Goal: Information Seeking & Learning: Learn about a topic

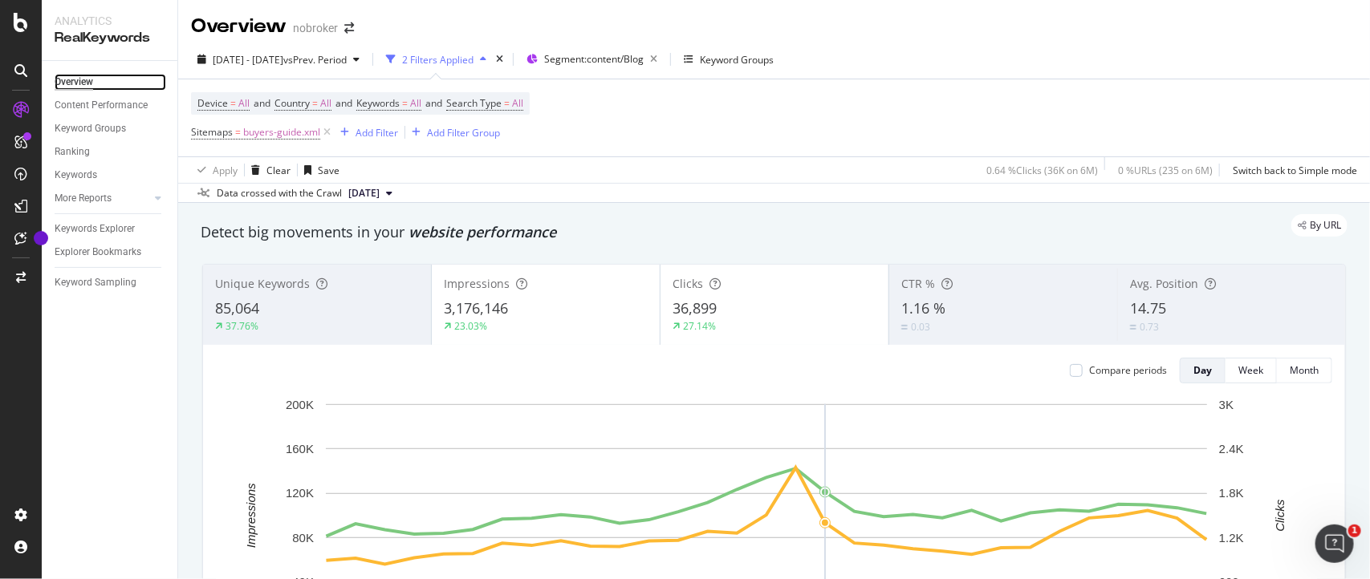
click at [67, 83] on div "Overview" at bounding box center [74, 82] width 39 height 17
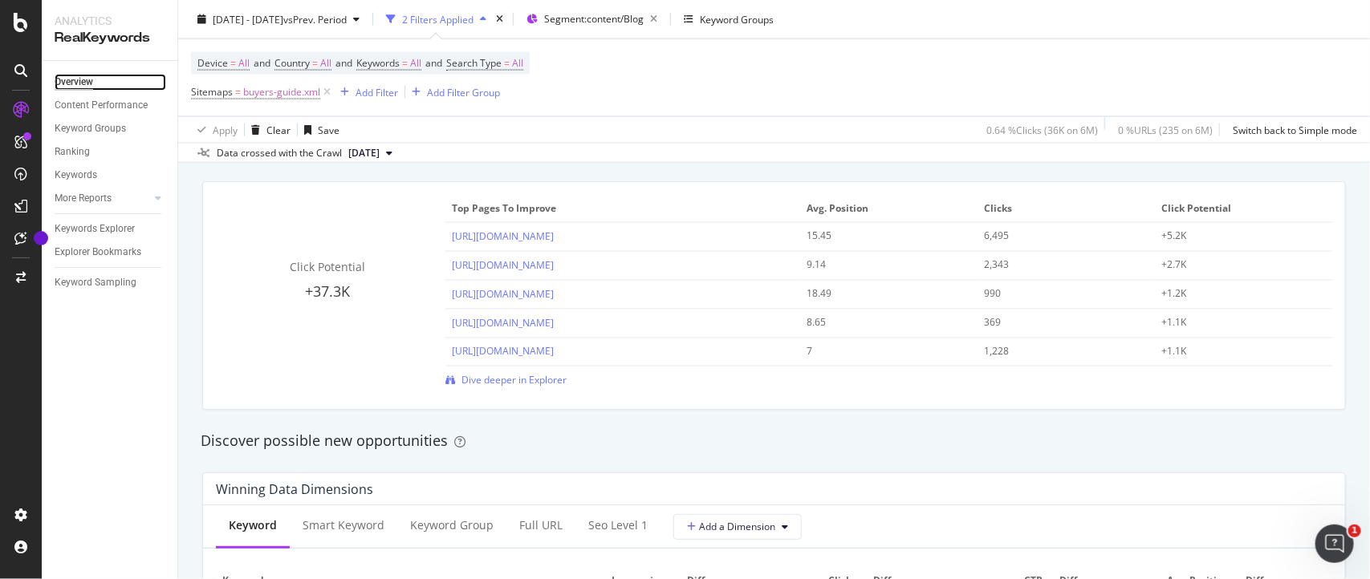
scroll to position [1145, 0]
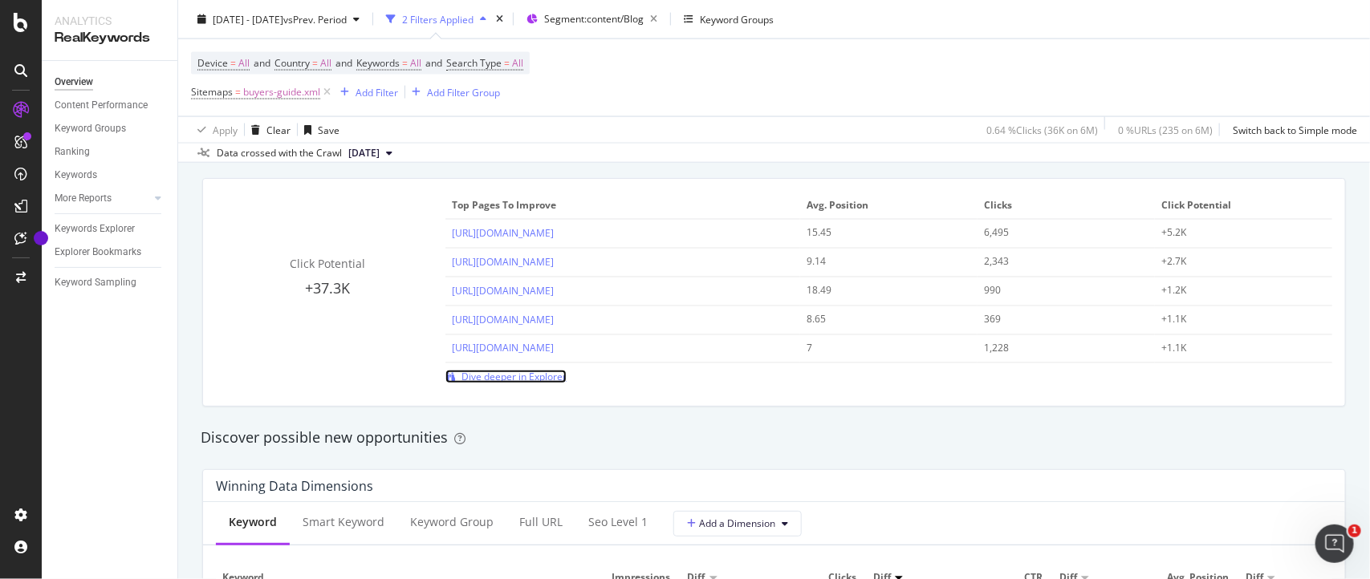
click at [520, 374] on span "Dive deeper in Explorer" at bounding box center [513, 377] width 105 height 14
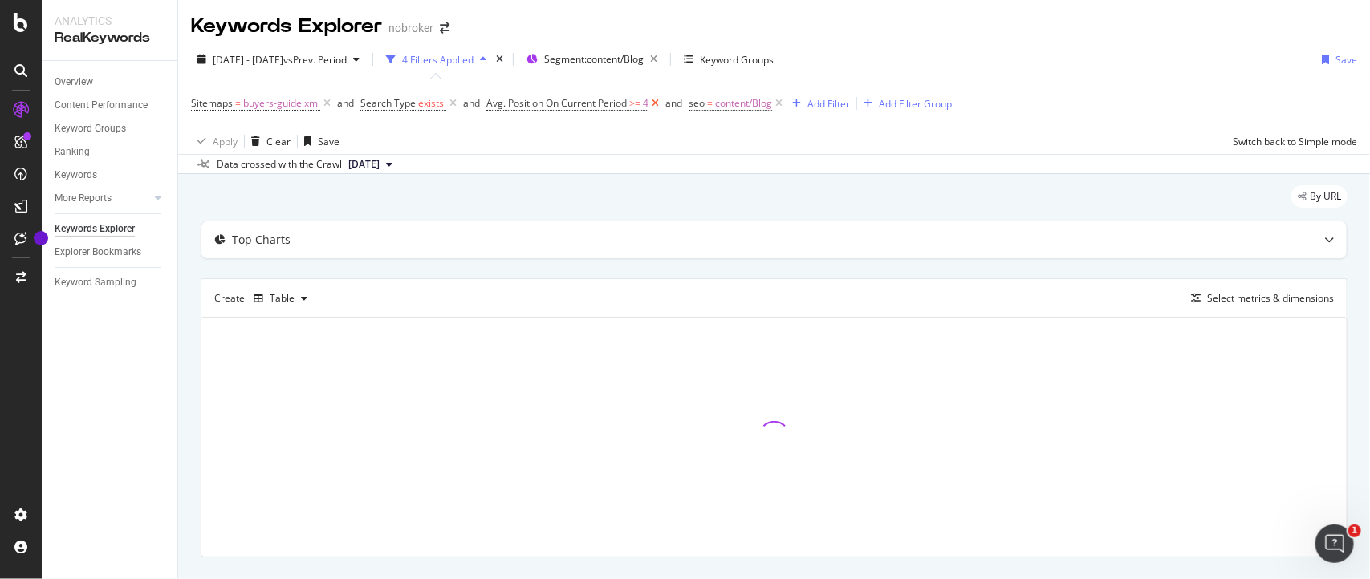
click at [656, 102] on icon at bounding box center [655, 103] width 14 height 16
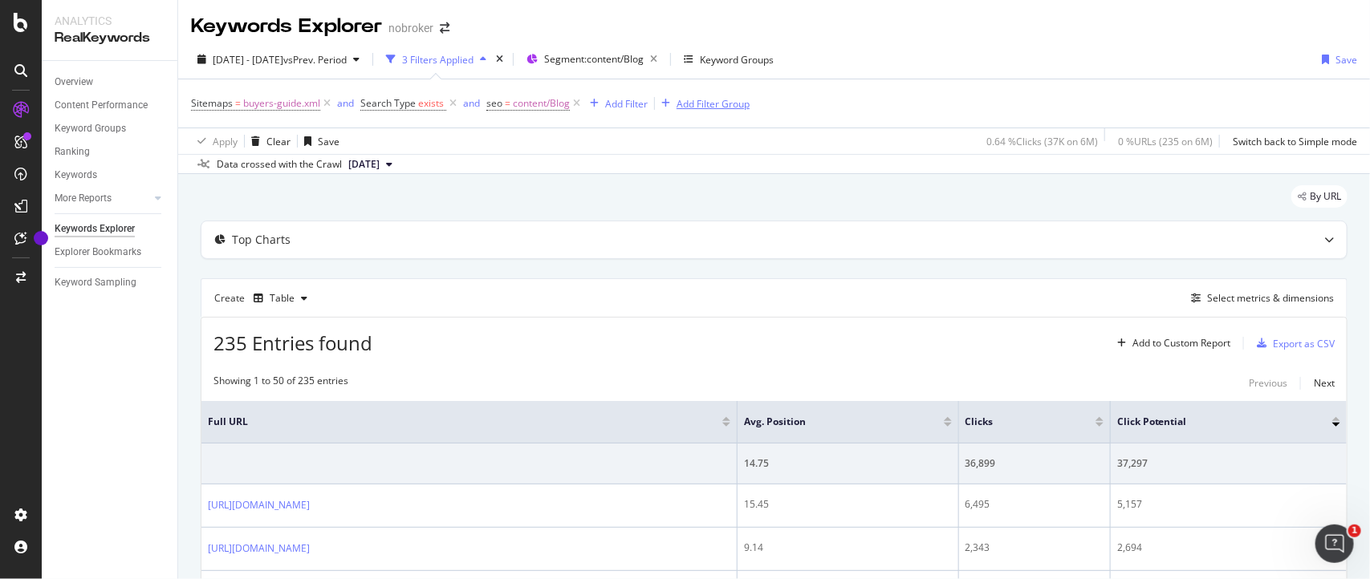
click at [696, 102] on div "Add Filter Group" at bounding box center [712, 104] width 73 height 14
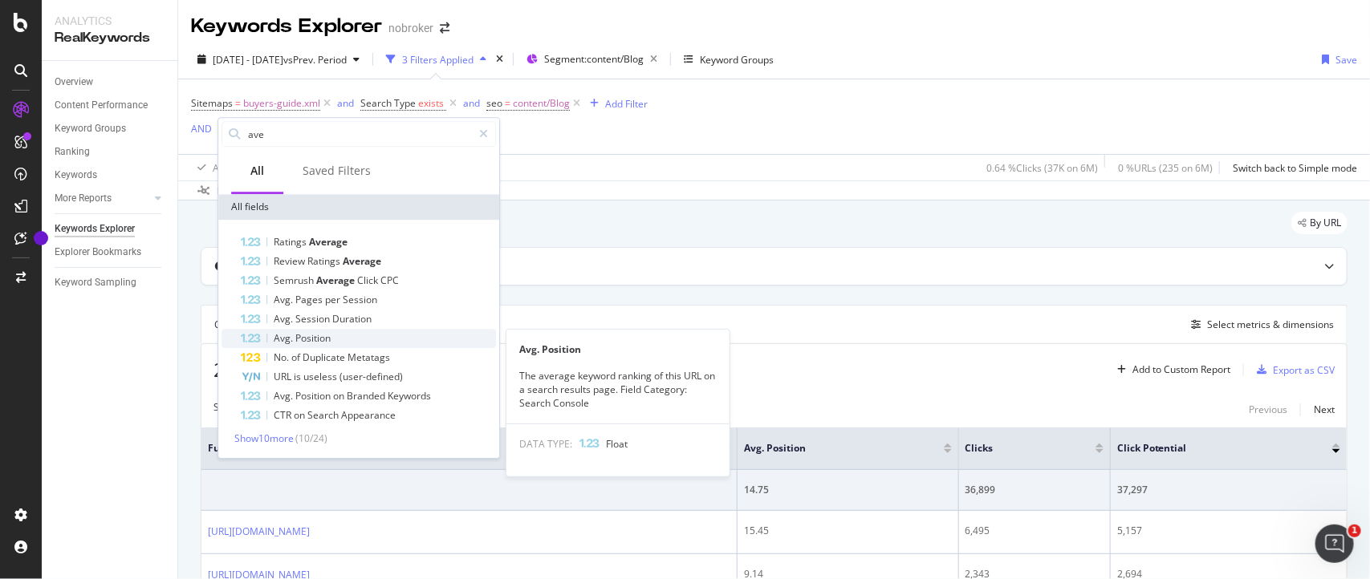
type input "ave"
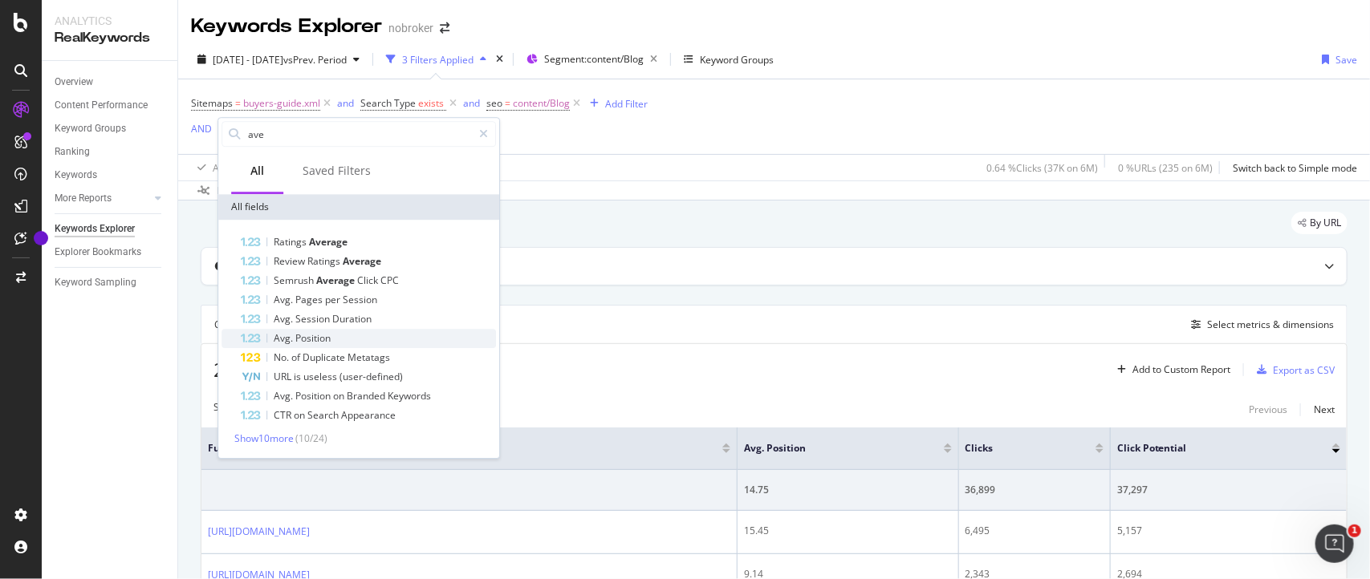
click at [315, 331] on span "Position" at bounding box center [312, 338] width 35 height 14
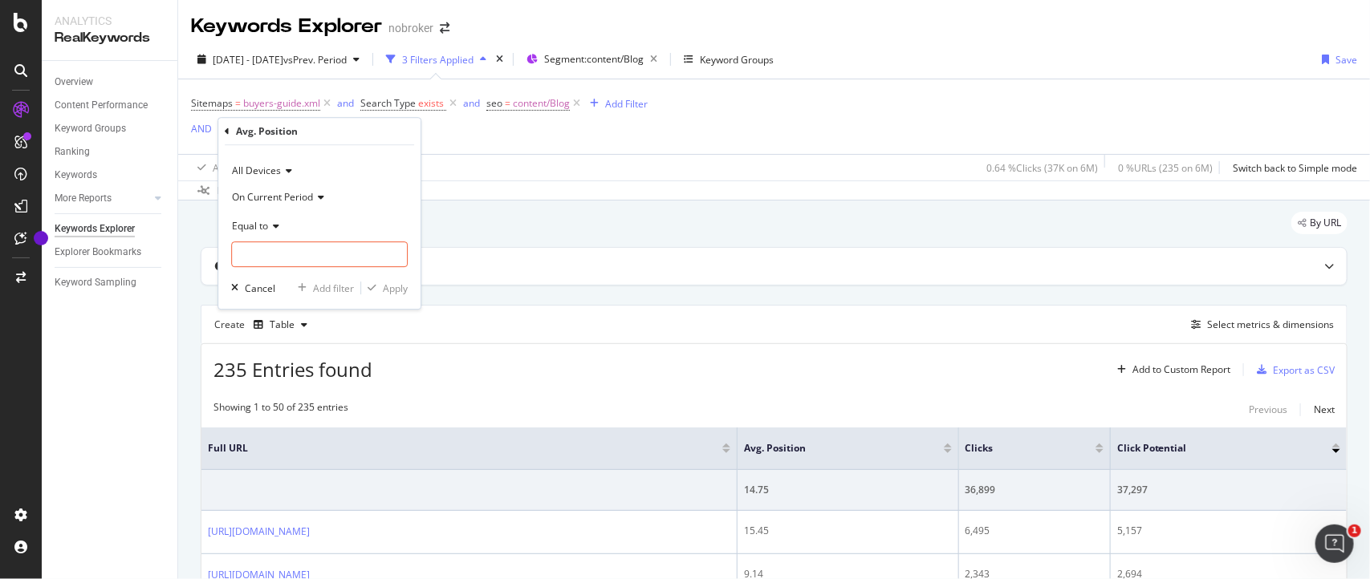
click at [266, 223] on span "Equal to" at bounding box center [250, 226] width 36 height 14
click at [271, 322] on span "Less than or equal to" at bounding box center [285, 322] width 93 height 14
click at [270, 258] on input "number" at bounding box center [319, 255] width 177 height 26
type input "3"
click at [378, 291] on div "button" at bounding box center [372, 288] width 22 height 10
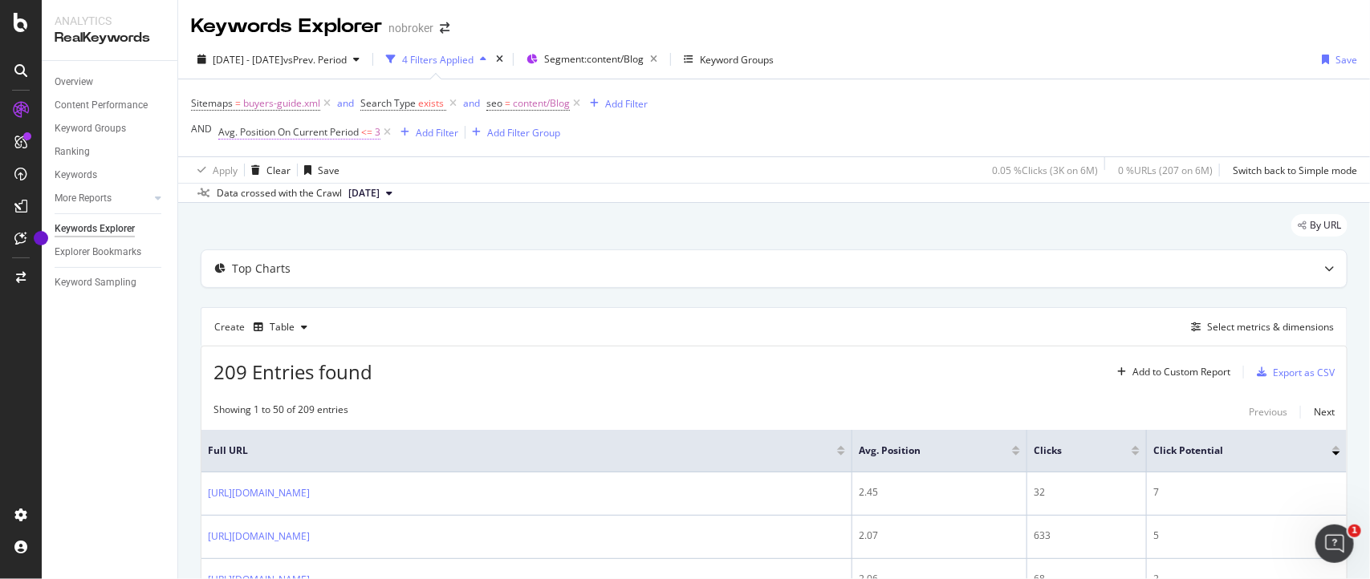
click at [367, 134] on span "<=" at bounding box center [366, 132] width 11 height 14
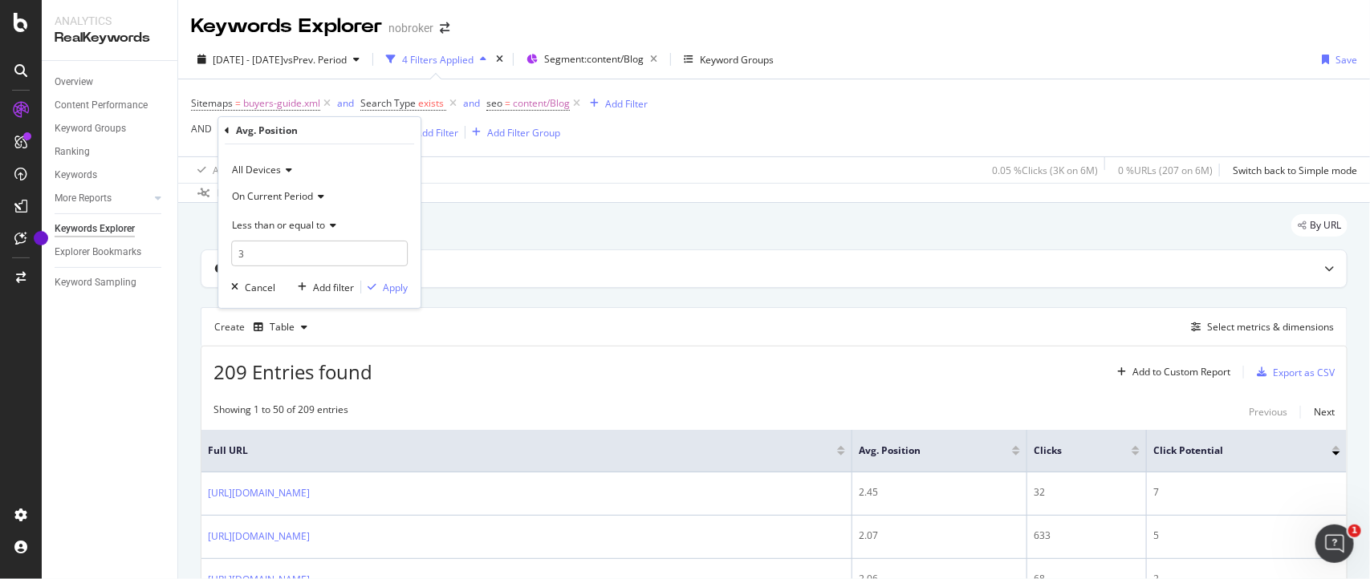
click at [323, 221] on span "Less than or equal to" at bounding box center [278, 225] width 93 height 14
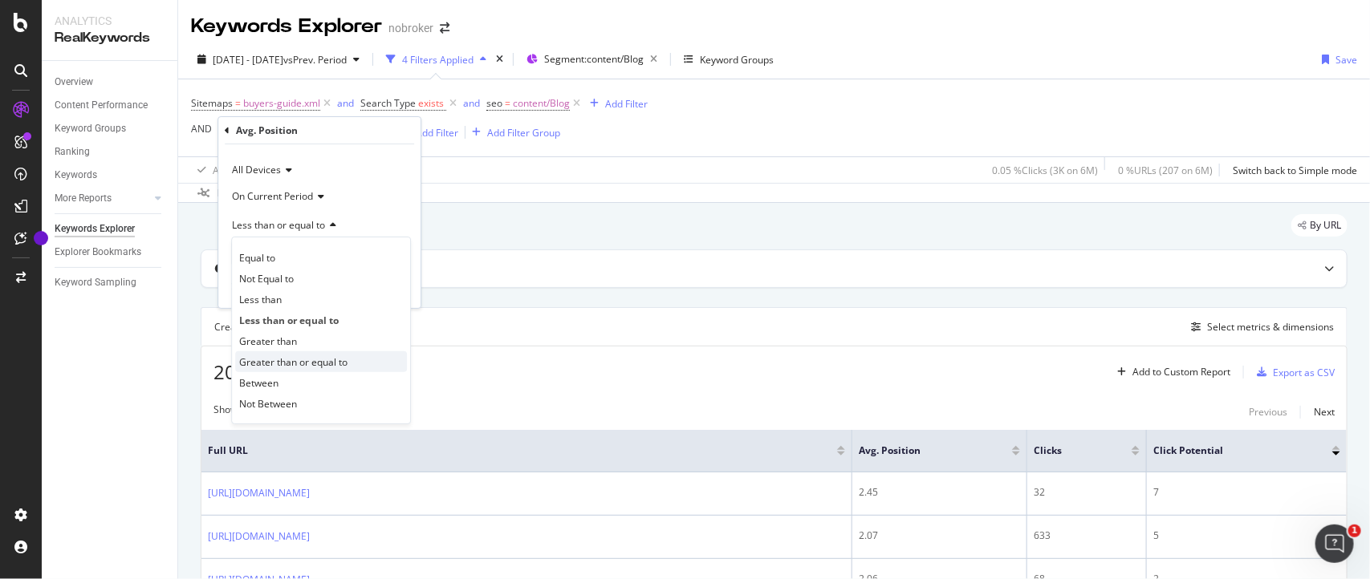
click at [271, 359] on span "Greater than or equal to" at bounding box center [293, 362] width 108 height 14
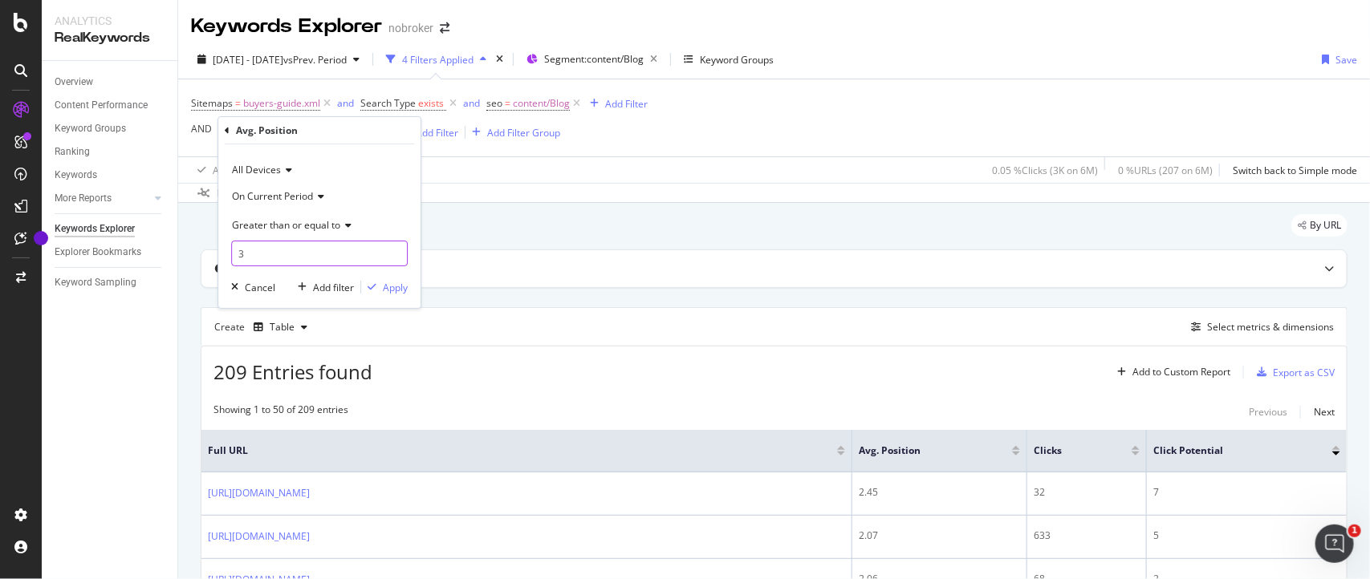
click at [298, 250] on input "3" at bounding box center [319, 254] width 177 height 26
type input "3.1"
click at [399, 286] on div "Apply" at bounding box center [395, 288] width 25 height 14
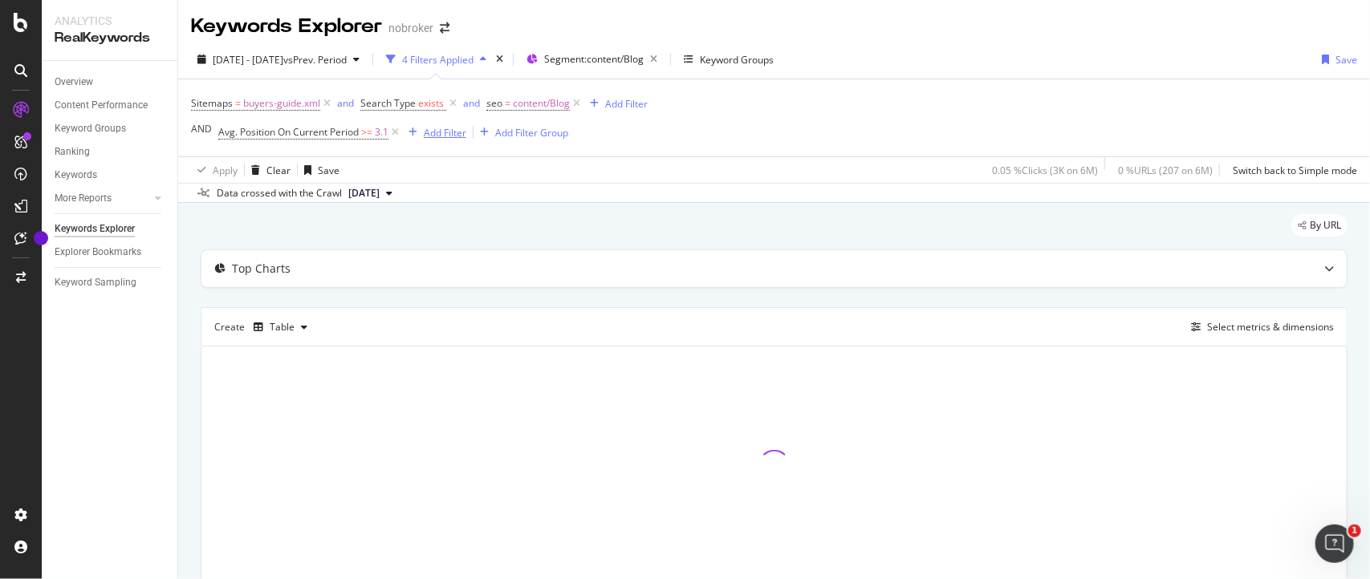
click at [451, 132] on div "Add Filter" at bounding box center [445, 133] width 43 height 14
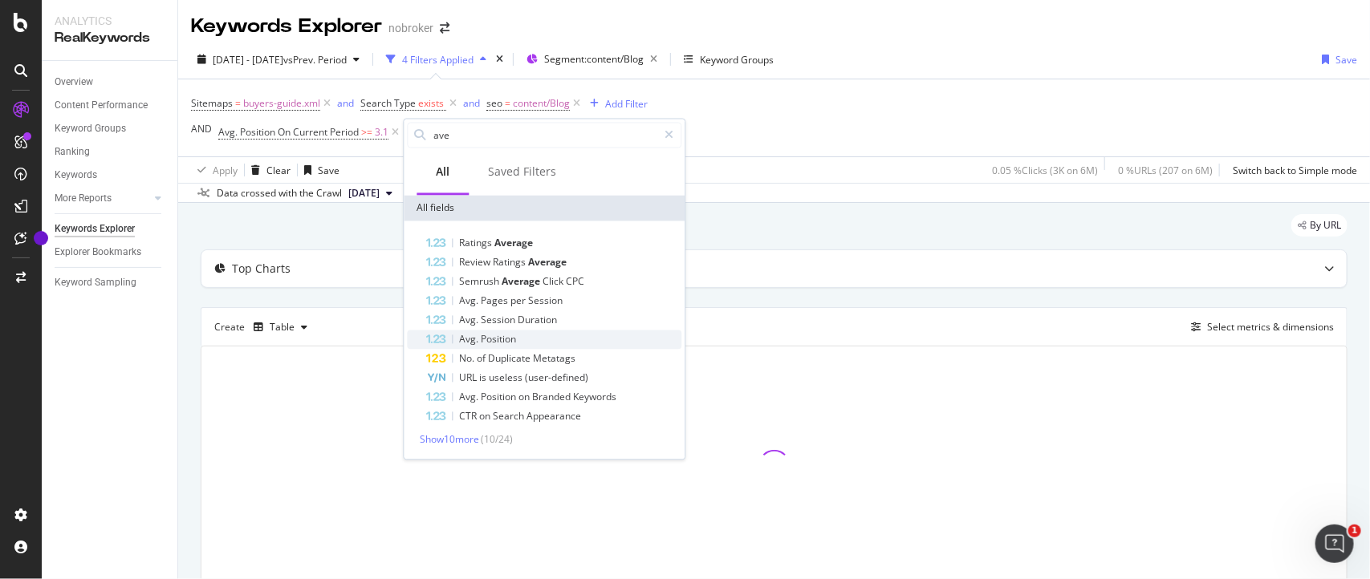
click at [460, 341] on span "Avg." at bounding box center [471, 340] width 22 height 14
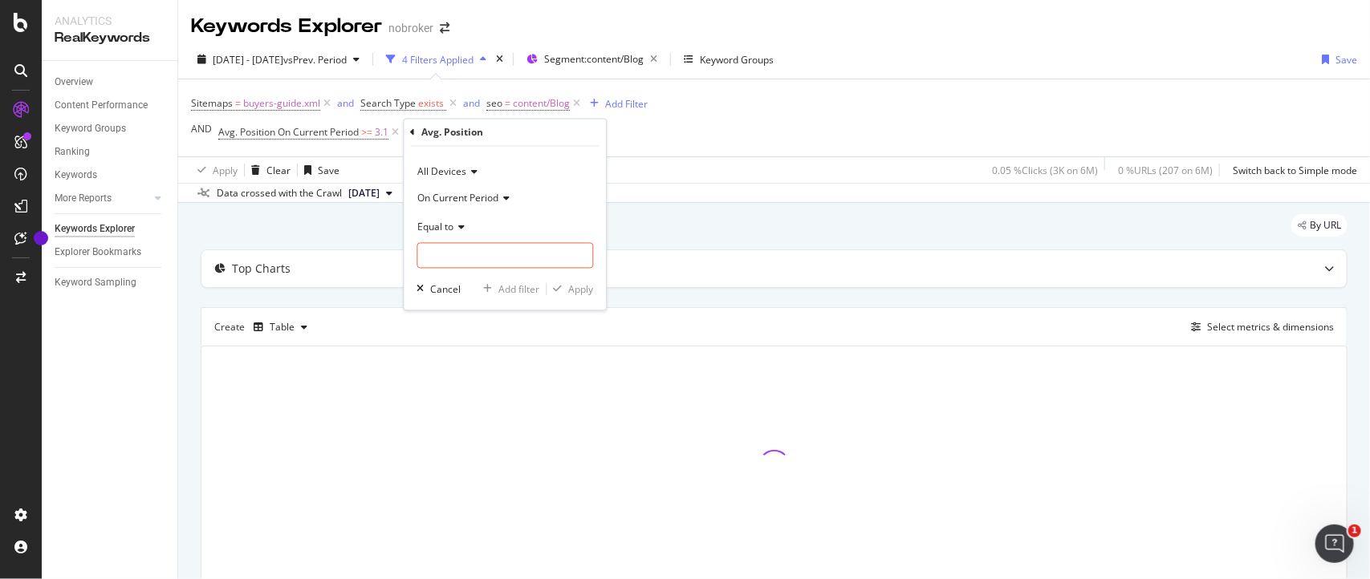
click at [456, 225] on icon at bounding box center [459, 227] width 11 height 10
click at [367, 134] on span ">=" at bounding box center [366, 132] width 11 height 14
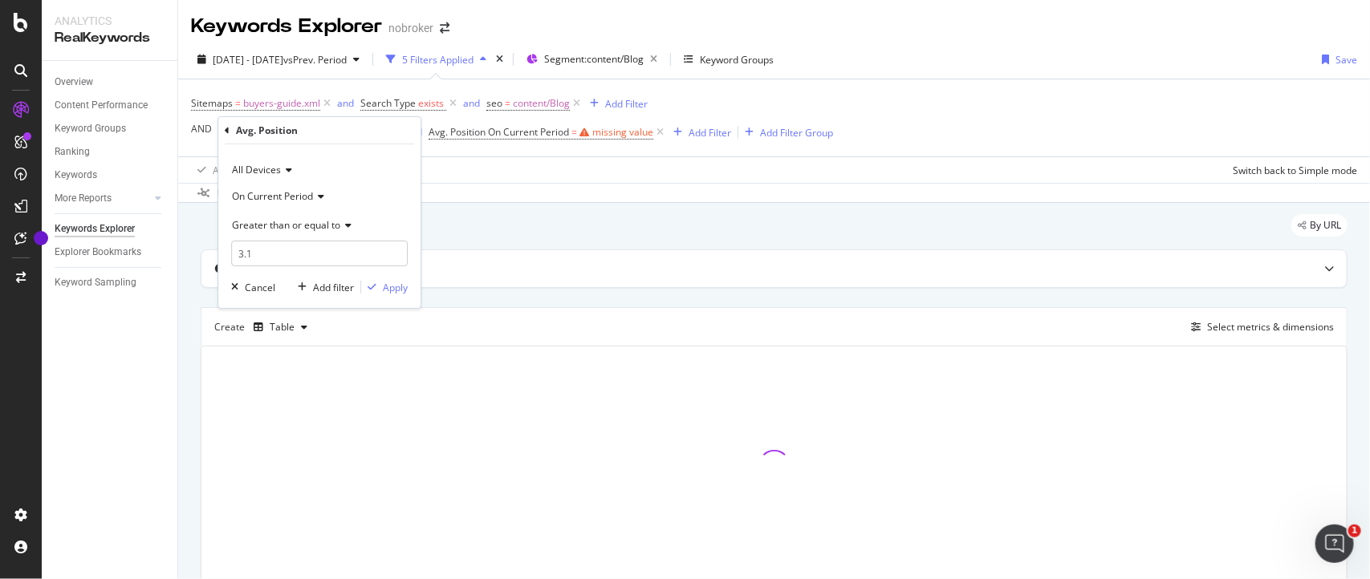
click at [313, 229] on span "Greater than or equal to" at bounding box center [286, 225] width 108 height 14
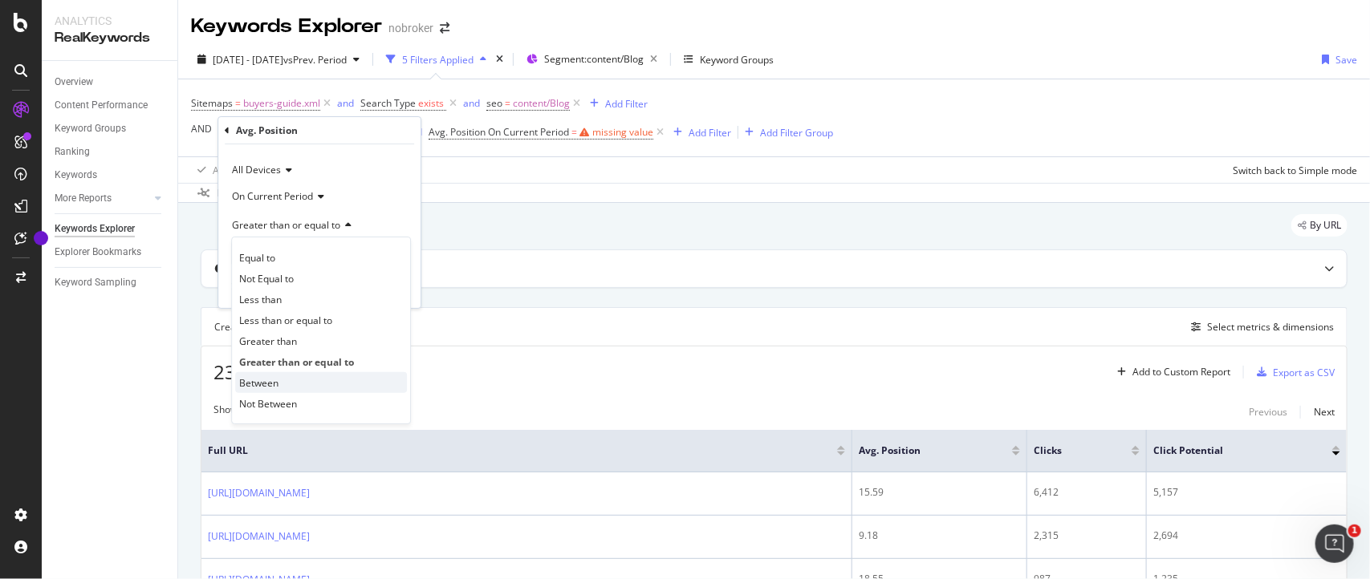
click at [259, 386] on span "Between" at bounding box center [258, 383] width 39 height 14
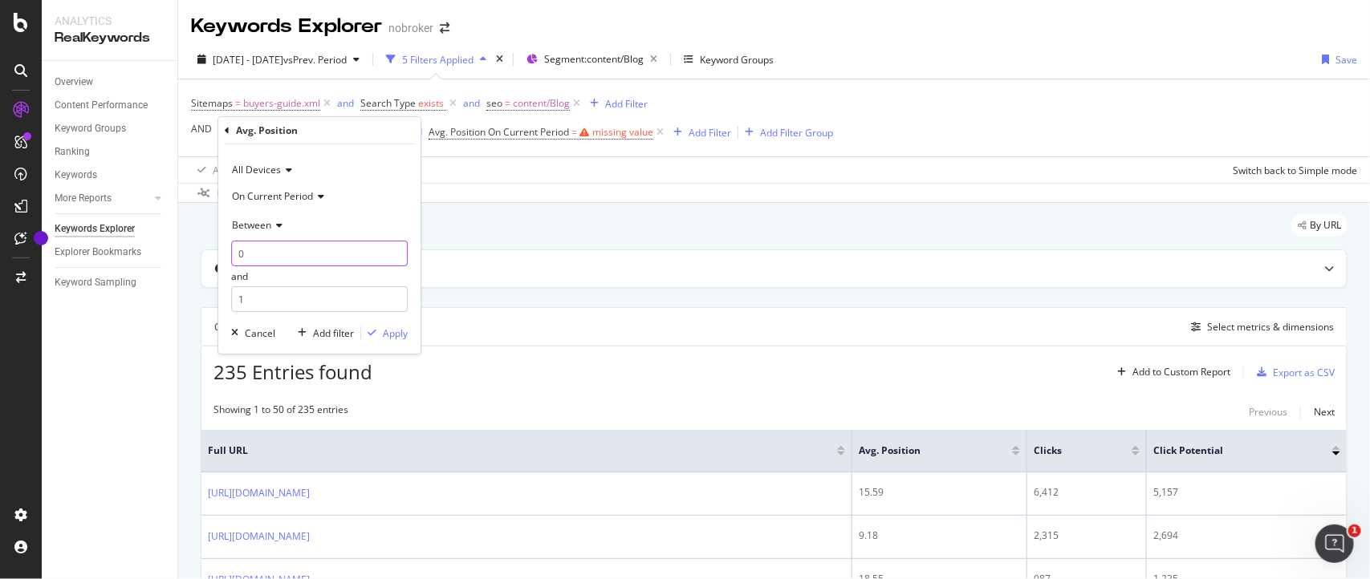
click at [279, 262] on input "0" at bounding box center [319, 254] width 177 height 26
type input "0"
type input "3.1"
click at [275, 295] on input "1" at bounding box center [319, 299] width 177 height 26
type input "6"
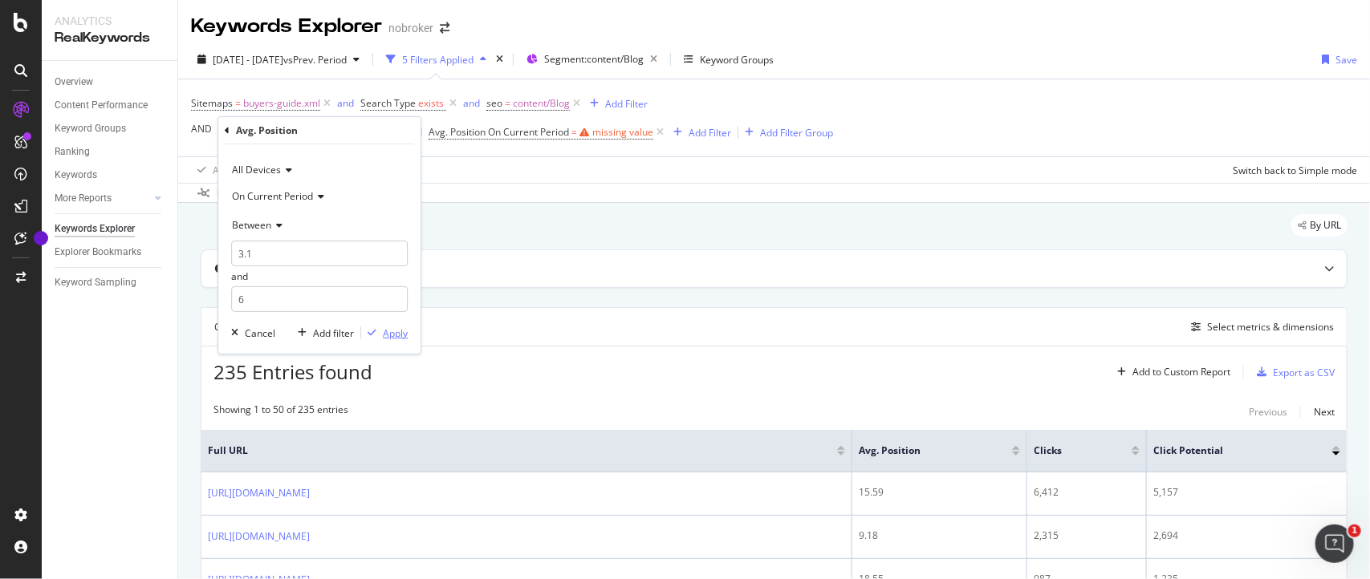
click at [383, 331] on div "Apply" at bounding box center [395, 334] width 25 height 14
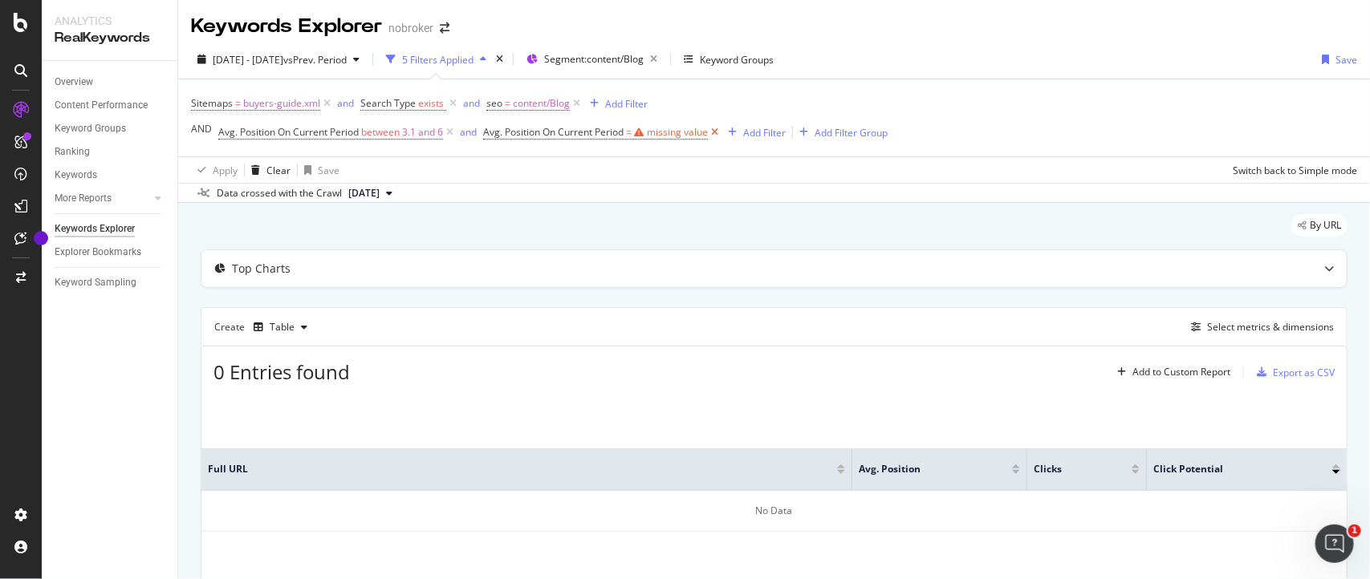
click at [716, 128] on icon at bounding box center [715, 132] width 14 height 16
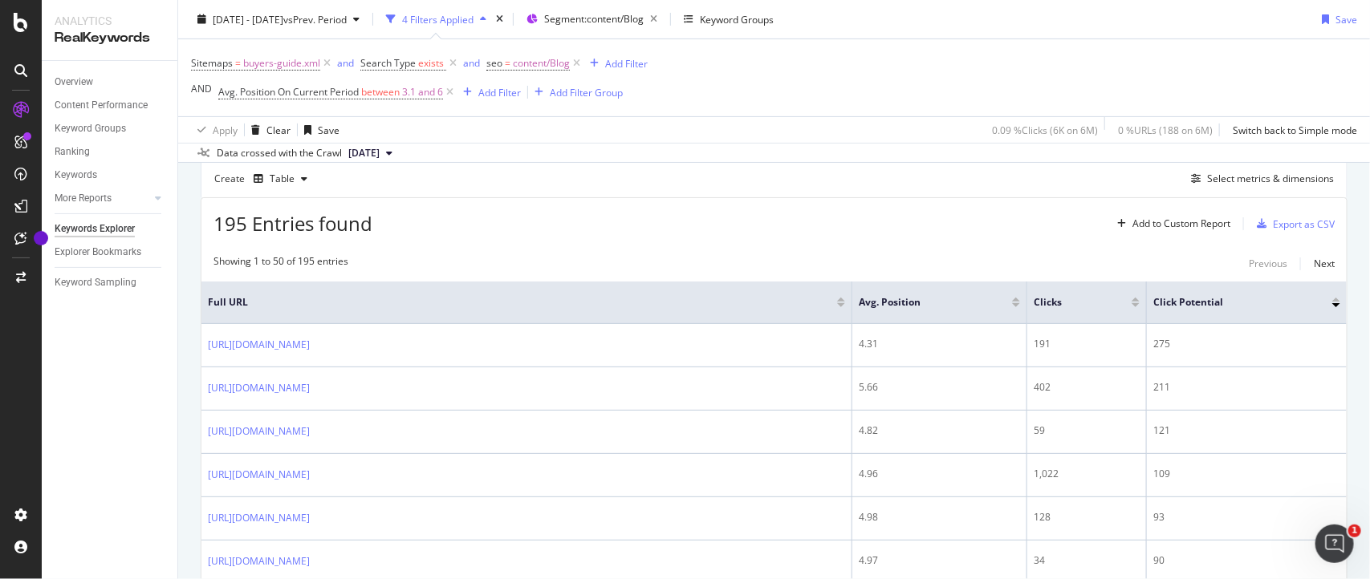
scroll to position [141, 0]
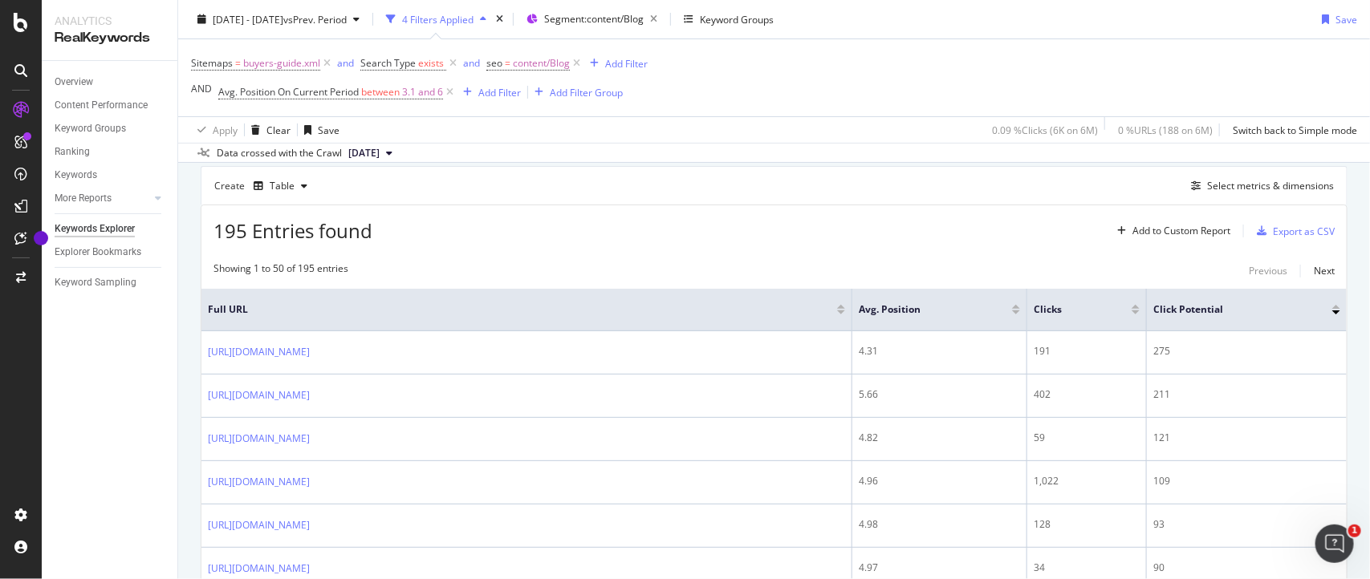
click at [694, 322] on th "Full URL" at bounding box center [526, 310] width 651 height 43
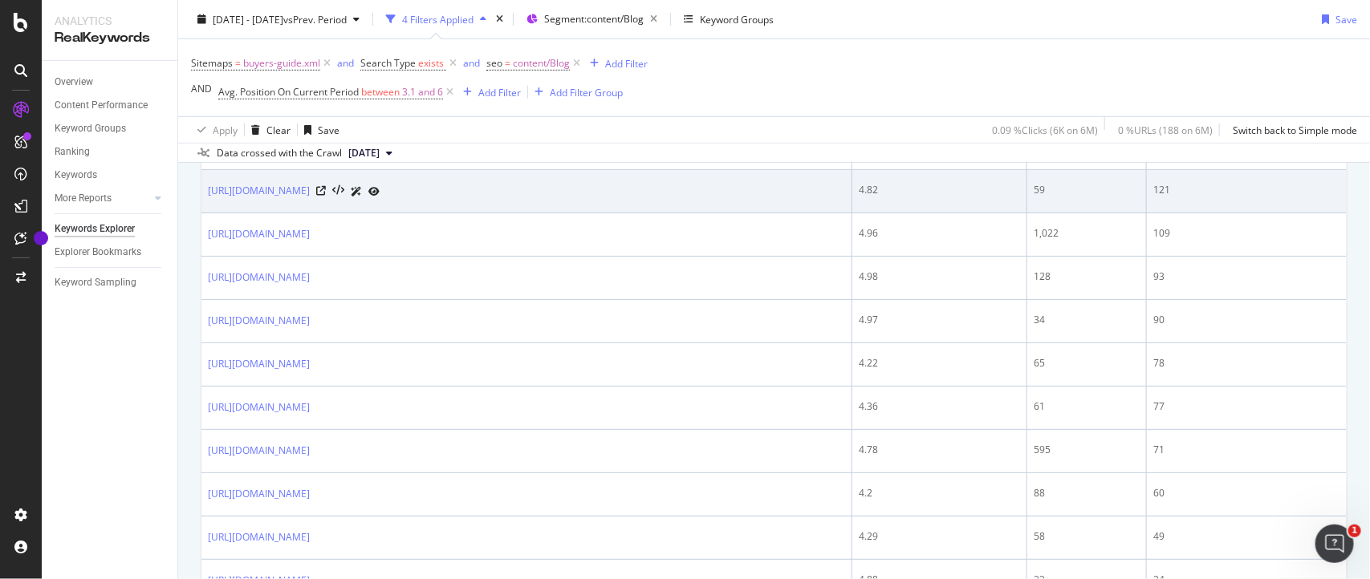
scroll to position [0, 0]
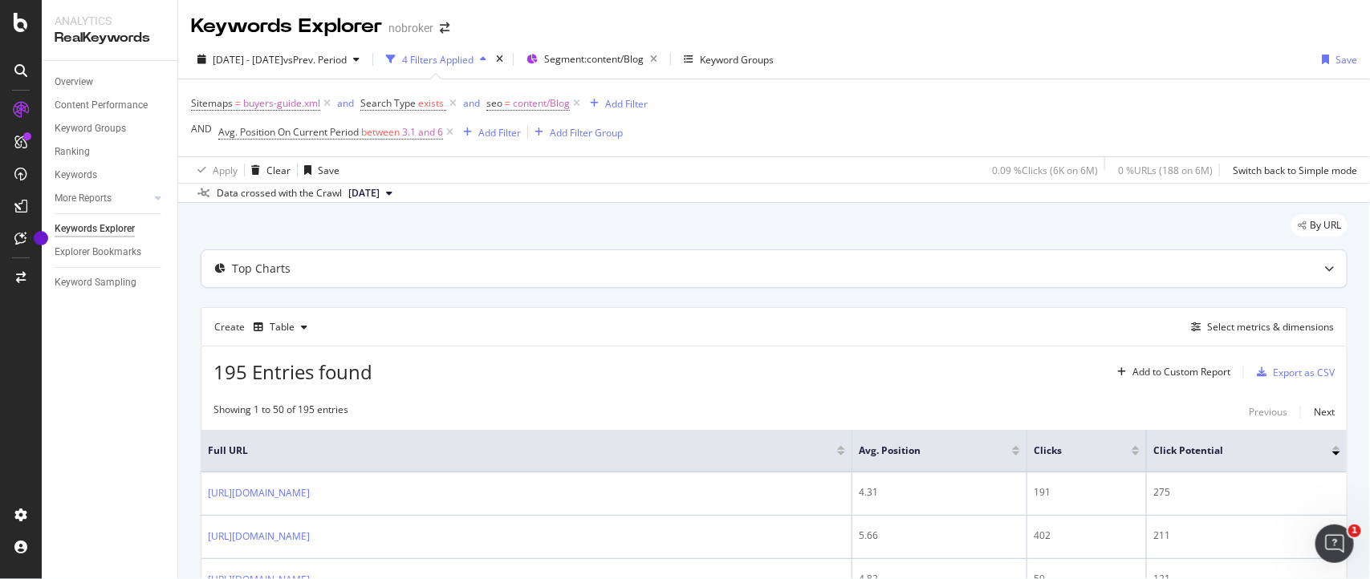
click at [297, 269] on div "Top Charts" at bounding box center [742, 269] width 1082 height 16
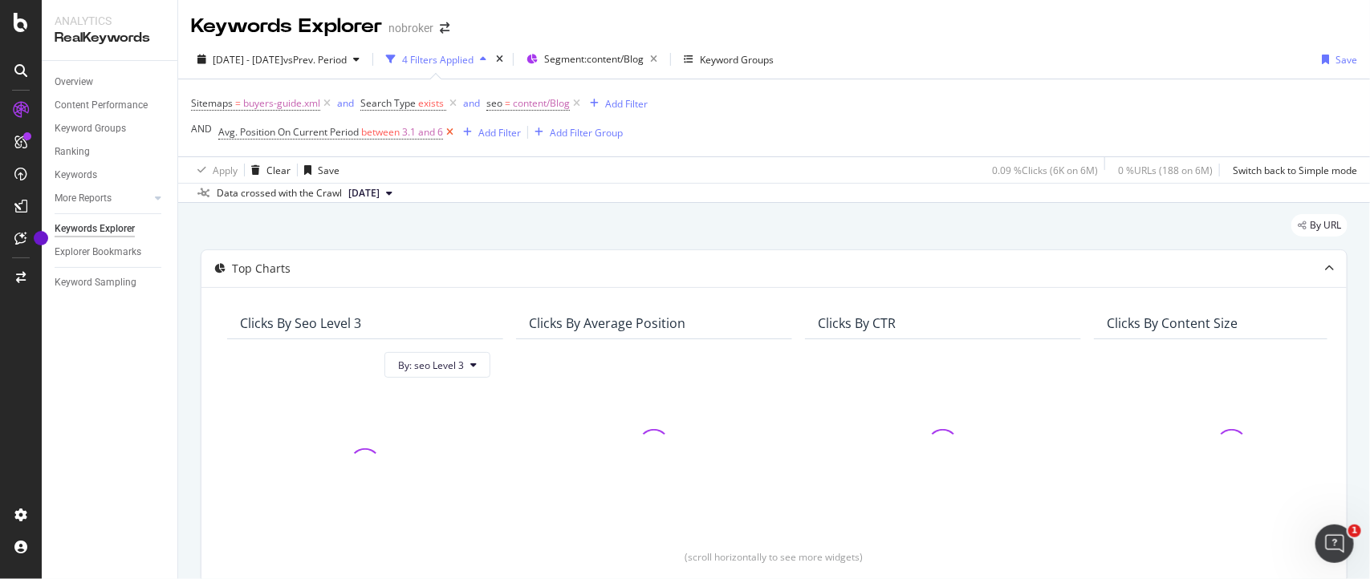
click at [451, 129] on icon at bounding box center [450, 132] width 14 height 16
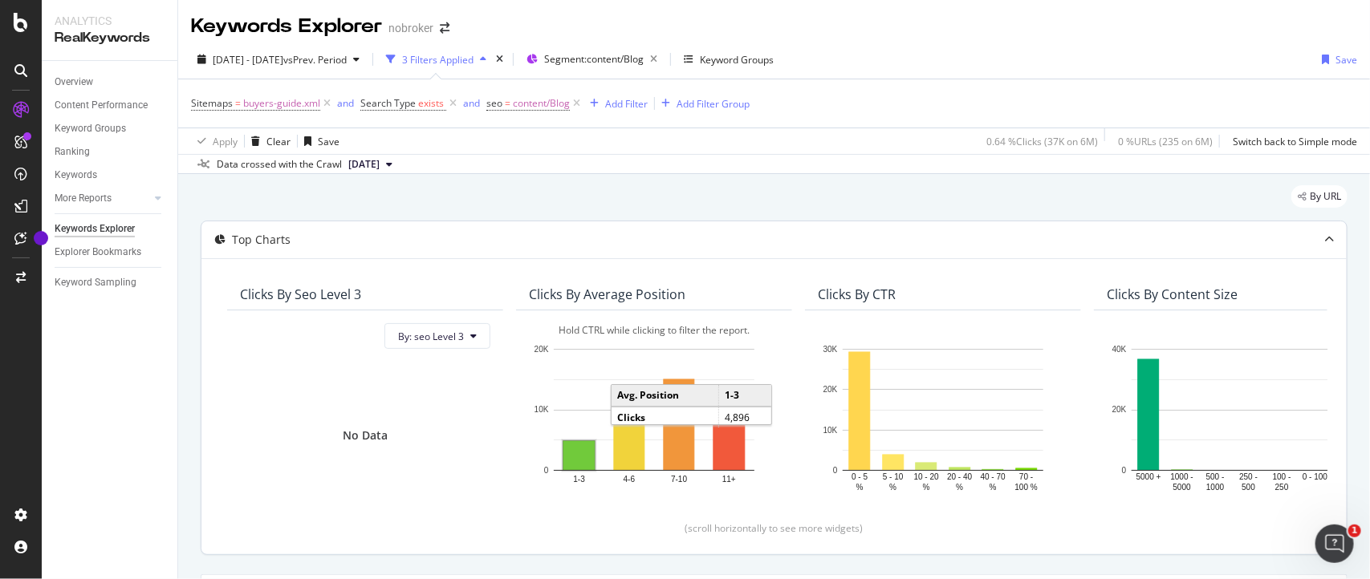
click at [578, 453] on rect "A chart." at bounding box center [578, 455] width 31 height 29
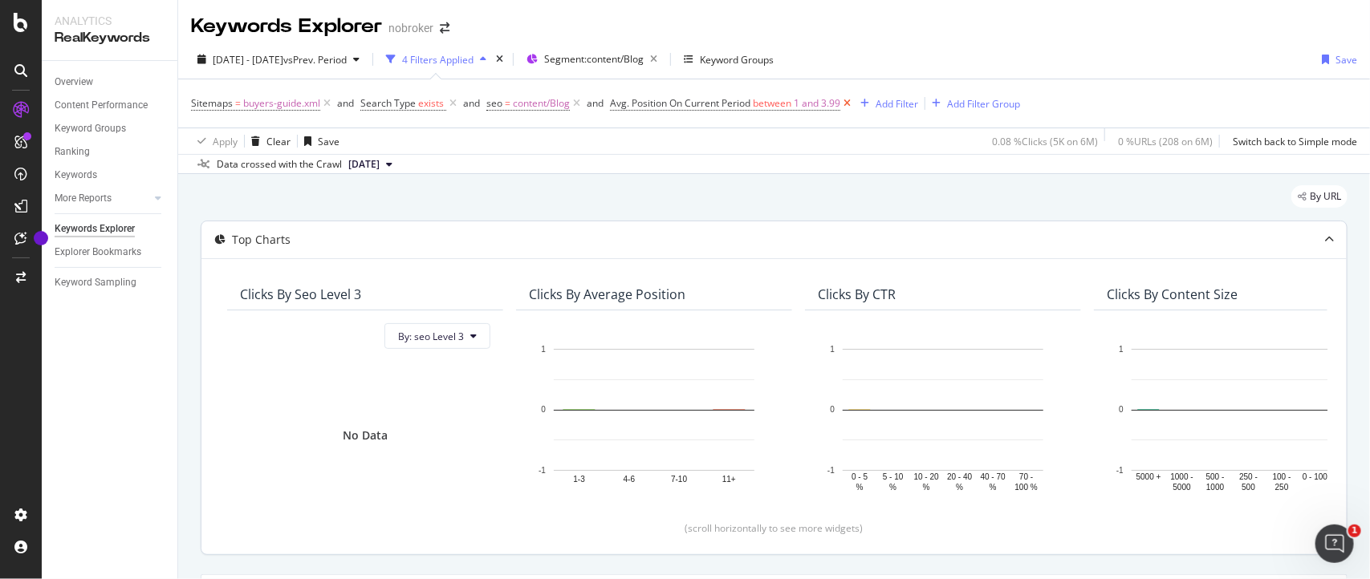
click at [848, 103] on icon at bounding box center [847, 103] width 14 height 16
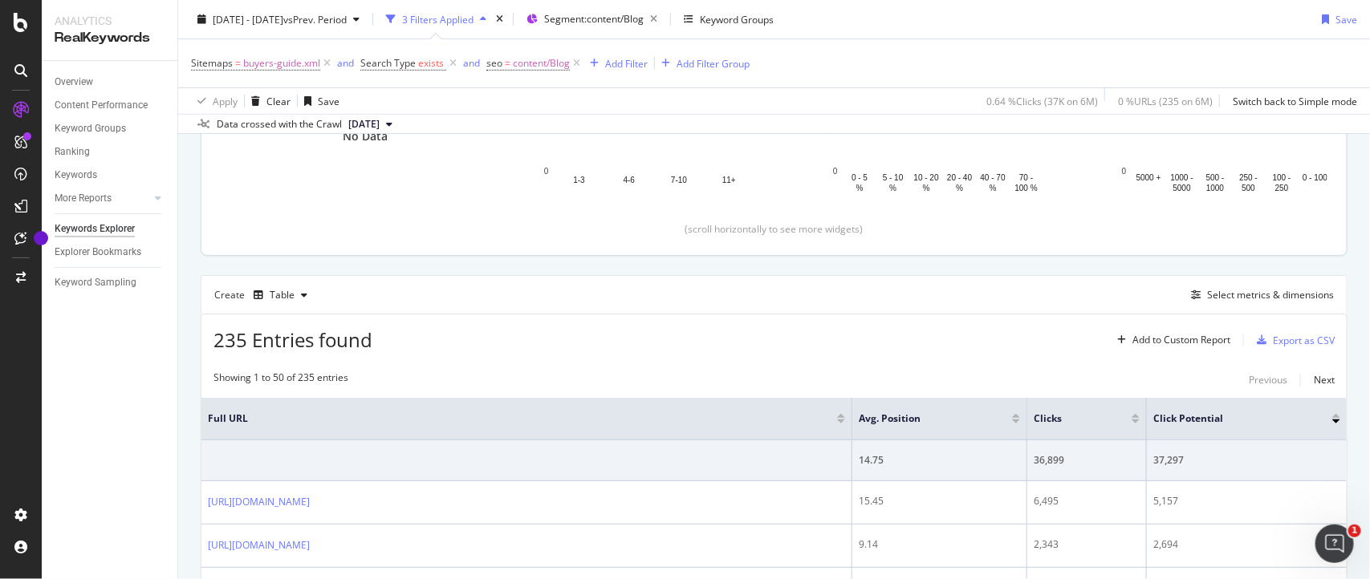
scroll to position [197, 0]
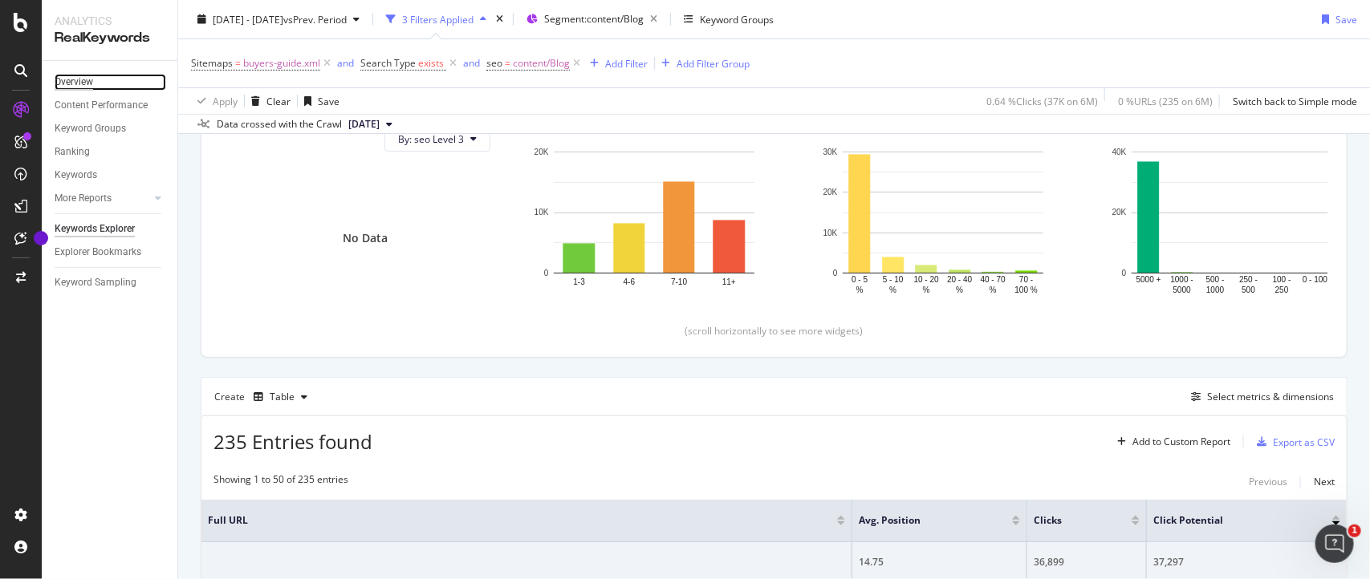
click at [81, 88] on div "Overview" at bounding box center [74, 82] width 39 height 17
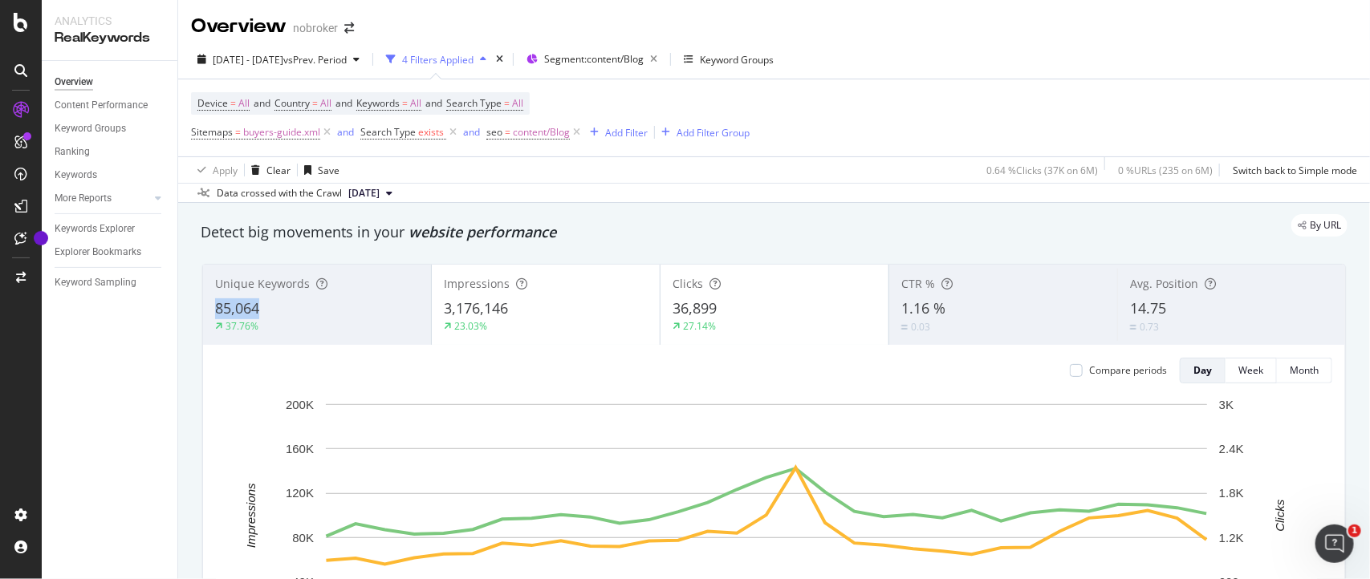
copy span "85,064"
drag, startPoint x: 311, startPoint y: 306, endPoint x: 865, endPoint y: 94, distance: 592.7
click at [865, 94] on div "Overview nobroker [DATE] - [DATE] vs Prev. Period 4 Filters Applied Segment: co…" at bounding box center [773, 289] width 1191 height 579
click at [323, 321] on div "37.76%" at bounding box center [317, 326] width 204 height 14
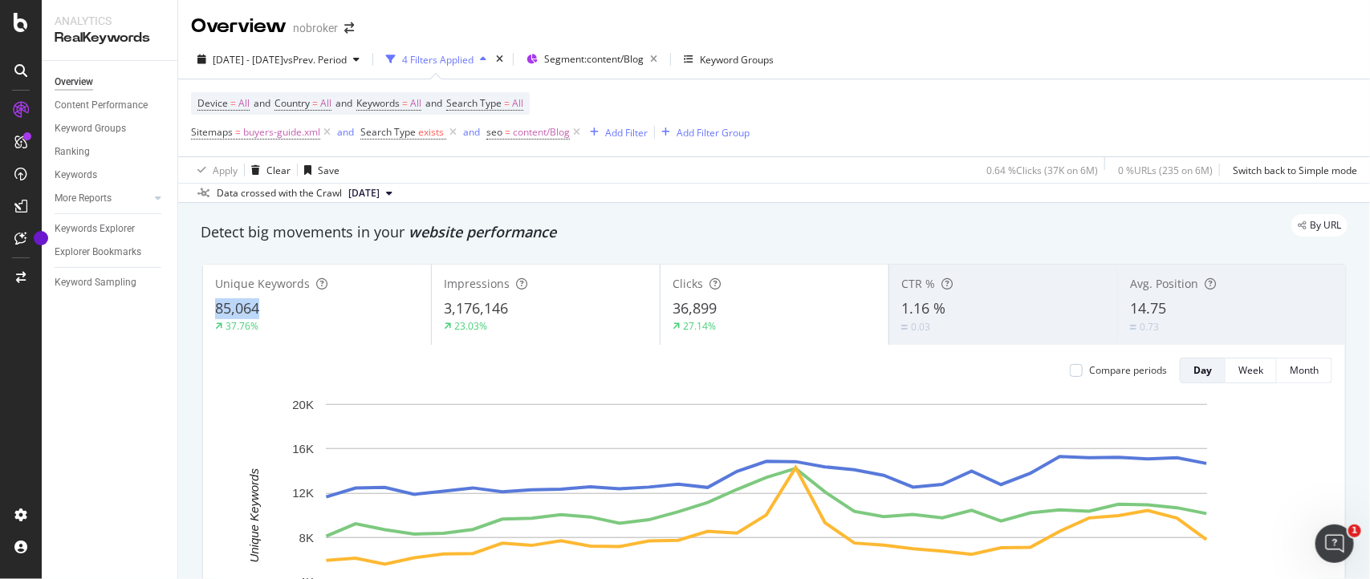
copy span "85,064"
drag, startPoint x: 290, startPoint y: 311, endPoint x: 223, endPoint y: 302, distance: 68.0
click at [223, 302] on div "85,064" at bounding box center [317, 308] width 204 height 21
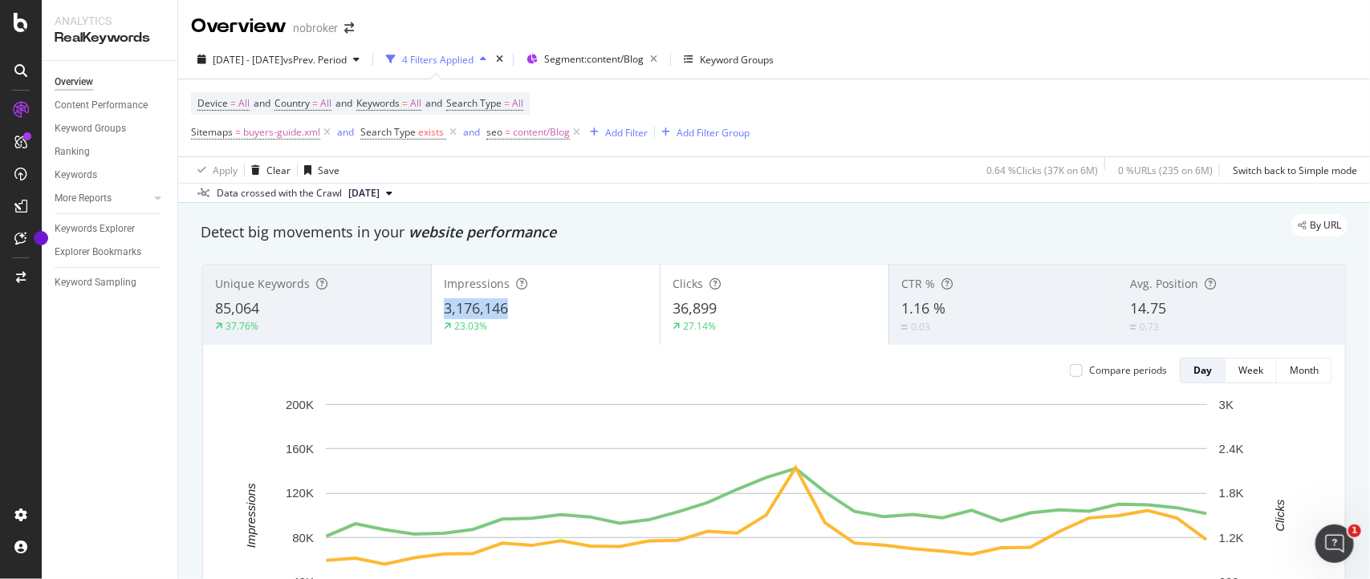
copy span "3,176,146"
drag, startPoint x: 518, startPoint y: 309, endPoint x: 432, endPoint y: 311, distance: 85.9
click at [432, 311] on div "Impressions 3,176,146 23.03%" at bounding box center [546, 305] width 228 height 72
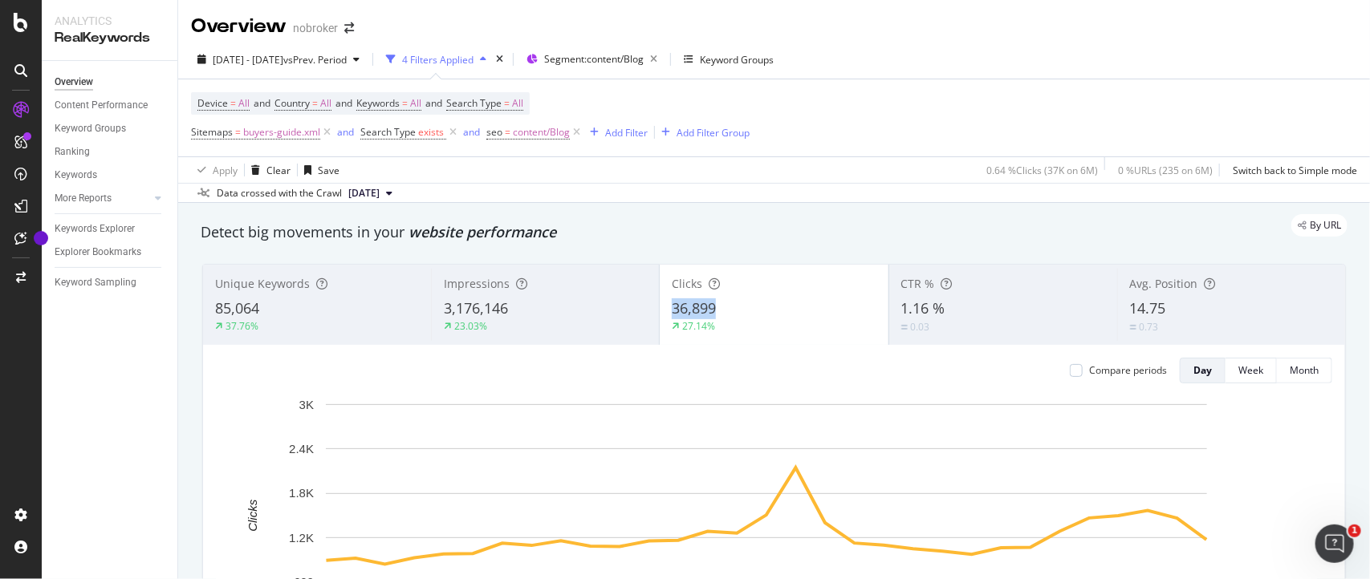
copy span "36,899"
drag, startPoint x: 739, startPoint y: 307, endPoint x: 636, endPoint y: 290, distance: 104.2
click at [636, 290] on div "Unique Keywords 85,064 37.76% Impressions 3,176,146 23.03% Clicks 36,899 27.14%…" at bounding box center [774, 305] width 1142 height 80
copy span "1.16 %"
drag, startPoint x: 967, startPoint y: 307, endPoint x: 880, endPoint y: 311, distance: 86.7
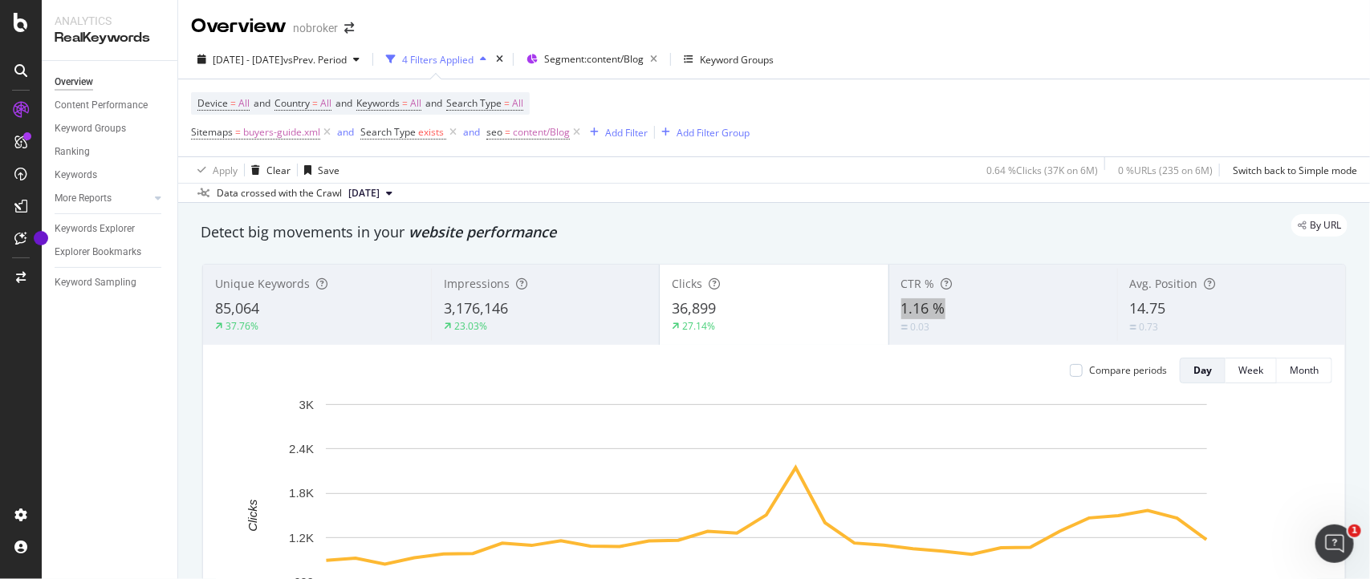
click at [889, 311] on div "CTR % 1.16 % 0.03" at bounding box center [1003, 305] width 228 height 72
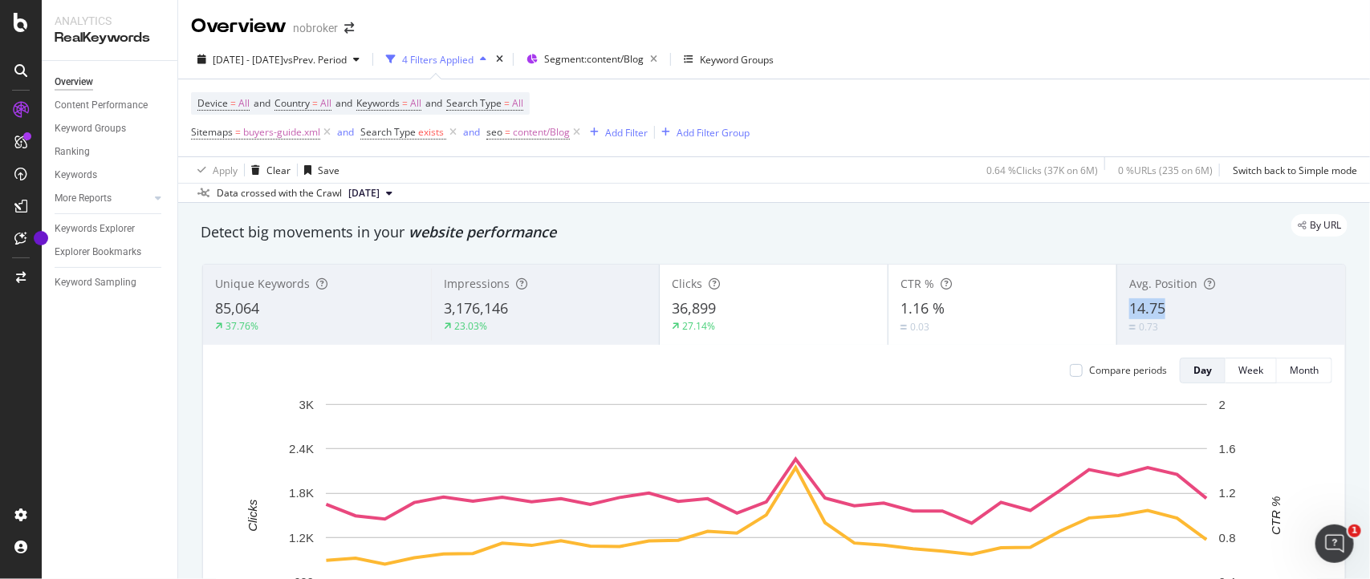
copy span "14.75"
drag, startPoint x: 1161, startPoint y: 307, endPoint x: 1115, endPoint y: 307, distance: 45.7
click at [1117, 307] on div "Avg. Position 14.75 0.73" at bounding box center [1231, 305] width 228 height 72
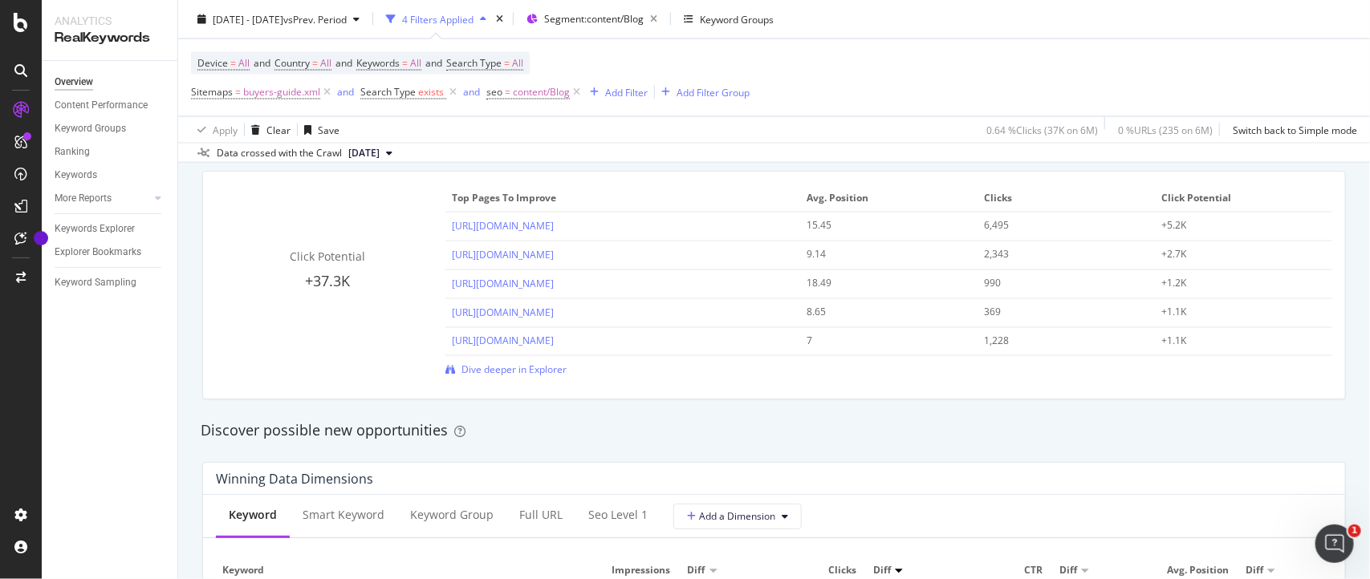
scroll to position [1149, 0]
click at [514, 367] on span "Dive deeper in Explorer" at bounding box center [513, 373] width 105 height 14
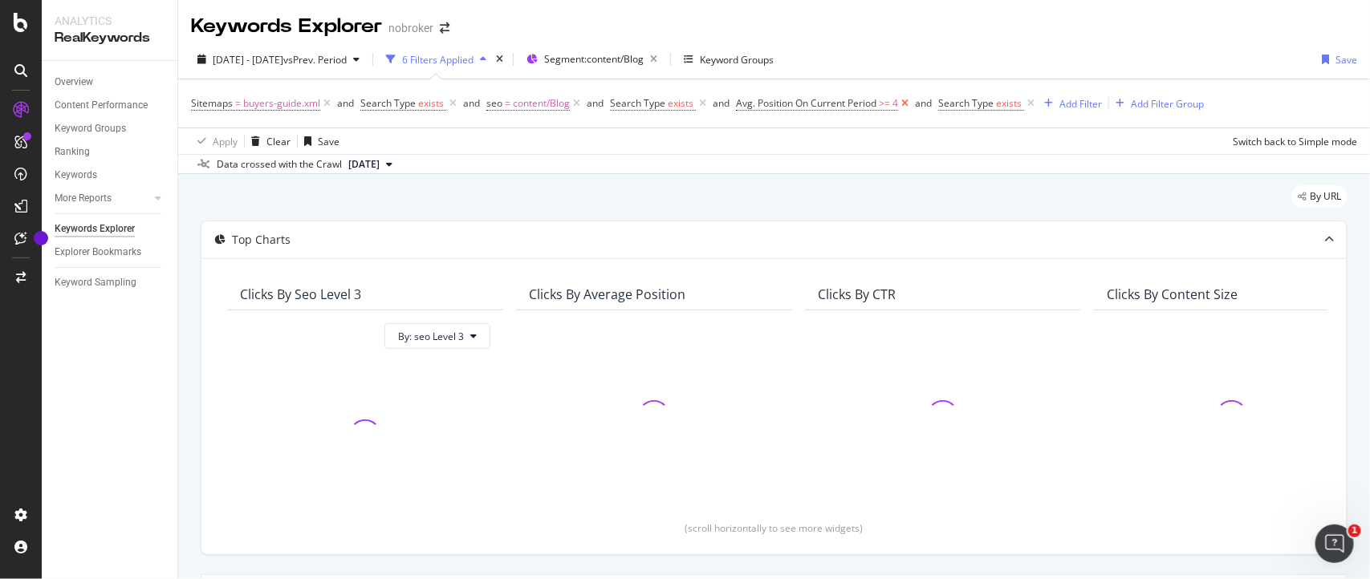
click at [907, 104] on icon at bounding box center [905, 103] width 14 height 16
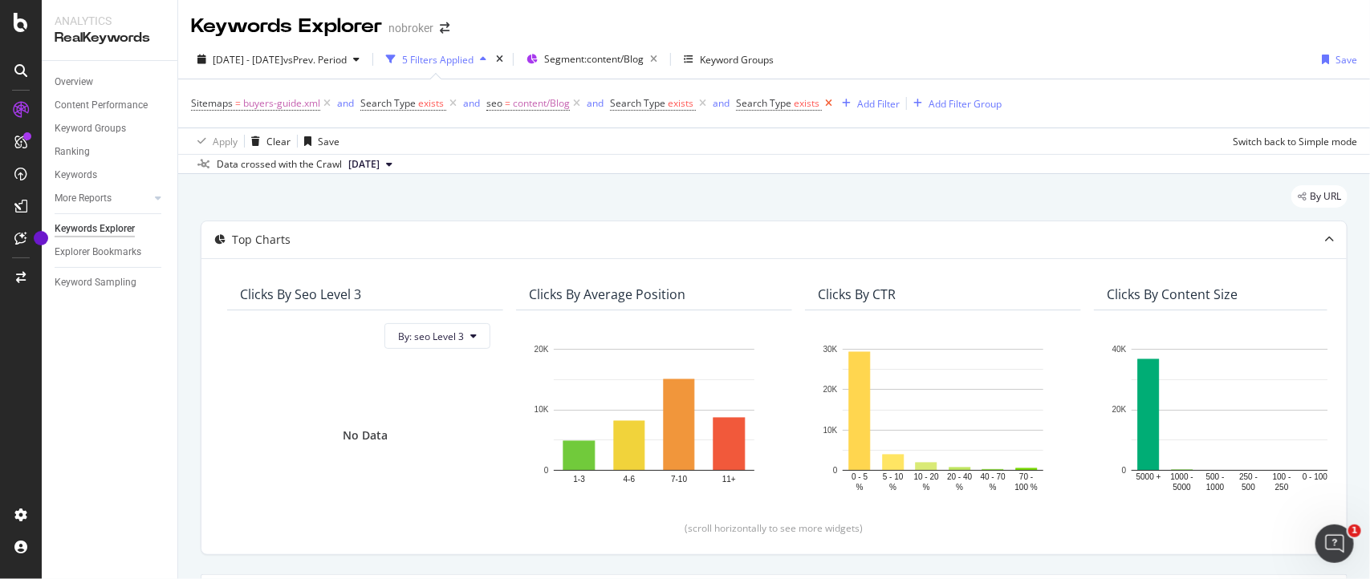
click at [827, 97] on icon at bounding box center [829, 103] width 14 height 16
click at [704, 107] on icon at bounding box center [703, 103] width 14 height 16
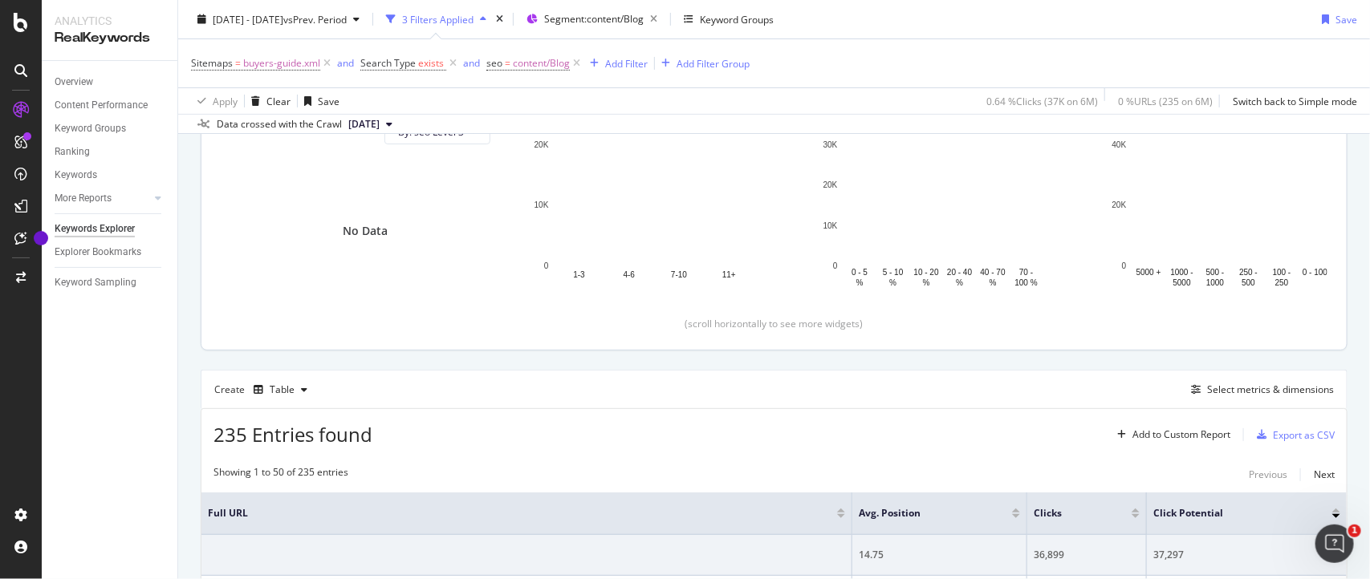
scroll to position [183, 0]
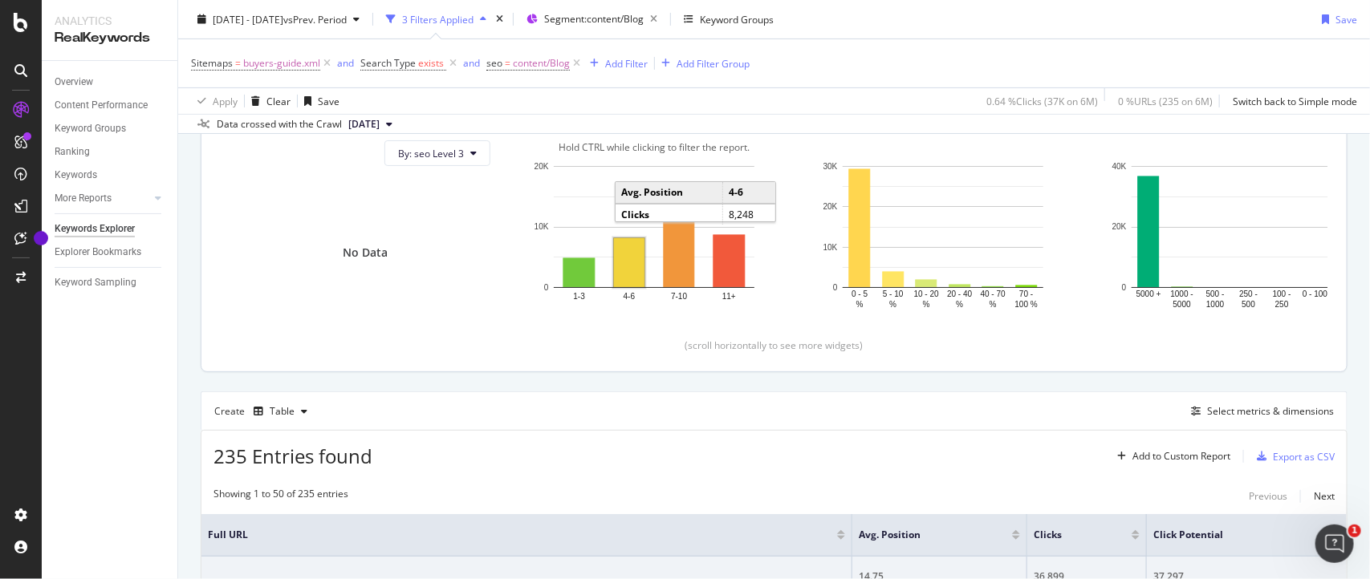
click at [626, 266] on rect "A chart." at bounding box center [629, 262] width 30 height 49
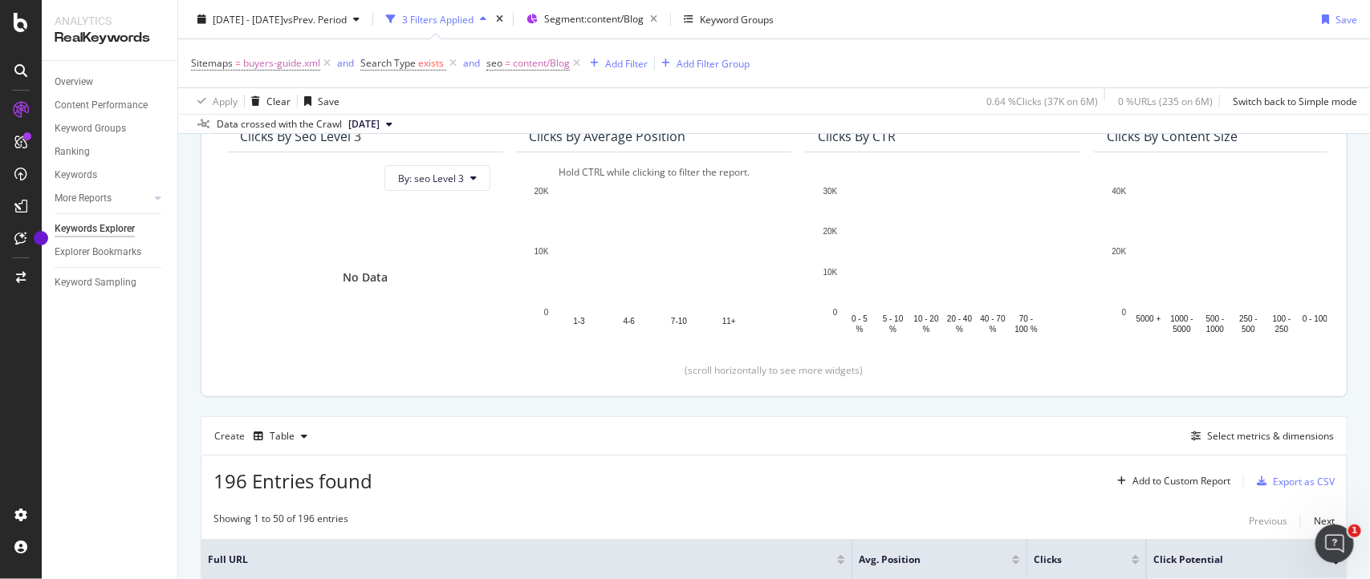
scroll to position [148, 0]
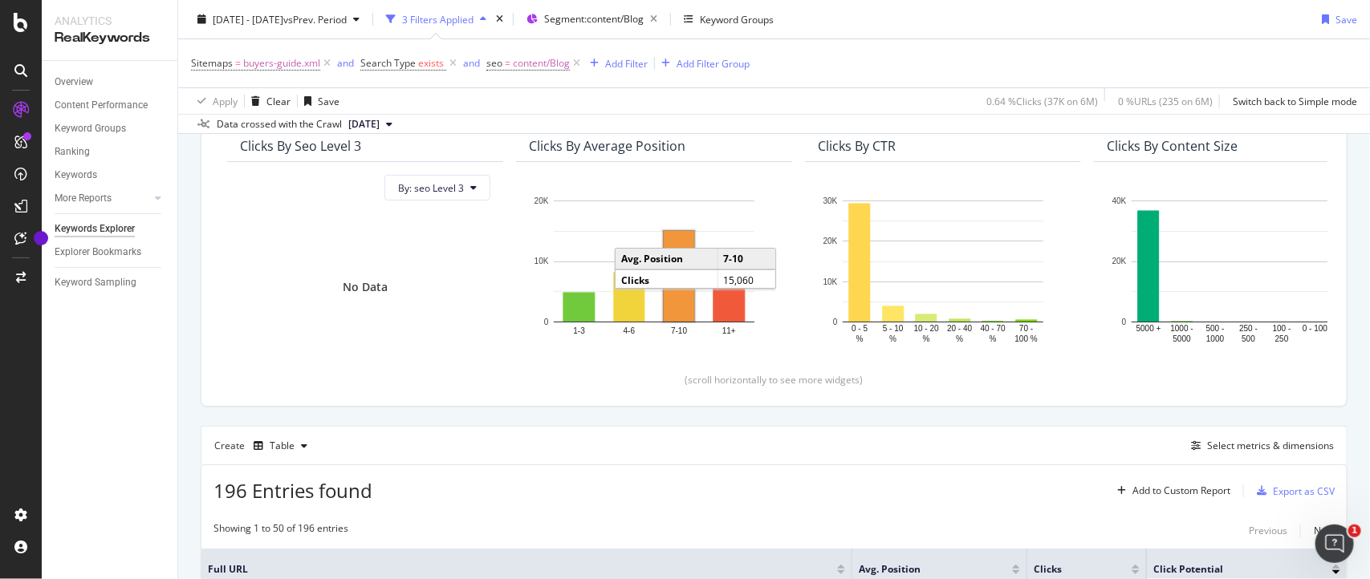
click at [670, 313] on rect "A chart." at bounding box center [679, 276] width 30 height 91
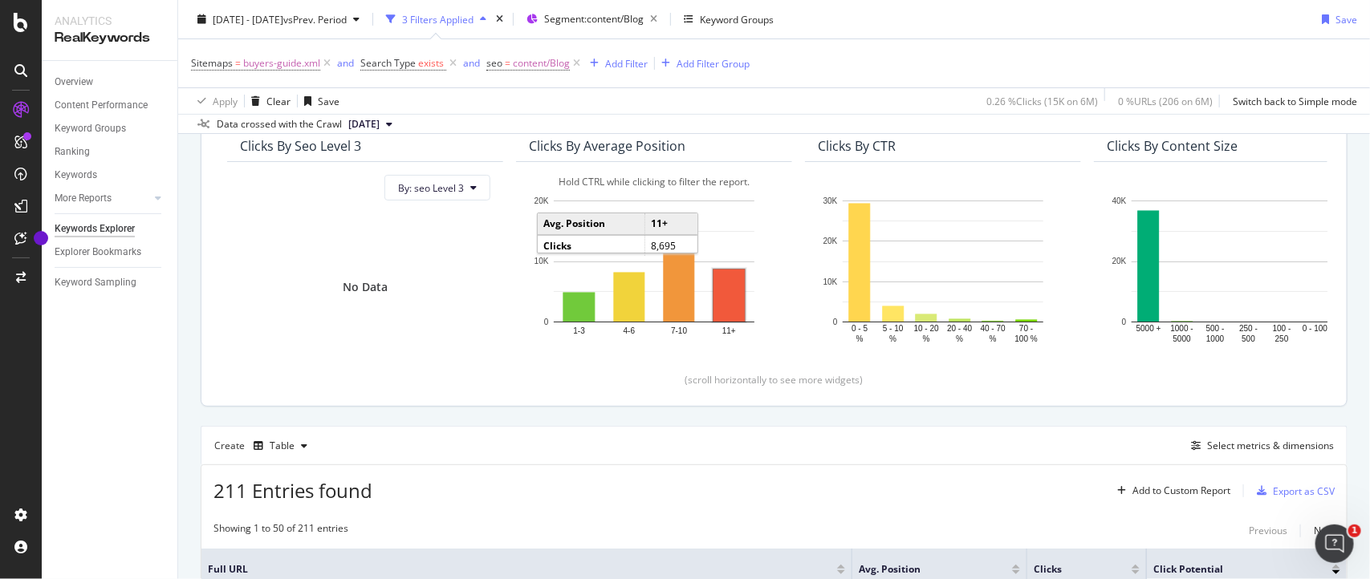
click at [718, 301] on rect "A chart." at bounding box center [728, 296] width 31 height 52
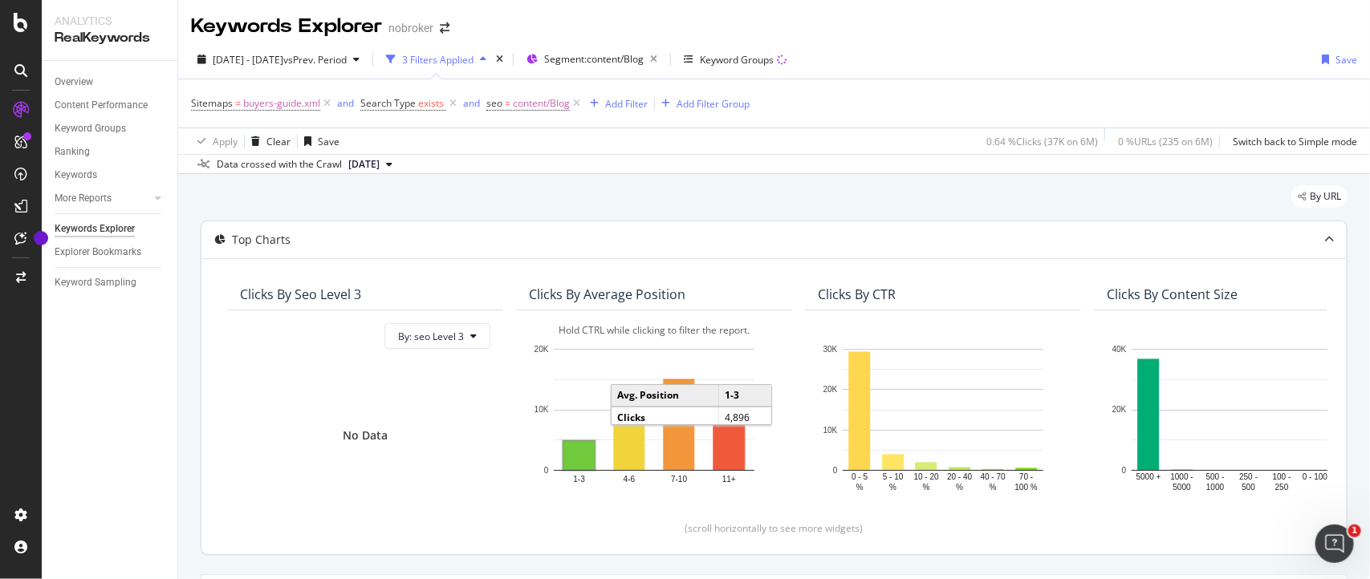
click at [582, 462] on rect "A chart." at bounding box center [578, 455] width 31 height 29
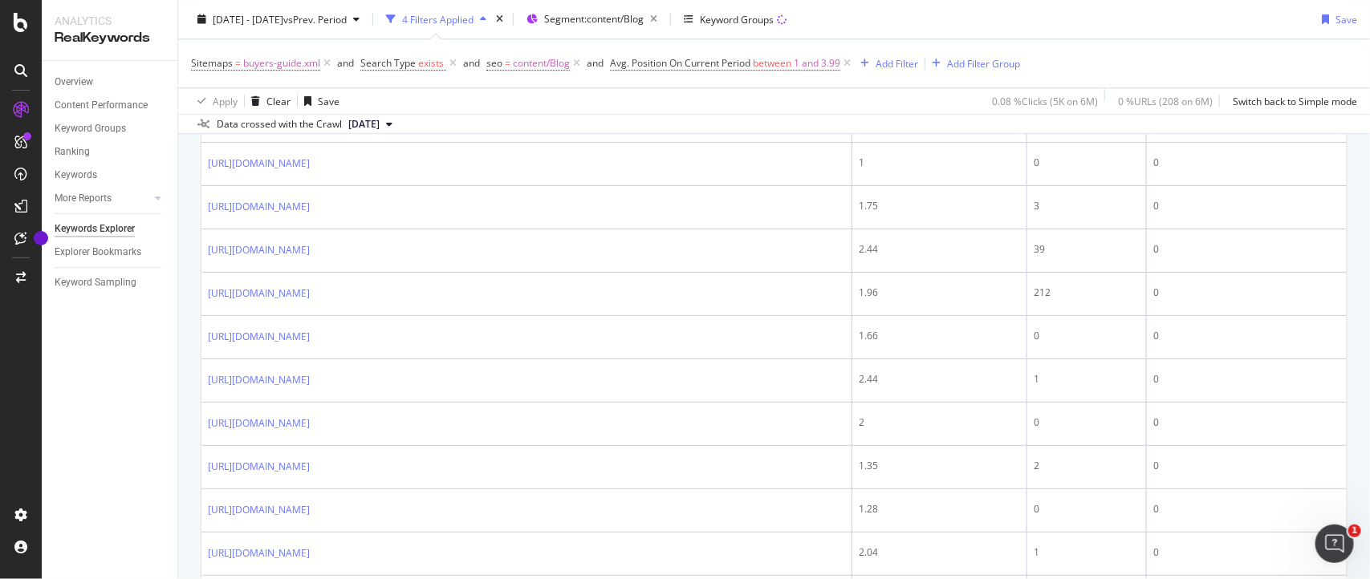
scroll to position [306, 0]
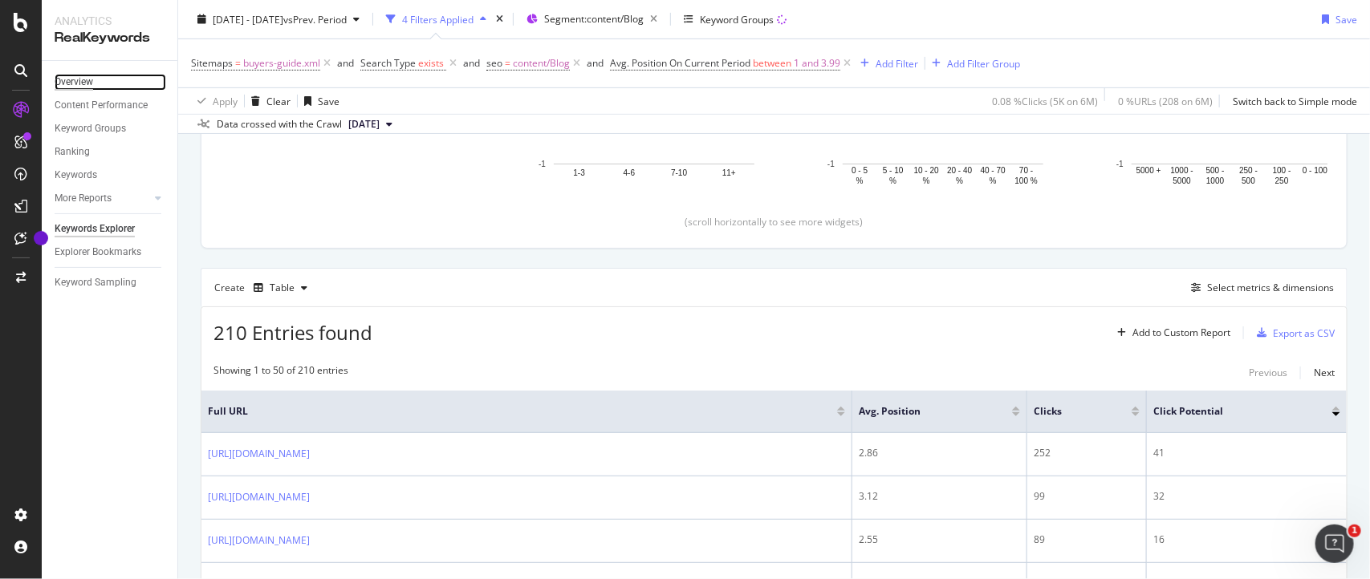
click at [82, 84] on div "Overview" at bounding box center [74, 82] width 39 height 17
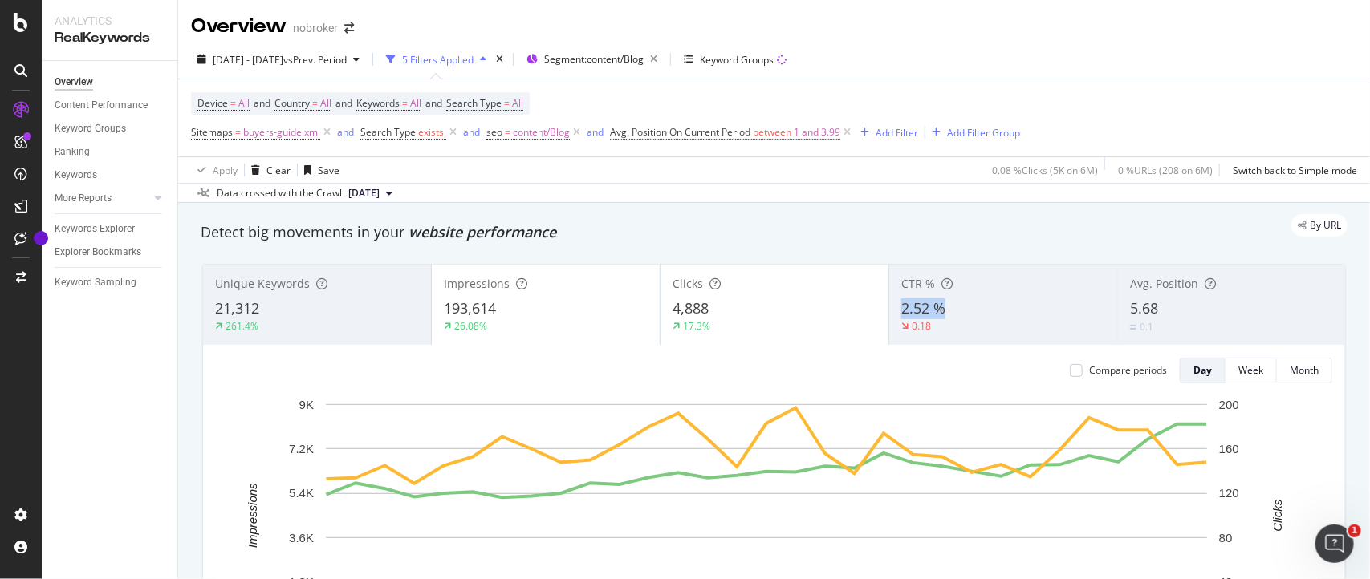
copy span "2.52 %"
drag, startPoint x: 968, startPoint y: 311, endPoint x: 664, endPoint y: 373, distance: 310.3
click at [664, 373] on div "Unique Keywords 21,312 261.4% Impressions 193,614 26.08% Clicks 4,888 17.3% CTR…" at bounding box center [774, 492] width 1142 height 454
click at [791, 126] on span "between" at bounding box center [772, 132] width 39 height 14
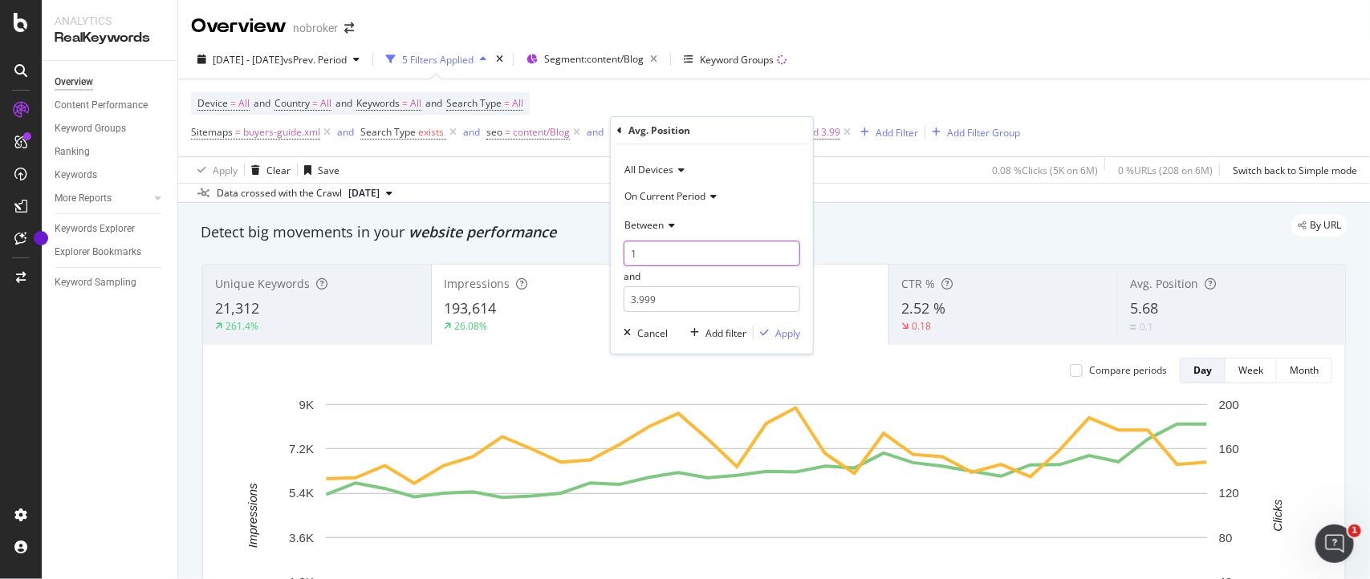
click at [704, 258] on input "1" at bounding box center [711, 254] width 177 height 26
type input "4"
click at [635, 299] on input "3.999" at bounding box center [711, 299] width 177 height 26
type input "6.999"
click at [785, 331] on div "Apply" at bounding box center [787, 334] width 25 height 14
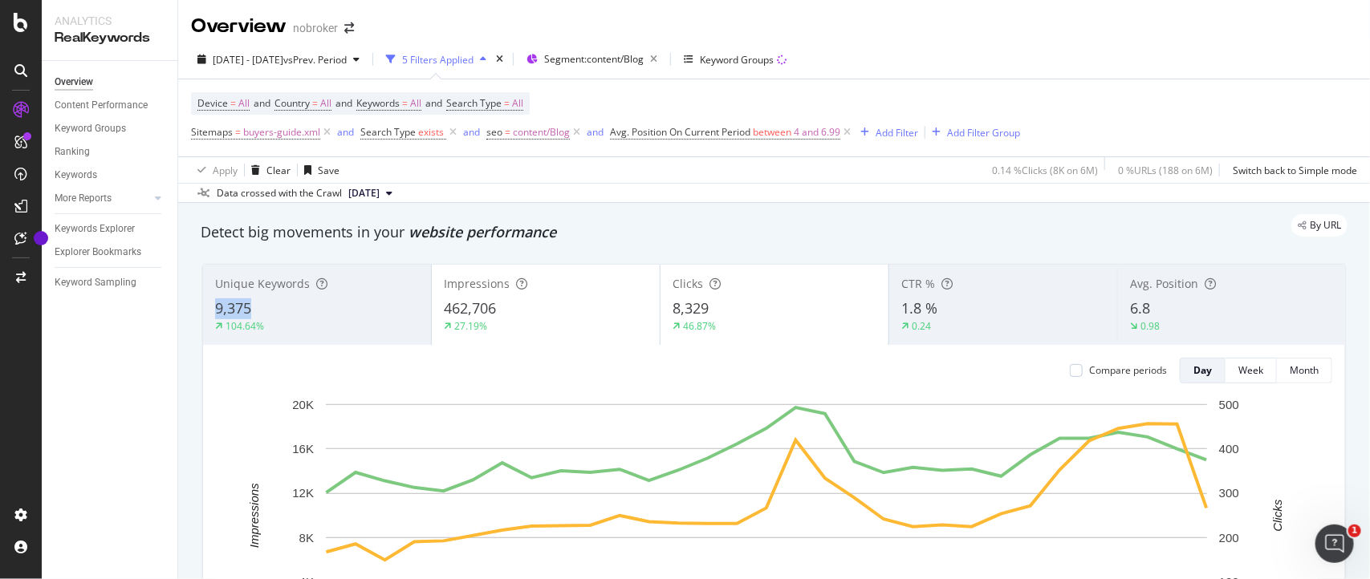
copy span "9,375"
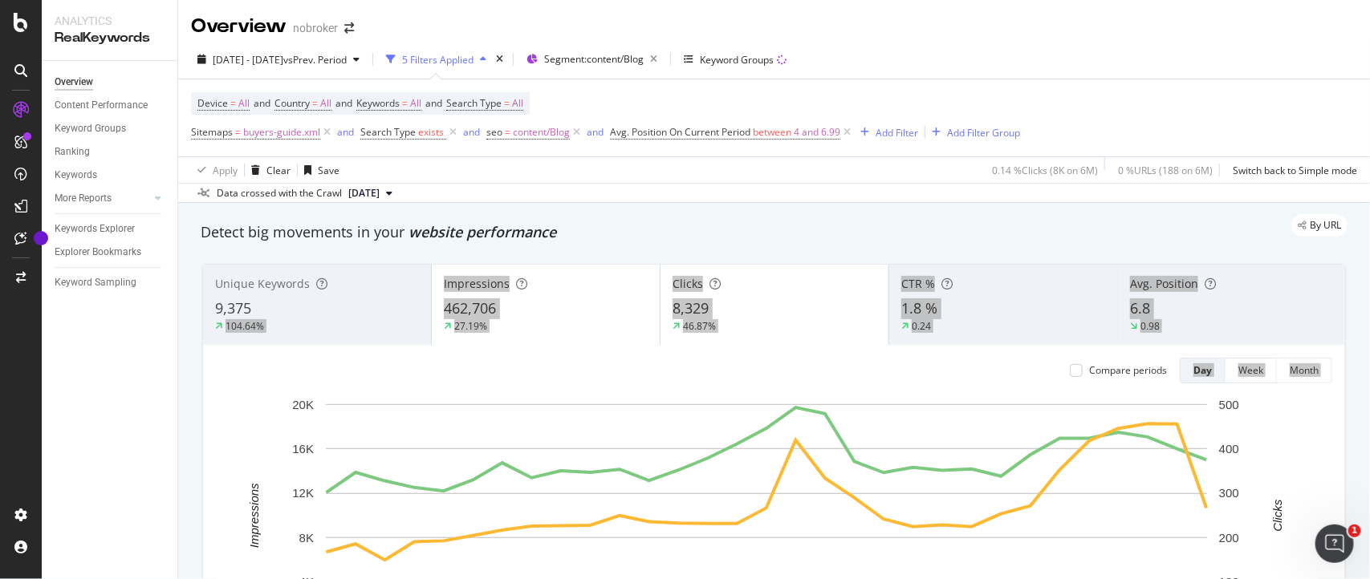
drag, startPoint x: 283, startPoint y: 313, endPoint x: 194, endPoint y: 443, distance: 157.6
click at [194, 443] on div "Unique Keywords 9,375 104.64% Impressions 462,706 27.19% Clicks 8,329 46.87% CT…" at bounding box center [774, 491] width 1163 height 481
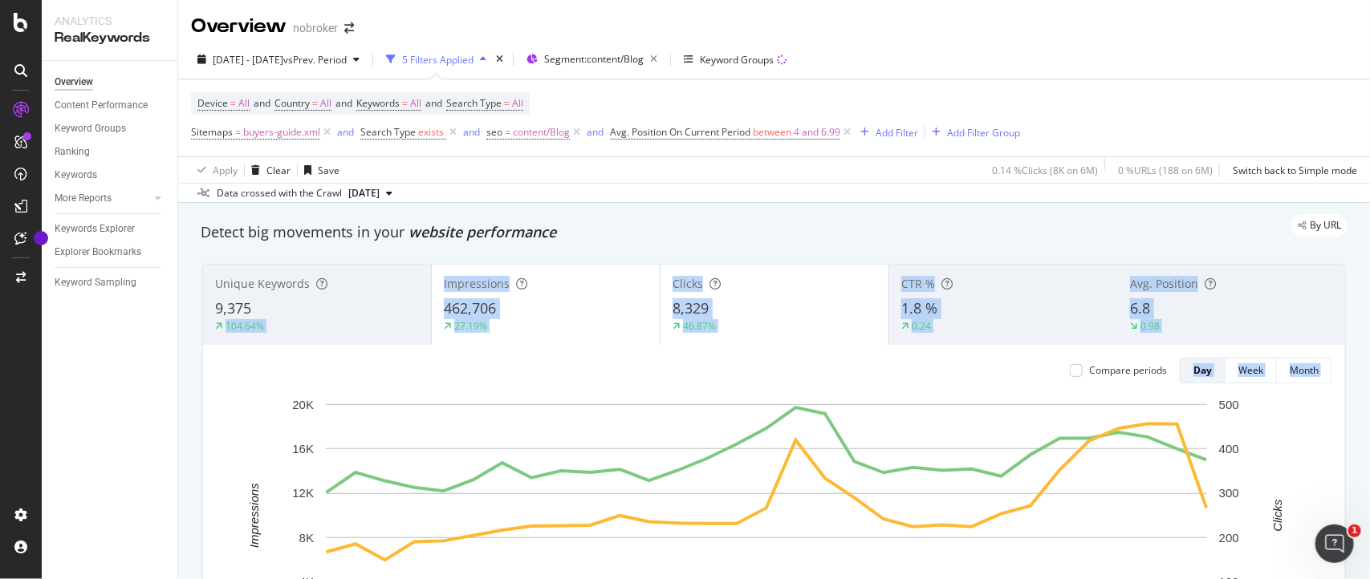
click at [524, 311] on div "462,706" at bounding box center [546, 308] width 204 height 21
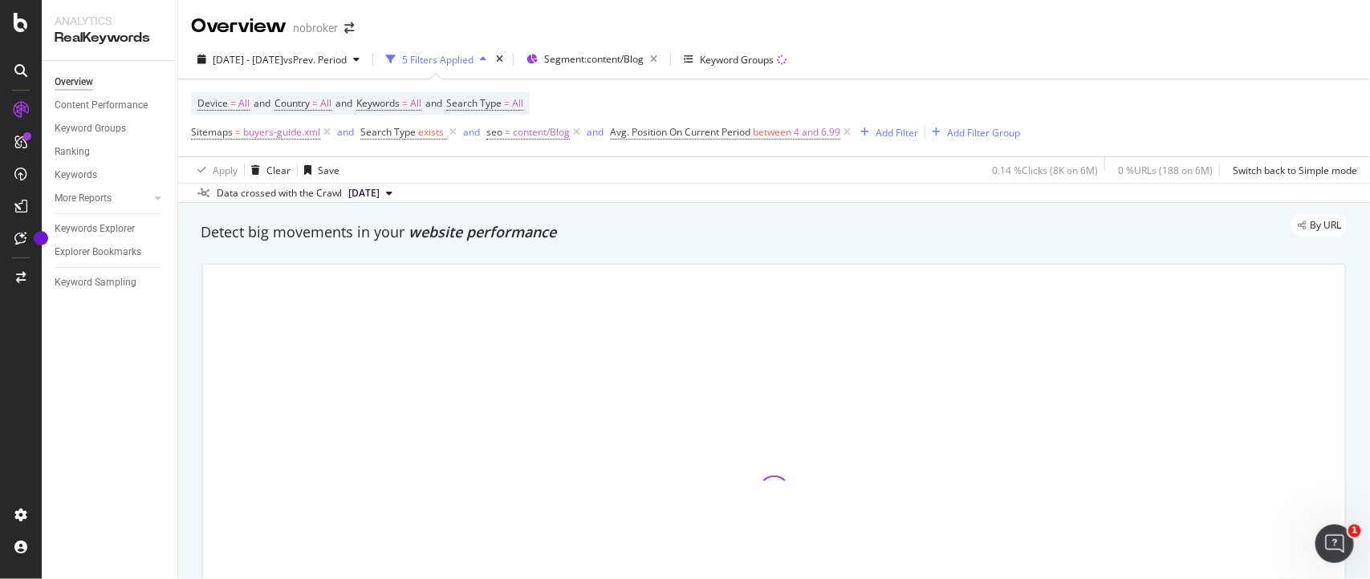
click at [458, 313] on div at bounding box center [774, 492] width 1142 height 454
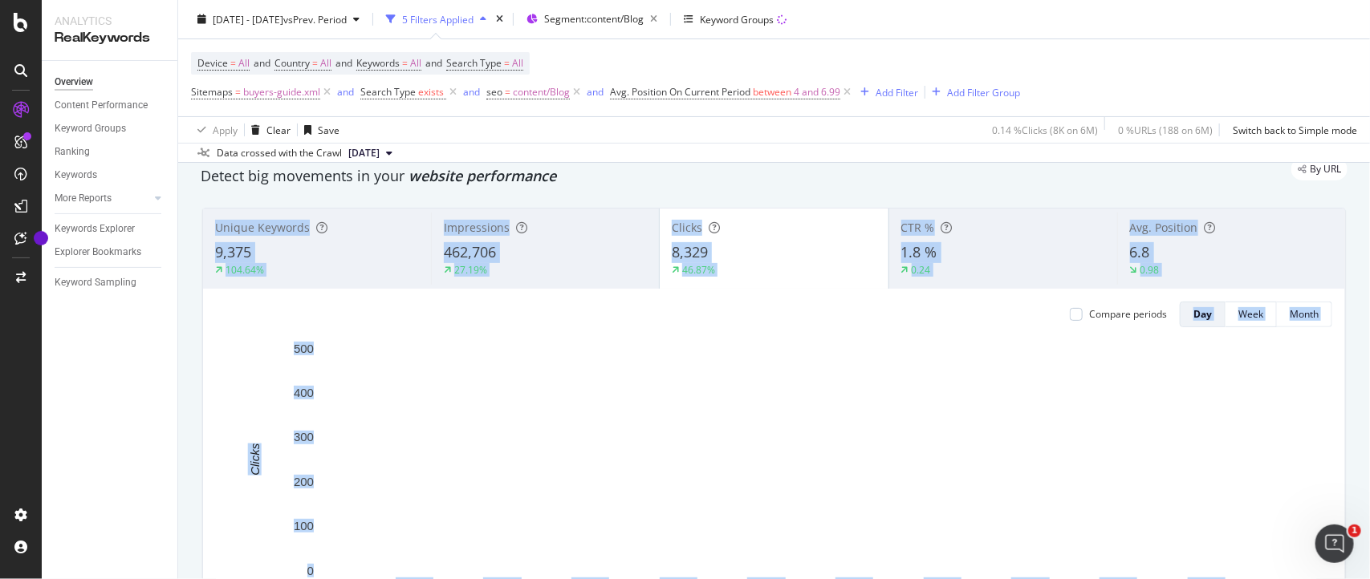
scroll to position [42, 0]
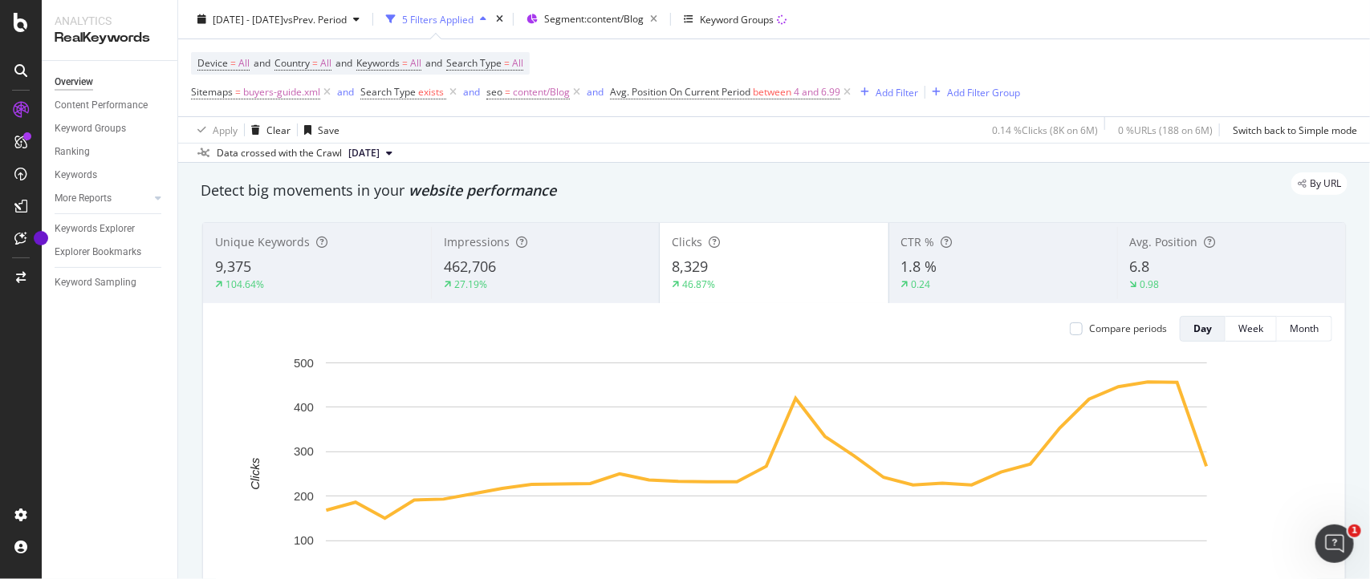
click at [594, 173] on div "By URL" at bounding box center [766, 184] width 1163 height 22
copy span "462,706"
drag, startPoint x: 519, startPoint y: 274, endPoint x: 389, endPoint y: 339, distance: 145.7
click at [389, 339] on div "Unique Keywords 9,375 104.64% Impressions 462,706 27.19% Clicks 8,329 46.87% CT…" at bounding box center [774, 450] width 1142 height 454
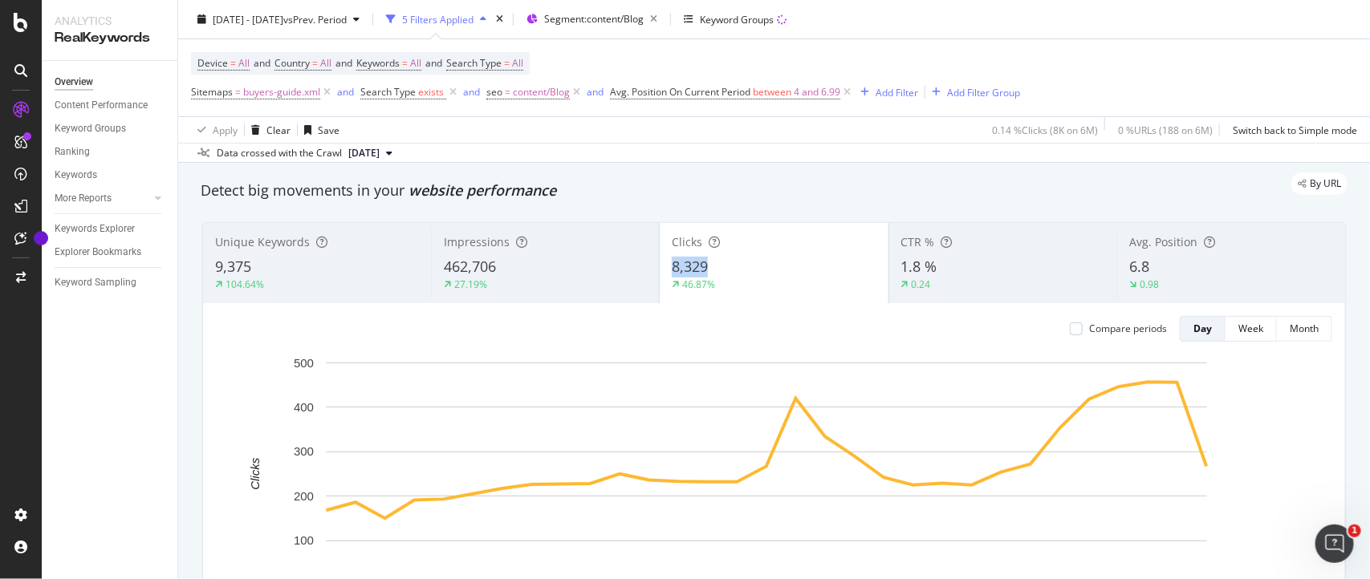
copy span "8,329"
drag, startPoint x: 720, startPoint y: 269, endPoint x: 656, endPoint y: 269, distance: 64.2
click at [660, 269] on div "Clicks 8,329 46.87%" at bounding box center [774, 263] width 228 height 72
copy div "46.87% CTR % 1.8 %"
copy span "1.8 %"
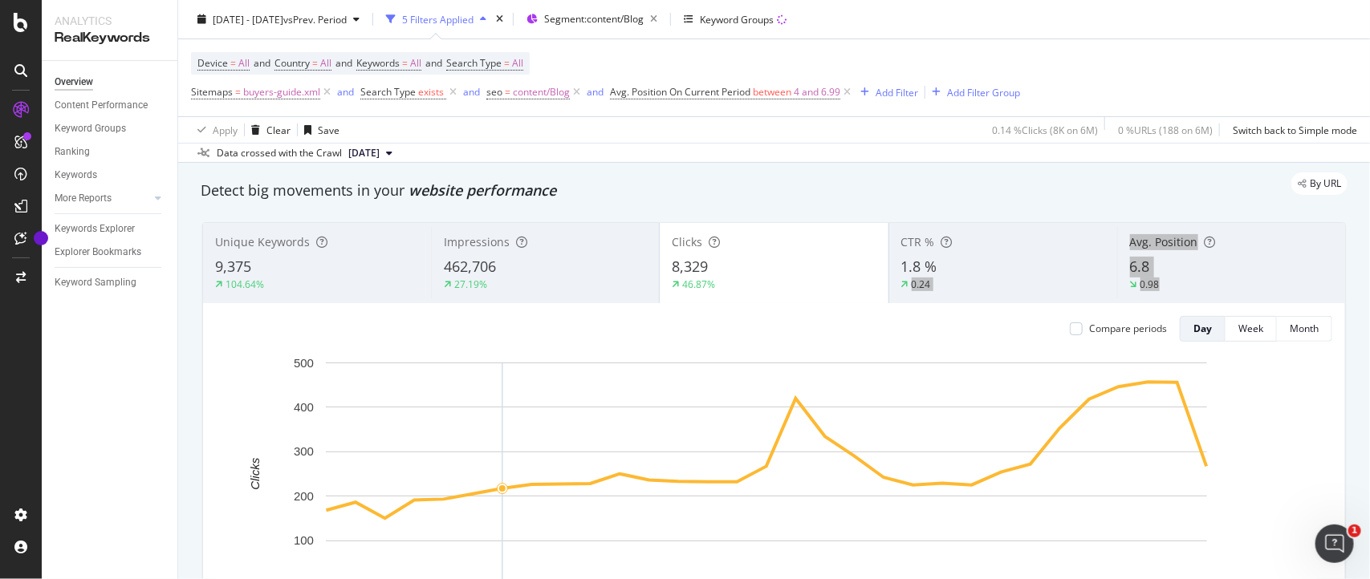
drag, startPoint x: 953, startPoint y: 270, endPoint x: 469, endPoint y: 415, distance: 505.1
click at [469, 415] on div "Unique Keywords 9,375 104.64% Impressions 462,706 27.19% Clicks 8,329 46.87% CT…" at bounding box center [774, 450] width 1142 height 454
click at [1087, 181] on div "By URL" at bounding box center [766, 184] width 1163 height 22
copy span "6.8"
drag, startPoint x: 1170, startPoint y: 270, endPoint x: 599, endPoint y: 434, distance: 594.2
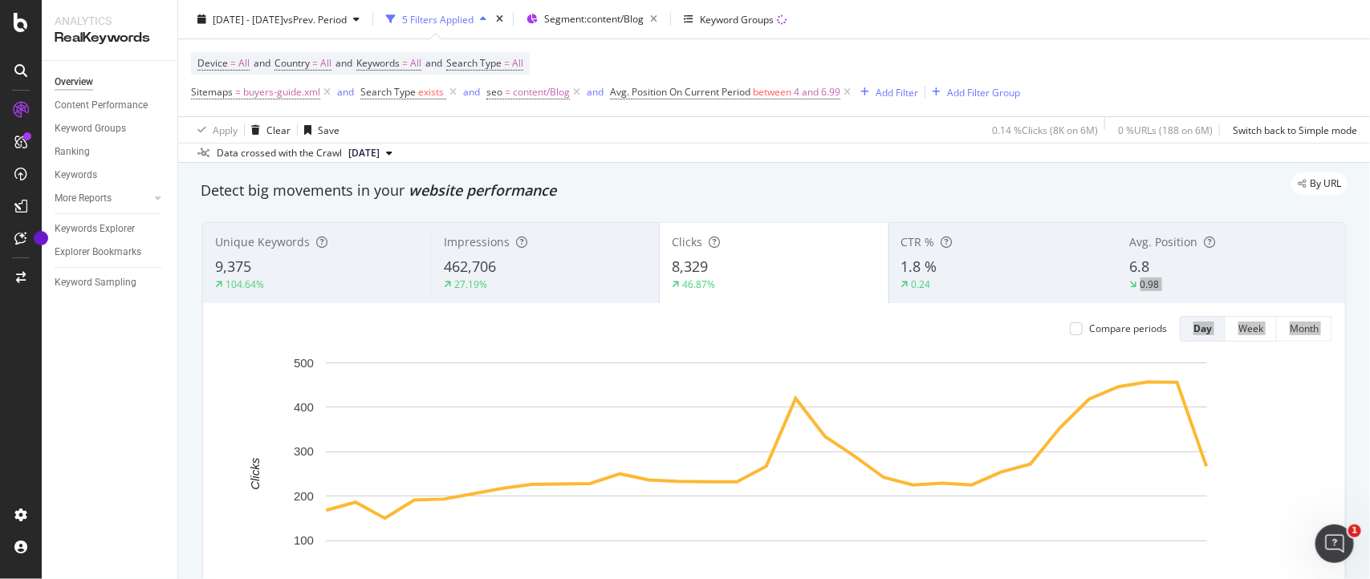
click at [599, 434] on div "Unique Keywords 9,375 104.64% Impressions 462,706 27.19% Clicks 8,329 46.87% CT…" at bounding box center [774, 450] width 1142 height 454
click at [796, 92] on span "4 and 6.99" at bounding box center [817, 92] width 47 height 22
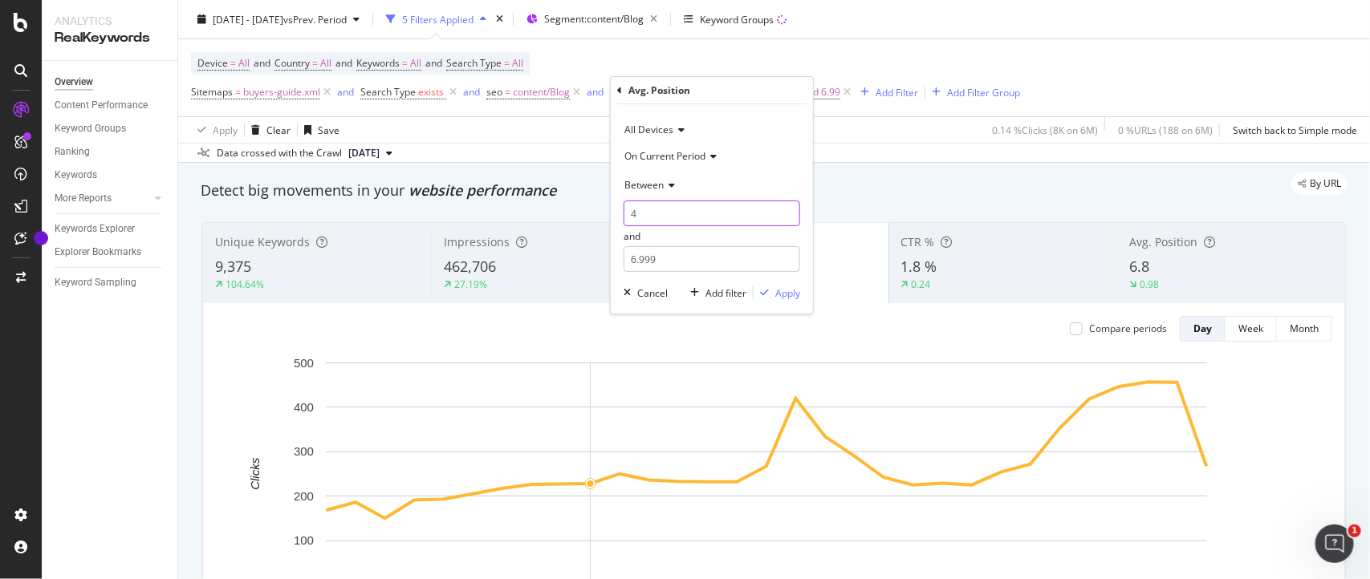
click at [664, 213] on input "4" at bounding box center [711, 214] width 177 height 26
type input "7"
click at [635, 254] on input "6.999" at bounding box center [711, 259] width 177 height 26
type input "10.999"
click at [792, 294] on div "Apply" at bounding box center [787, 293] width 25 height 14
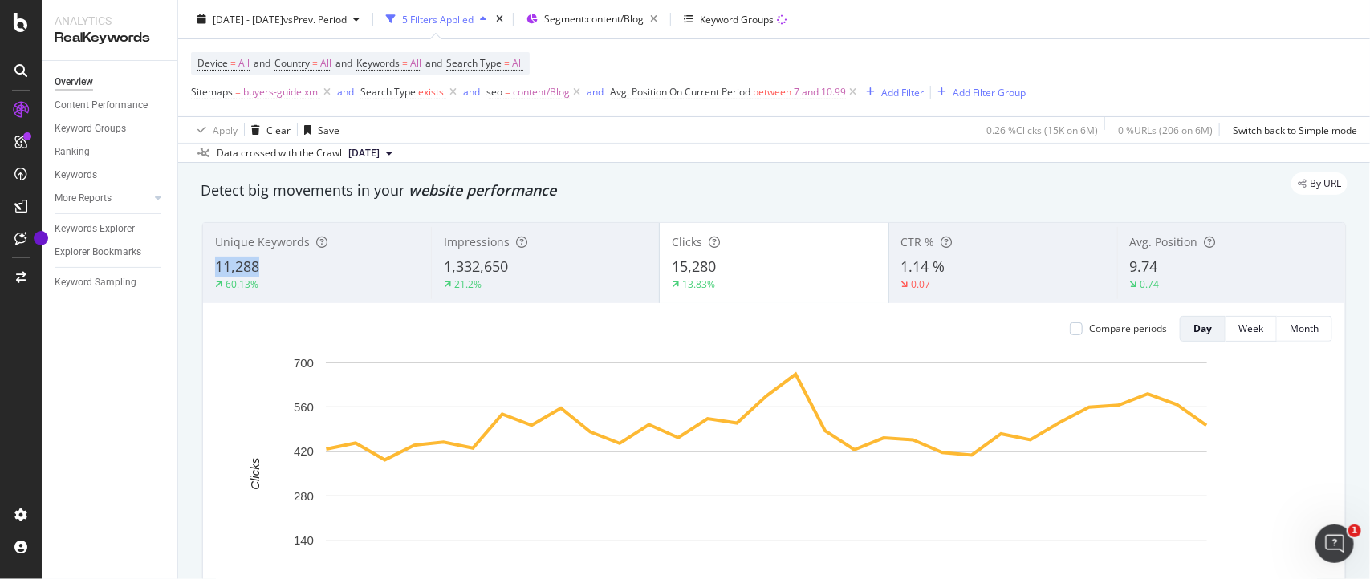
drag, startPoint x: 278, startPoint y: 262, endPoint x: 211, endPoint y: 266, distance: 66.7
click at [211, 266] on div "Unique Keywords 11,288 60.13%" at bounding box center [317, 263] width 228 height 72
copy span "11,288"
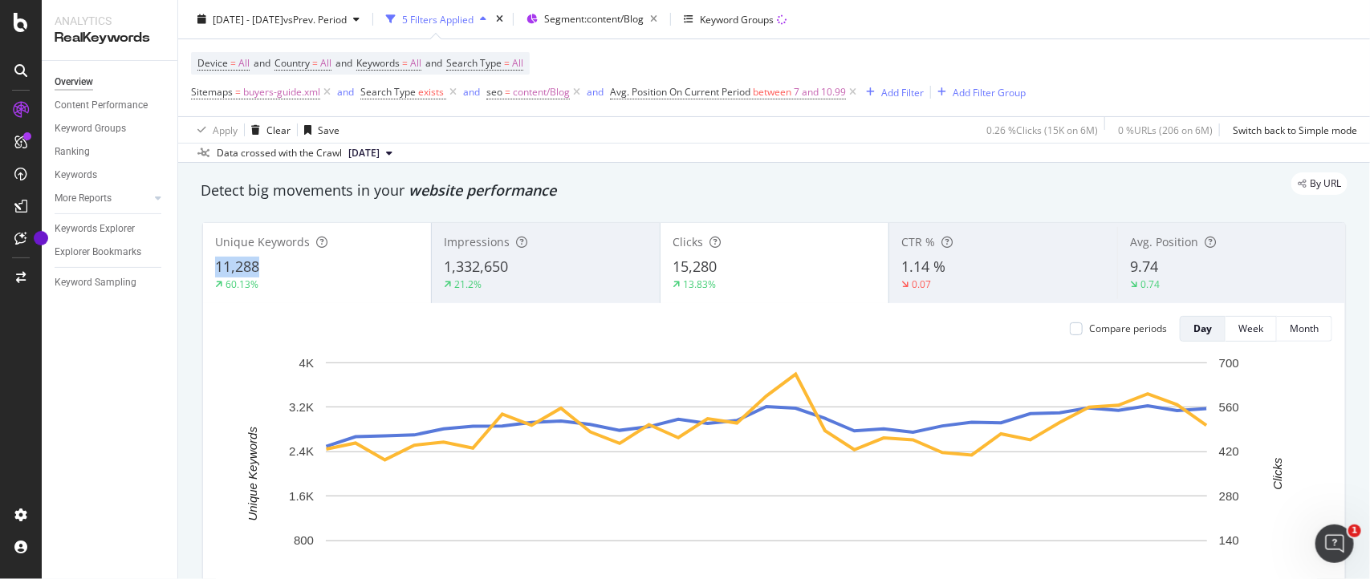
copy span "11,288"
drag, startPoint x: 283, startPoint y: 266, endPoint x: 210, endPoint y: 265, distance: 73.0
click at [210, 265] on div "Unique Keywords 11,288 60.13%" at bounding box center [317, 263] width 228 height 72
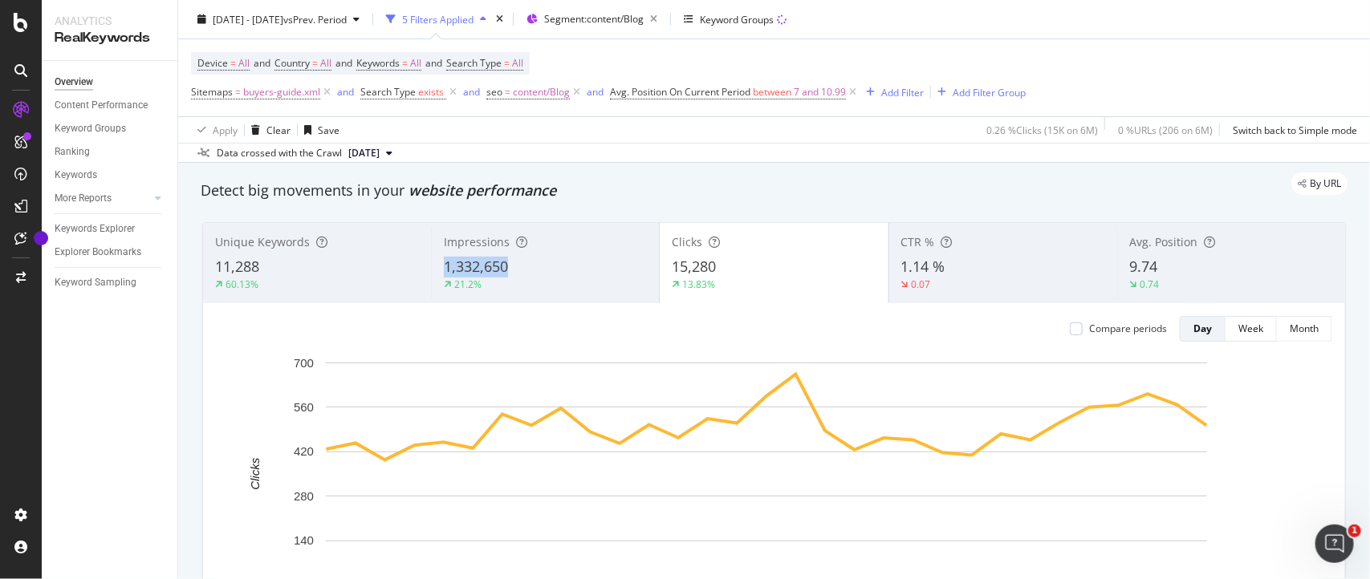
copy span "1,332,650"
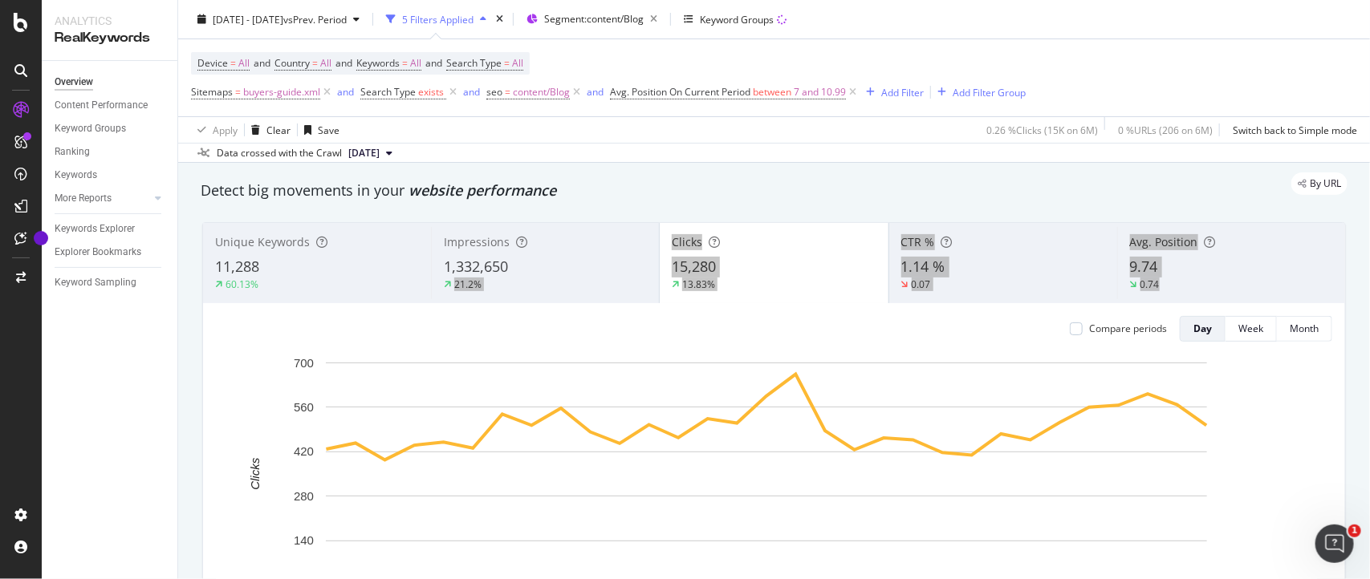
drag, startPoint x: 546, startPoint y: 273, endPoint x: 399, endPoint y: 317, distance: 153.3
click at [399, 317] on div "Unique Keywords 11,288 60.13% Impressions 1,332,650 21.2% Clicks 15,280 13.83% …" at bounding box center [774, 450] width 1142 height 454
click at [780, 266] on div "15,280" at bounding box center [774, 267] width 204 height 21
drag, startPoint x: 780, startPoint y: 266, endPoint x: 683, endPoint y: 267, distance: 97.1
click at [683, 267] on div "15,280" at bounding box center [774, 267] width 204 height 21
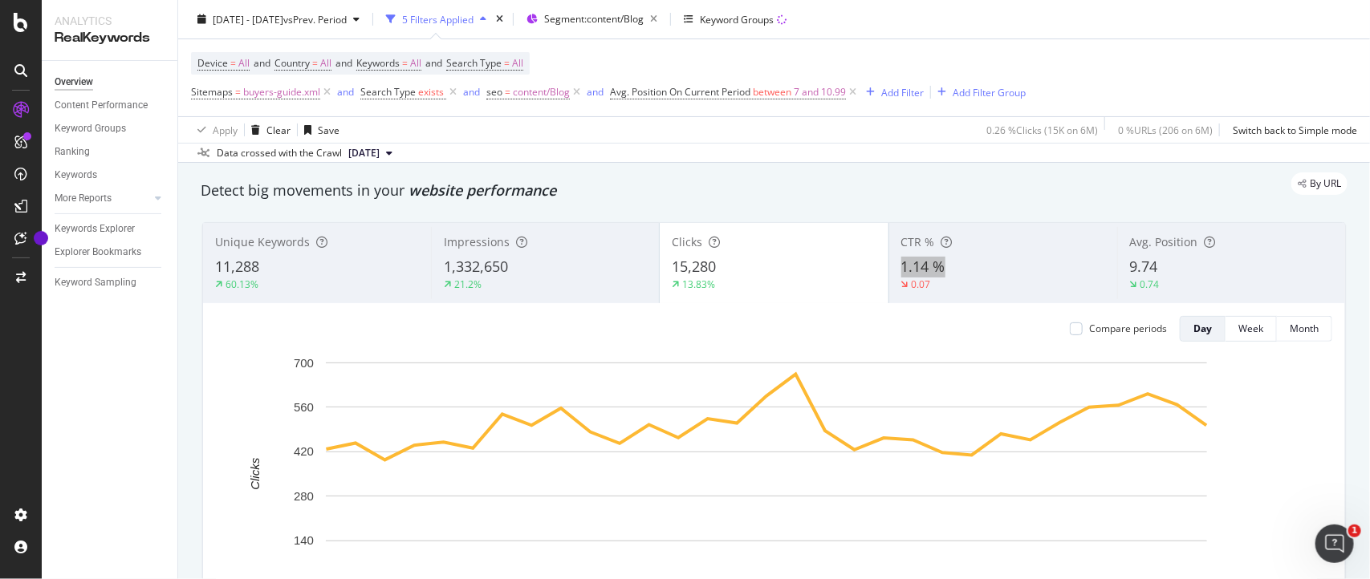
drag, startPoint x: 953, startPoint y: 270, endPoint x: 891, endPoint y: 266, distance: 62.7
click at [891, 266] on div "CTR % 1.14 % 0.07" at bounding box center [1003, 263] width 228 height 72
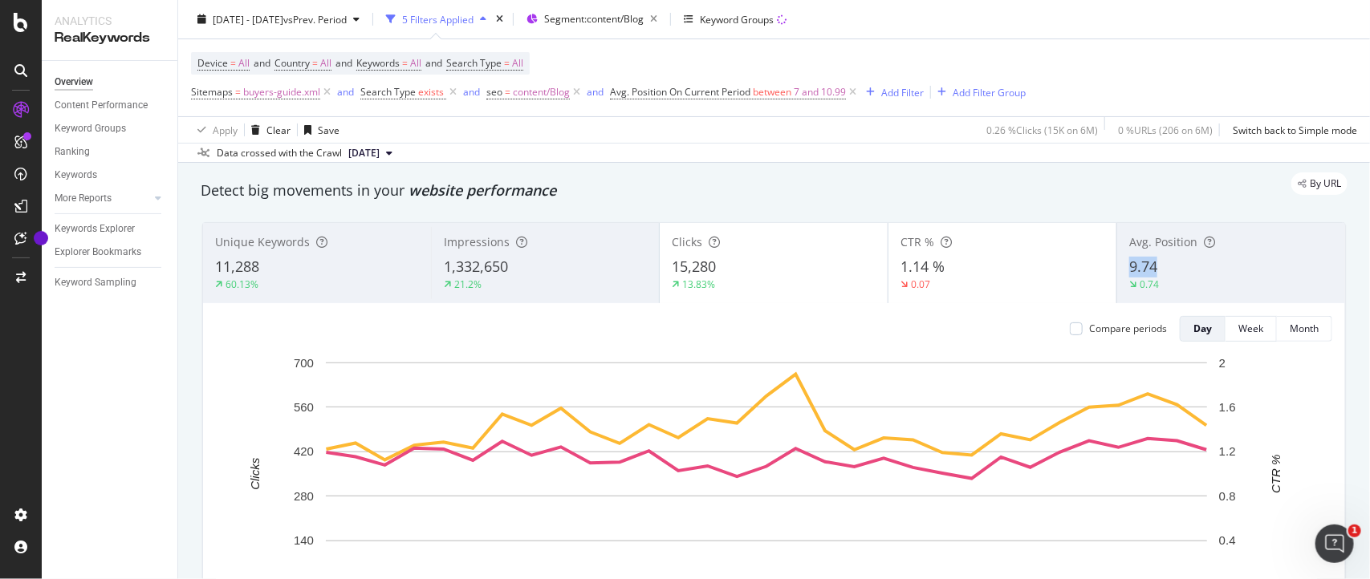
drag, startPoint x: 1167, startPoint y: 275, endPoint x: 1108, endPoint y: 266, distance: 60.1
click at [1117, 266] on div "Avg. Position 9.74 0.74" at bounding box center [1231, 263] width 228 height 72
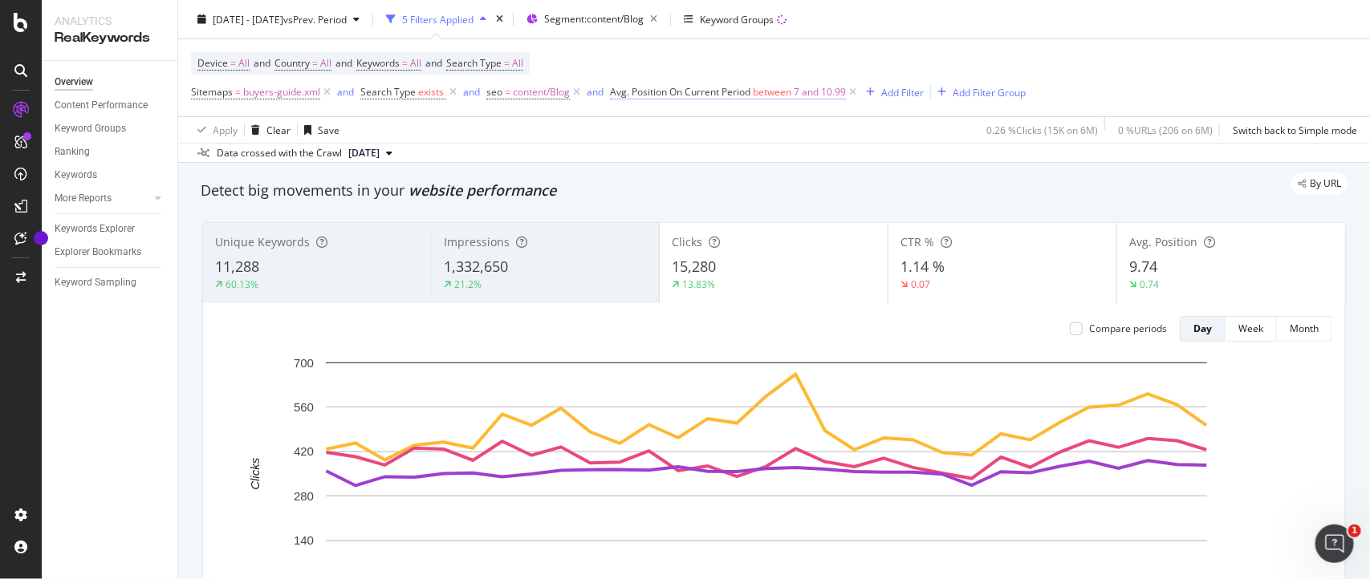
click at [770, 89] on span "between" at bounding box center [772, 92] width 39 height 14
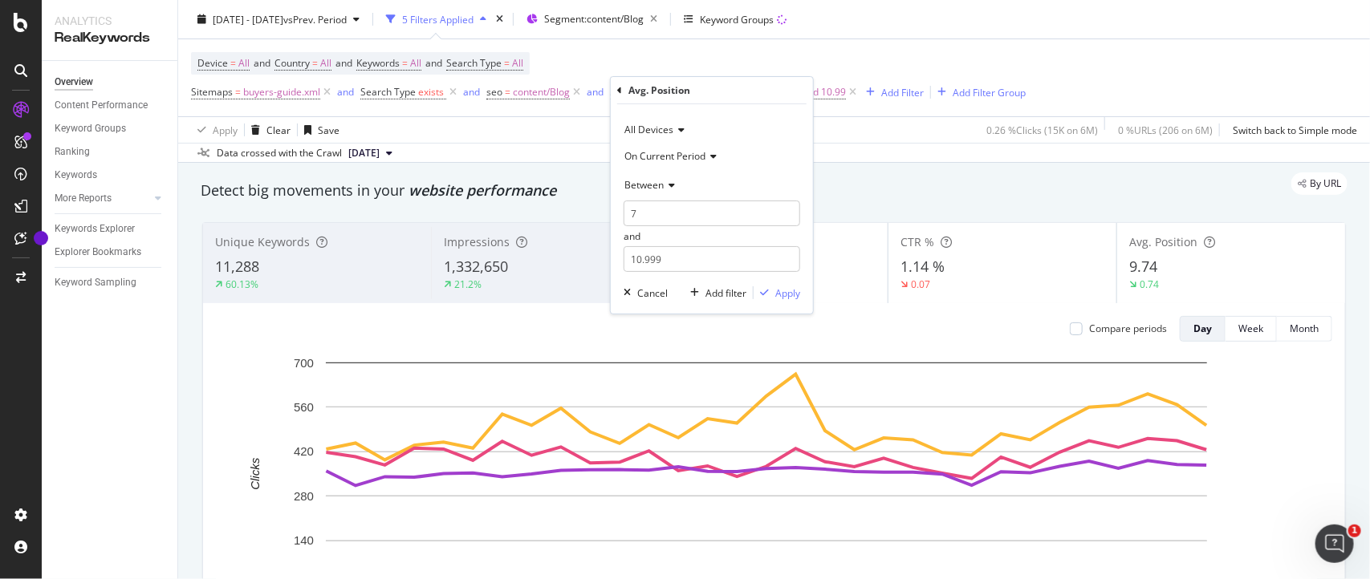
click at [670, 190] on div "Between" at bounding box center [711, 185] width 177 height 26
click at [664, 319] on span "Greater than or equal to" at bounding box center [685, 322] width 108 height 14
click at [664, 215] on input "number" at bounding box center [711, 214] width 177 height 26
type input "11"
click at [761, 247] on icon "button" at bounding box center [764, 247] width 9 height 10
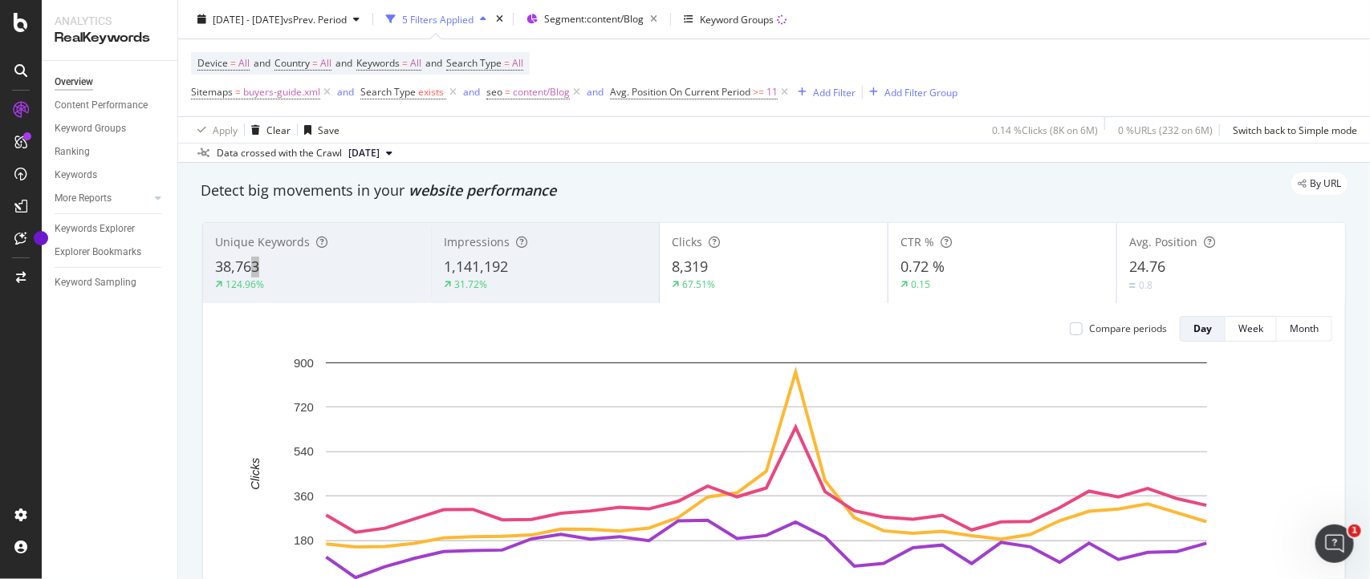
drag, startPoint x: 278, startPoint y: 270, endPoint x: 251, endPoint y: 262, distance: 28.4
click at [251, 262] on div "38,763" at bounding box center [317, 267] width 204 height 21
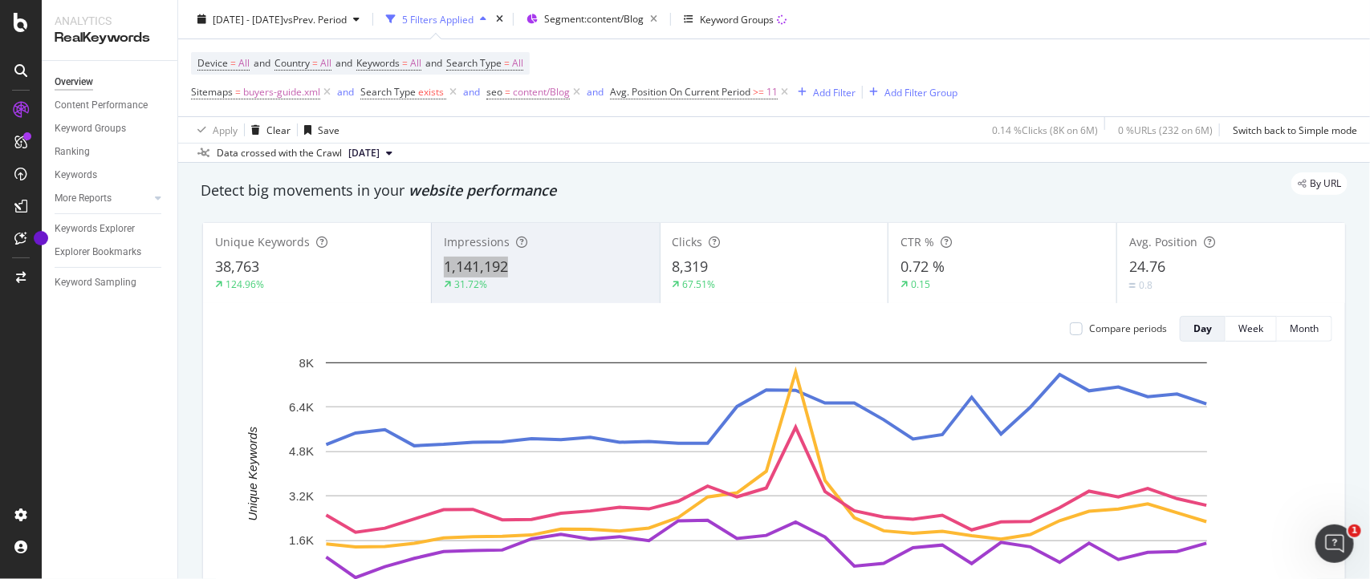
drag, startPoint x: 538, startPoint y: 267, endPoint x: 432, endPoint y: 273, distance: 106.9
click at [432, 273] on div "Impressions 1,141,192 31.72%" at bounding box center [546, 263] width 228 height 72
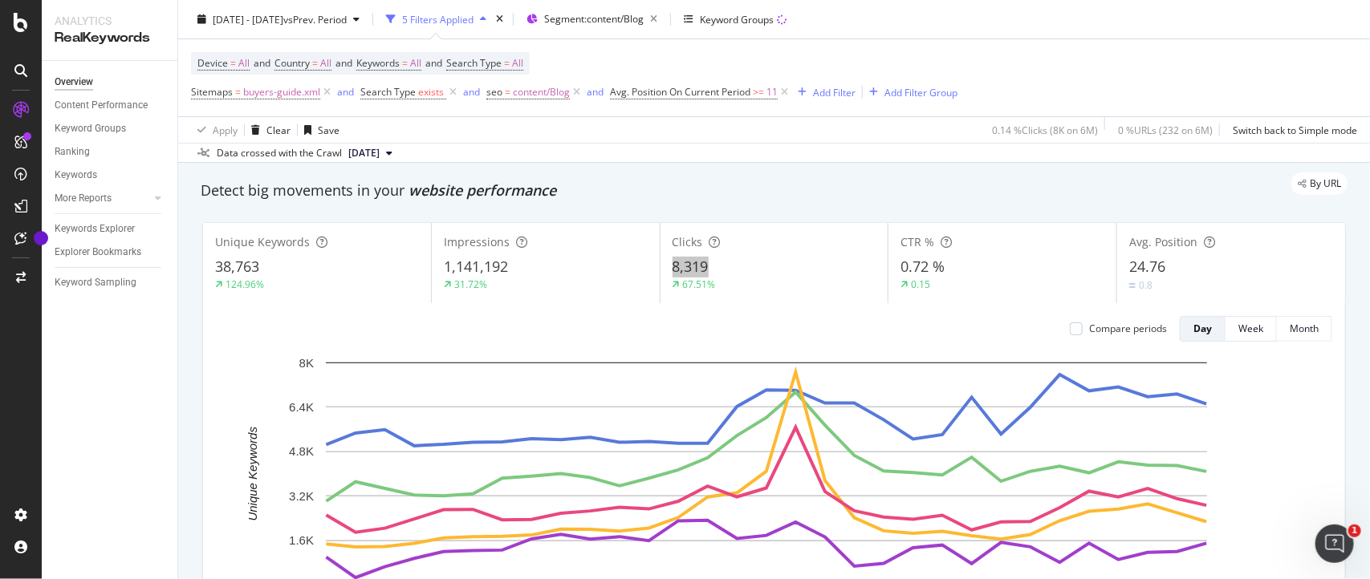
drag, startPoint x: 720, startPoint y: 266, endPoint x: 668, endPoint y: 270, distance: 53.1
click at [672, 270] on div "8,319" at bounding box center [774, 267] width 204 height 21
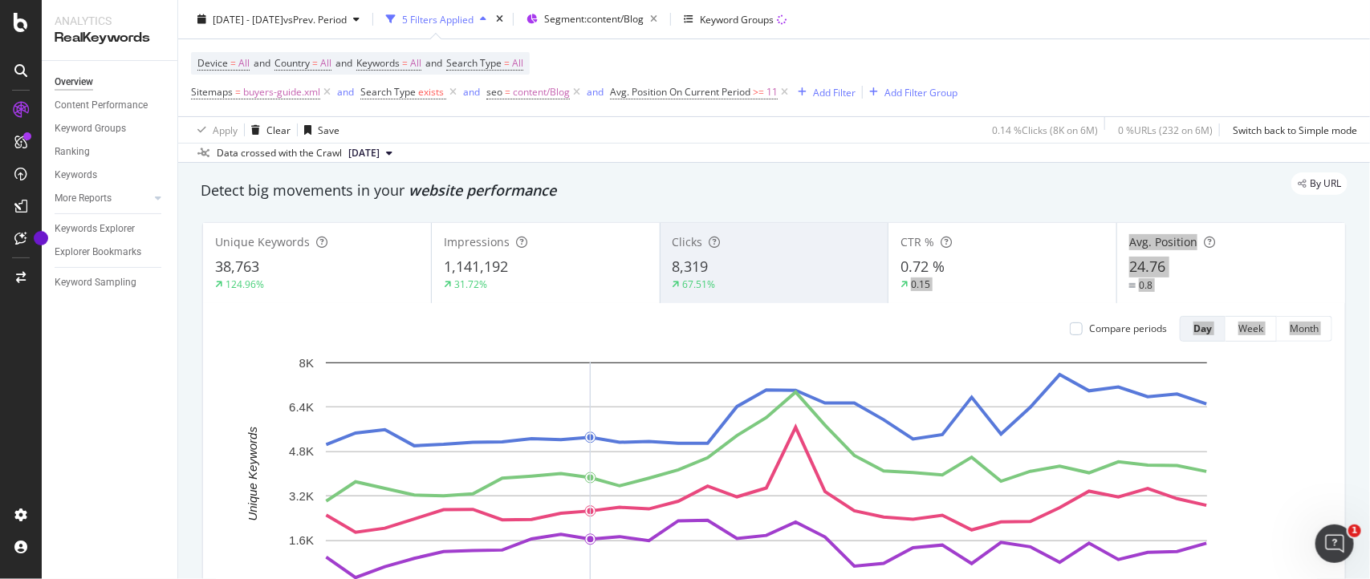
drag, startPoint x: 968, startPoint y: 270, endPoint x: 582, endPoint y: 377, distance: 400.4
click at [582, 377] on div "Unique Keywords 38,763 124.96% Impressions 1,141,192 31.72% Clicks 8,319 67.51%…" at bounding box center [774, 450] width 1142 height 454
click at [1004, 197] on div "Detect big movements in your website performance" at bounding box center [774, 191] width 1147 height 21
drag, startPoint x: 1167, startPoint y: 265, endPoint x: 1116, endPoint y: 275, distance: 52.4
click at [1117, 275] on div "Avg. Position 24.76 0.8" at bounding box center [1231, 263] width 228 height 72
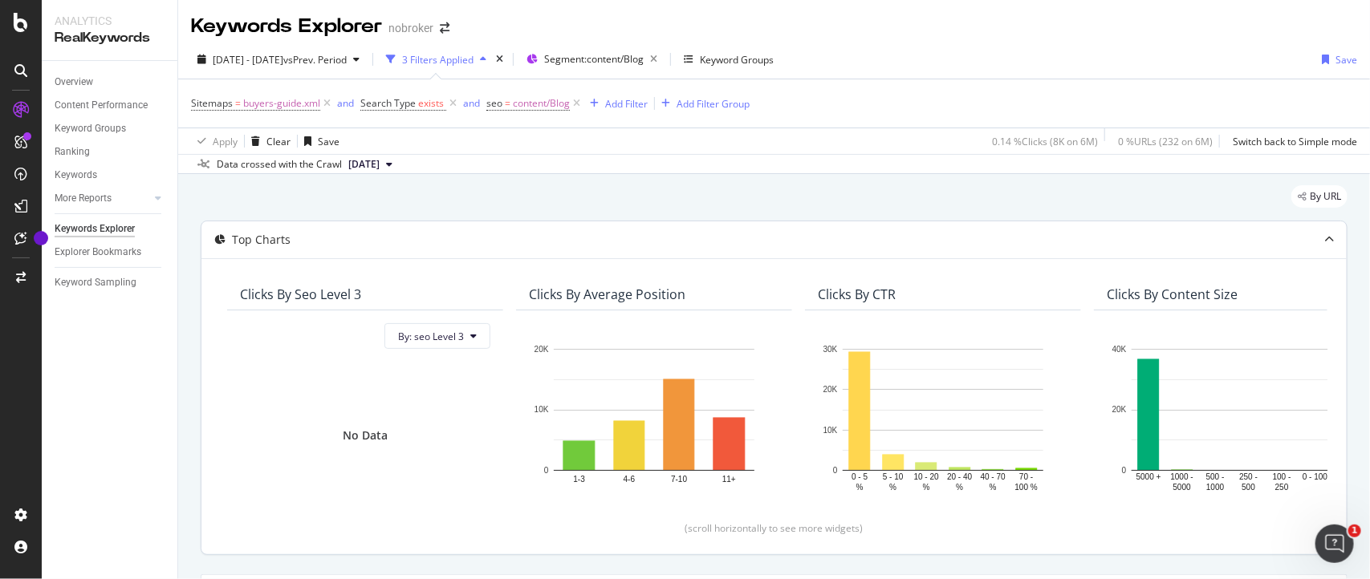
scroll to position [46, 0]
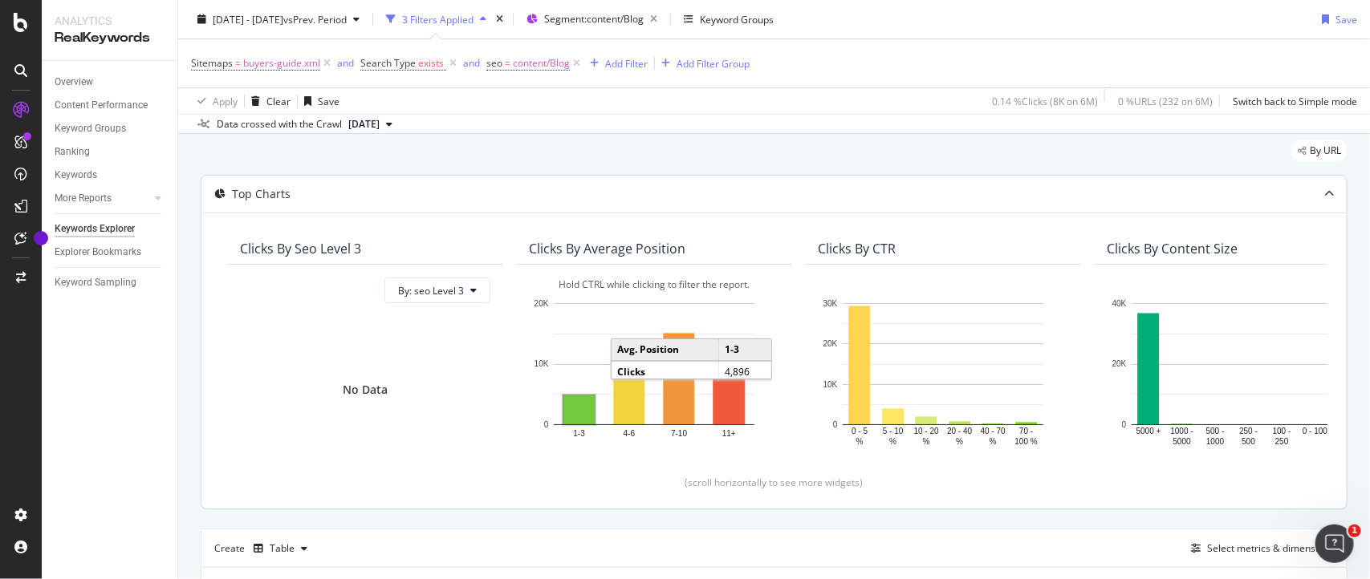
click at [570, 408] on rect "A chart." at bounding box center [578, 410] width 31 height 29
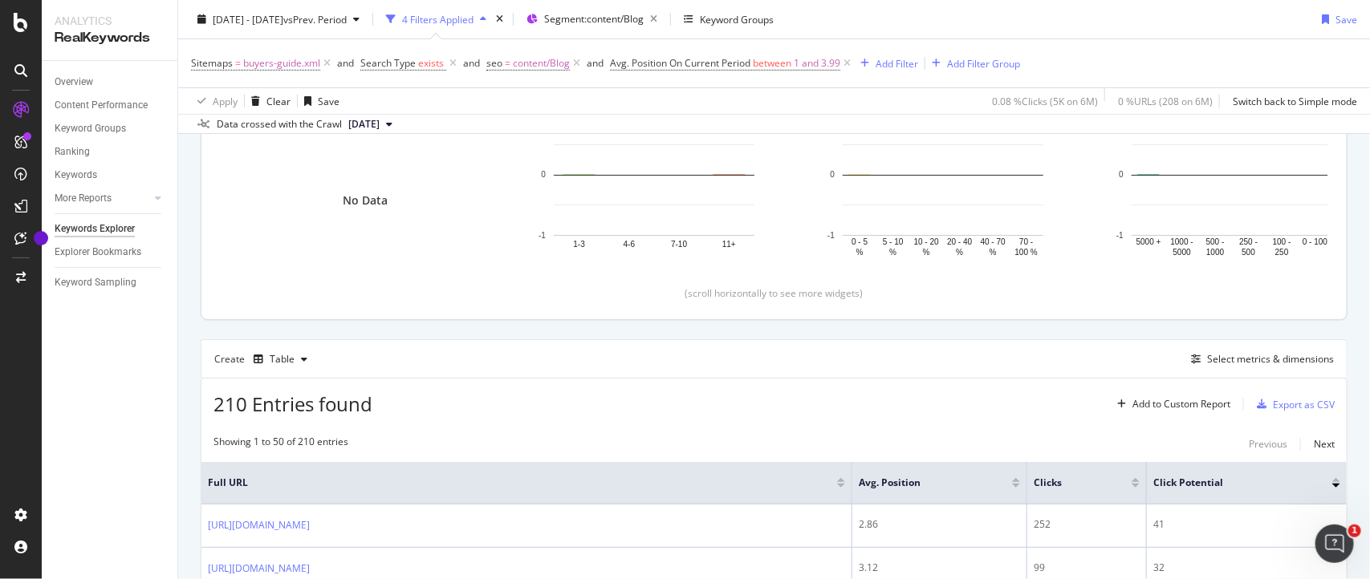
scroll to position [218, 0]
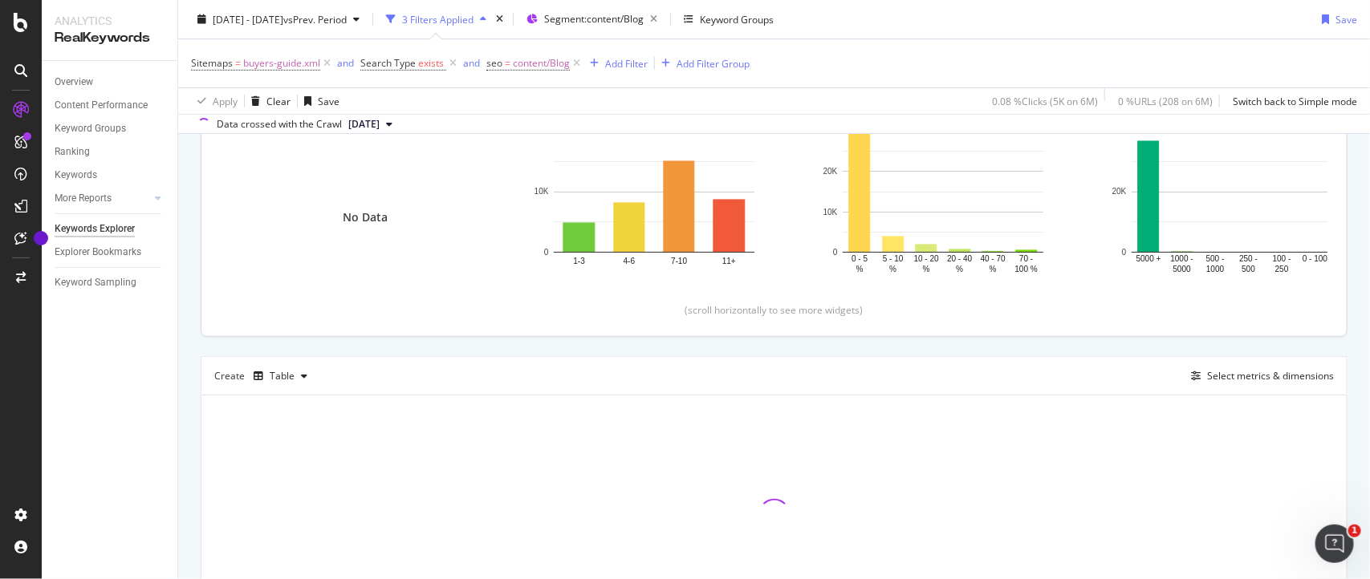
click at [627, 40] on div "Top Charts" at bounding box center [773, 21] width 1145 height 37
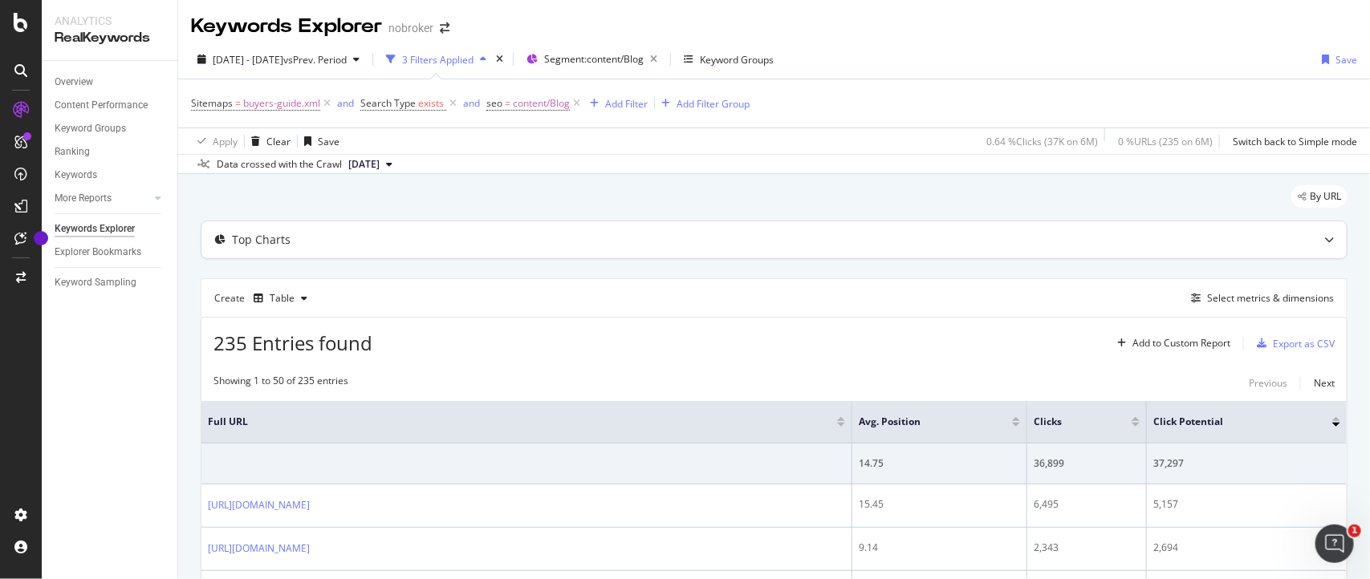
click at [615, 229] on div "Top Charts" at bounding box center [773, 239] width 1145 height 37
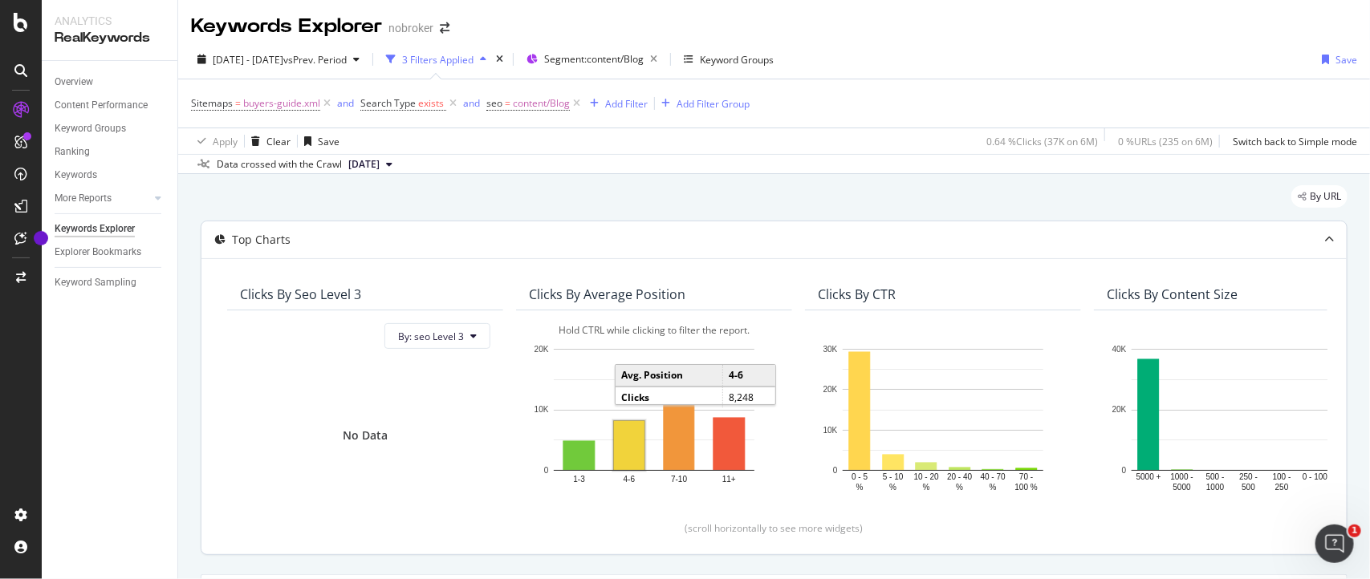
click at [623, 465] on rect "A chart." at bounding box center [629, 445] width 30 height 49
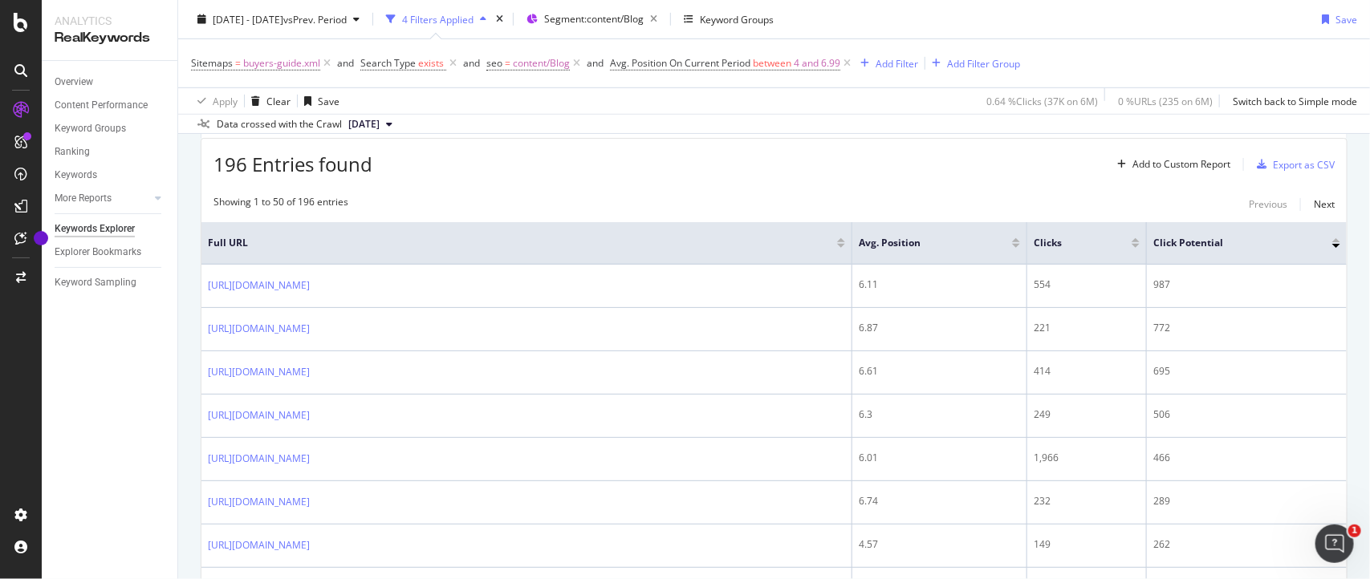
scroll to position [486, 0]
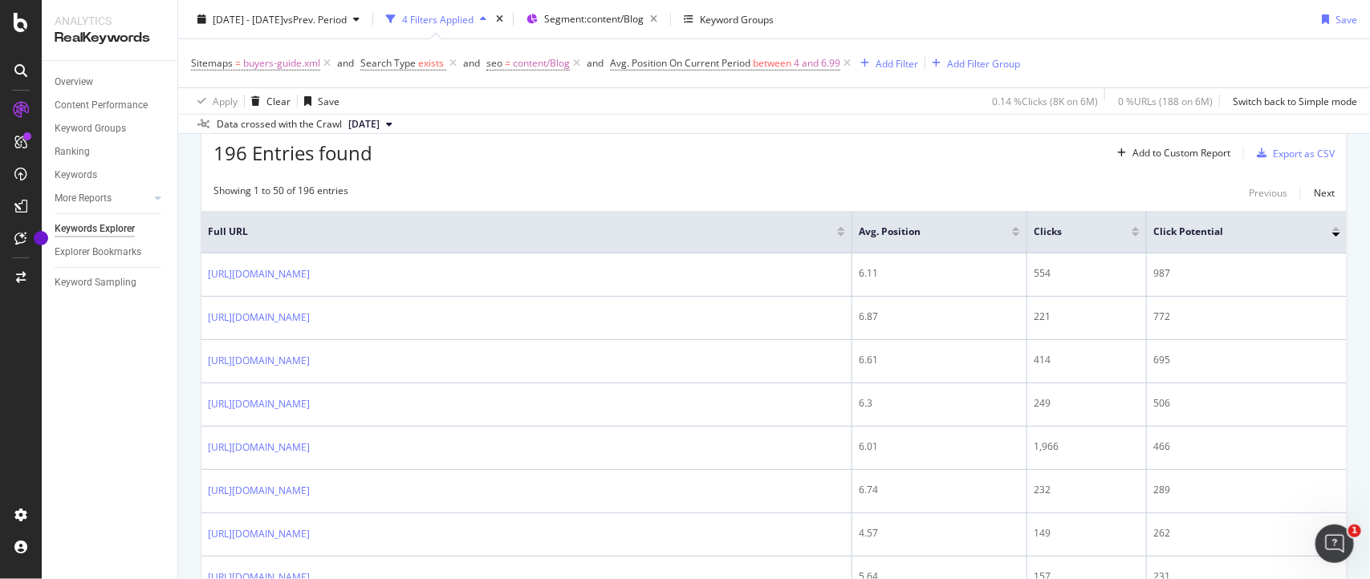
click at [446, 159] on div "196 Entries found Add to Custom Report Export as CSV" at bounding box center [773, 147] width 1145 height 39
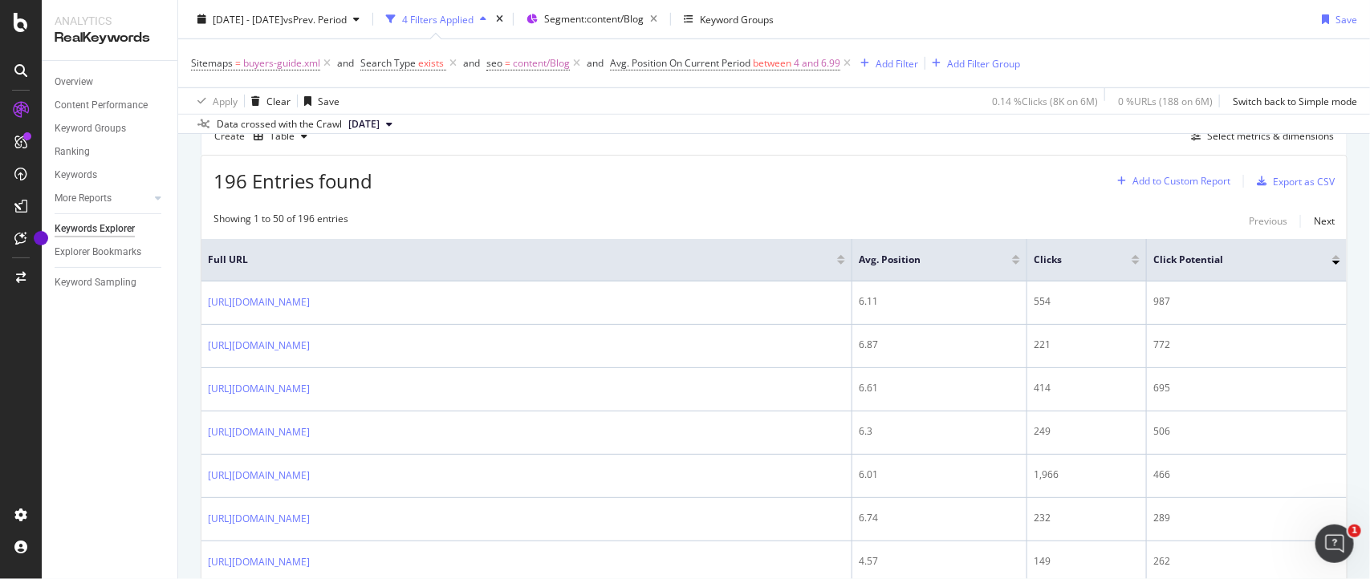
scroll to position [405, 0]
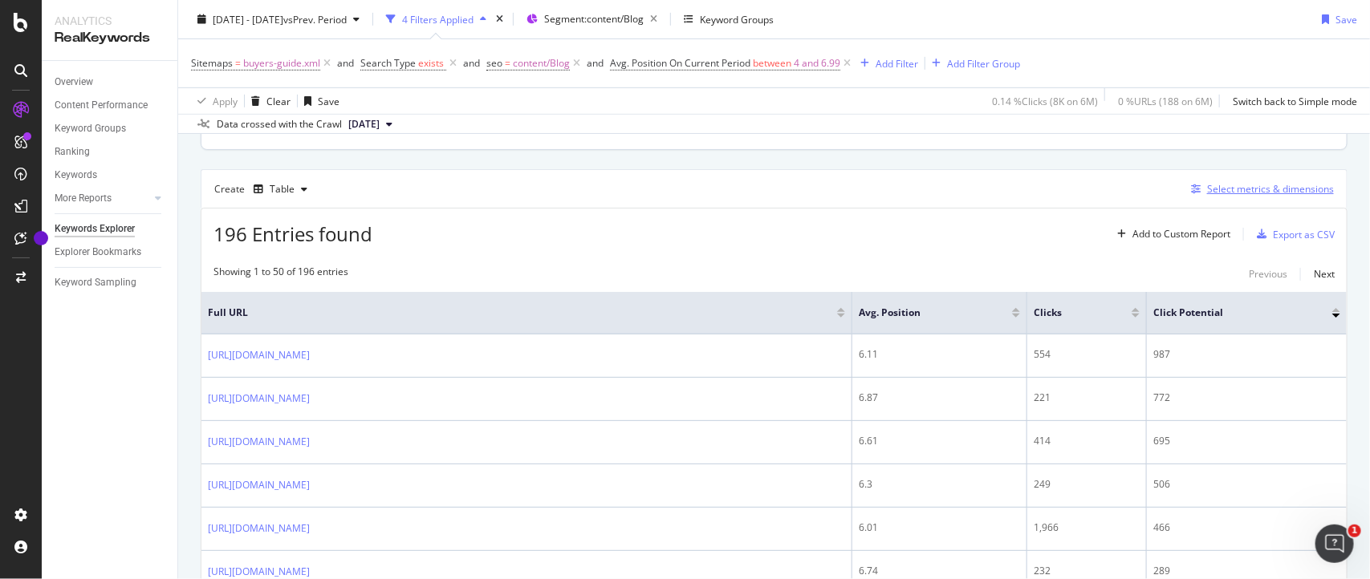
click at [1190, 189] on div "button" at bounding box center [1195, 190] width 22 height 10
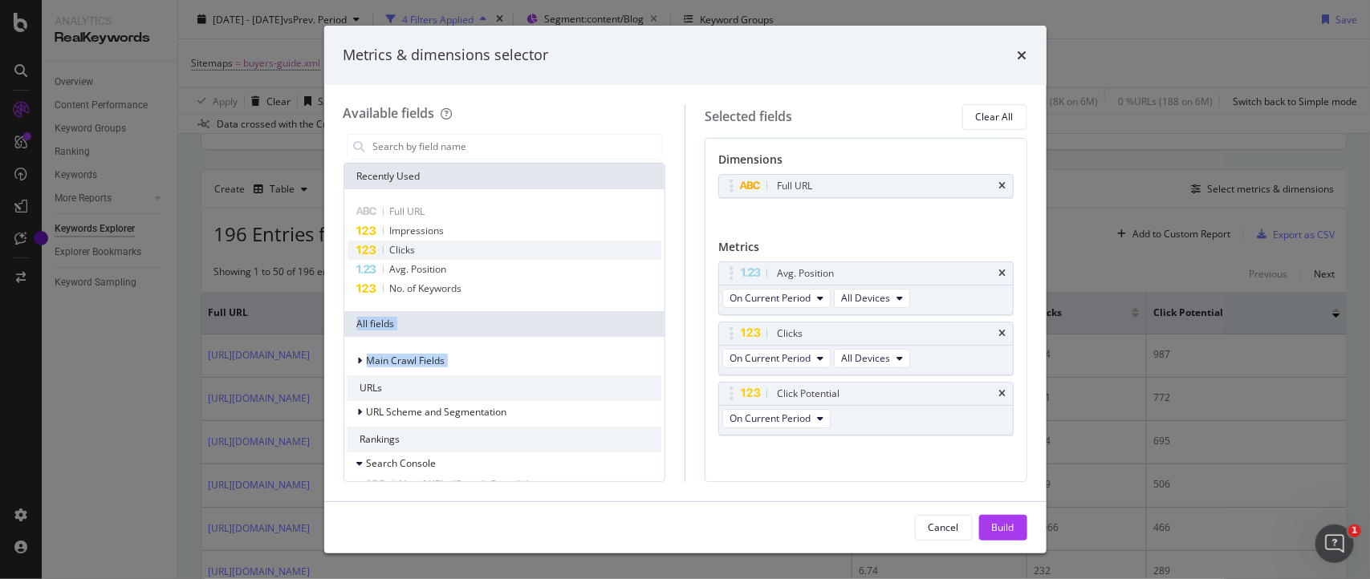
drag, startPoint x: 422, startPoint y: 375, endPoint x: 410, endPoint y: 251, distance: 124.9
click at [408, 231] on span "Impressions" at bounding box center [417, 231] width 55 height 14
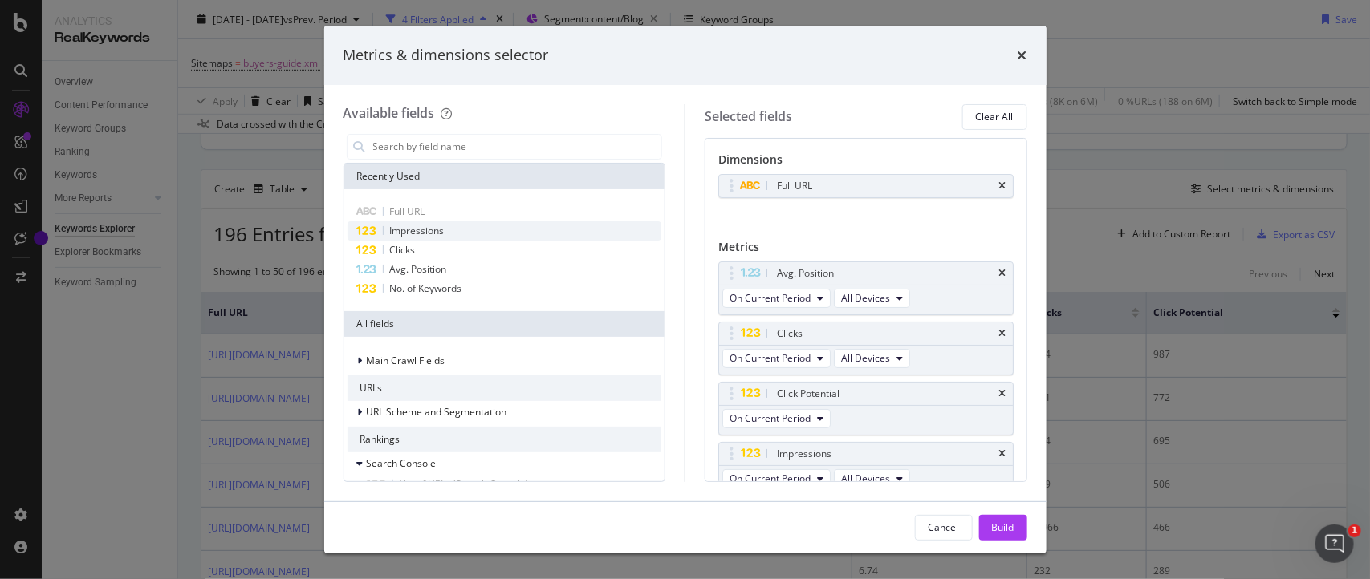
scroll to position [16, 0]
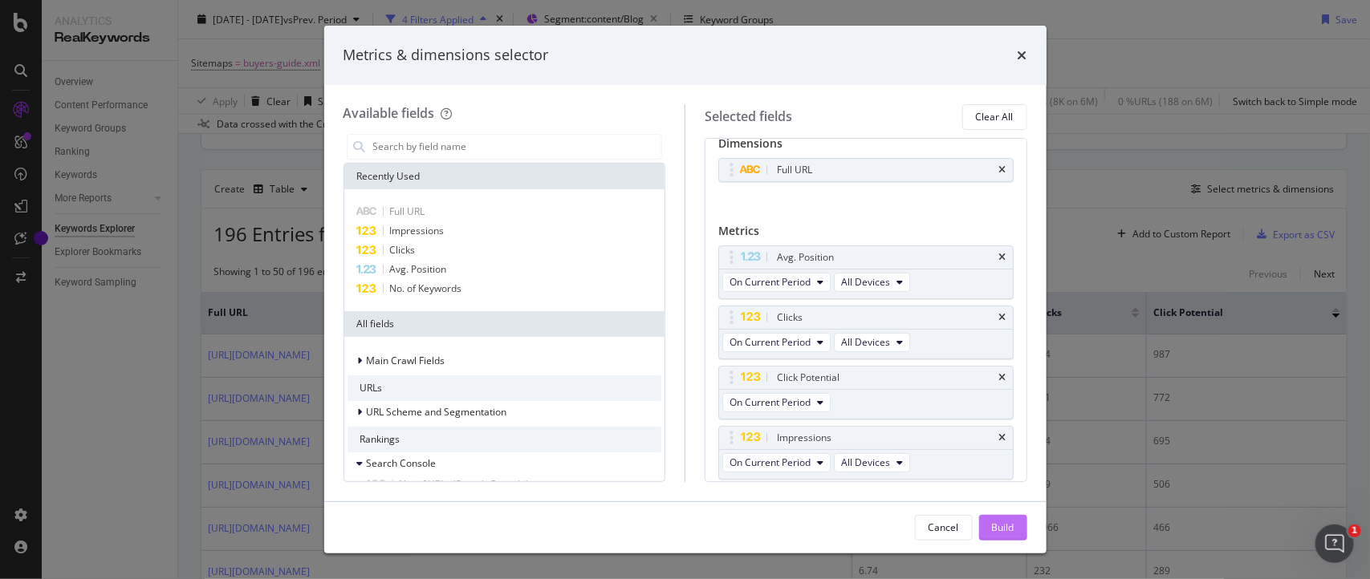
click at [997, 526] on div "Build" at bounding box center [1003, 528] width 22 height 14
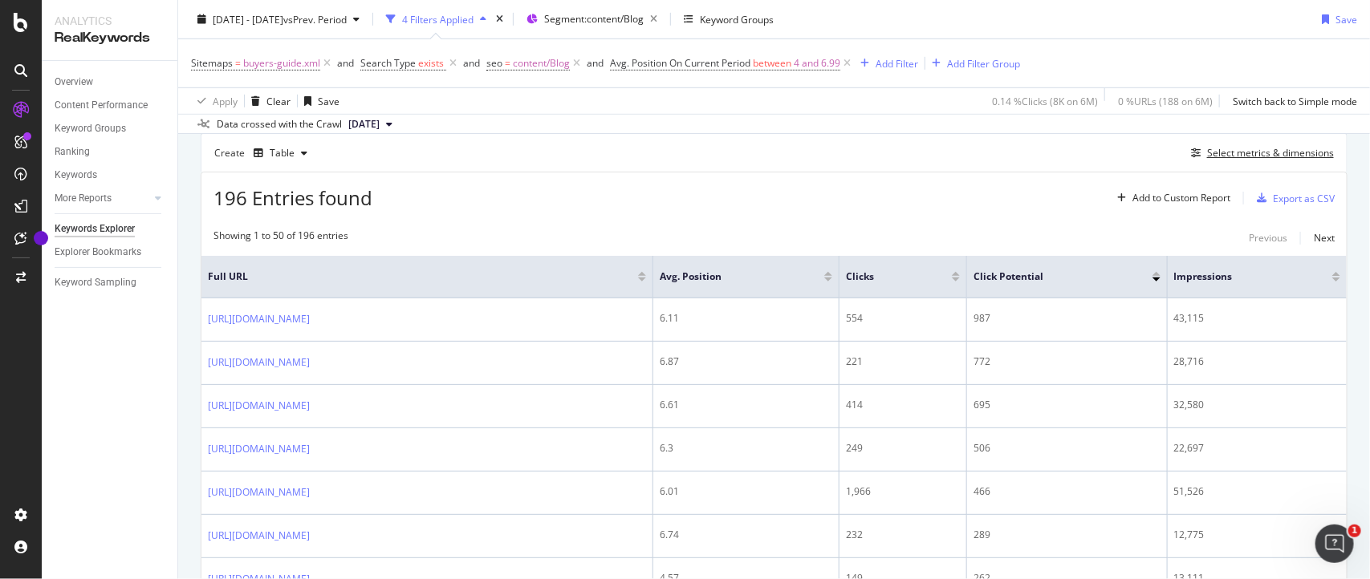
scroll to position [430, 0]
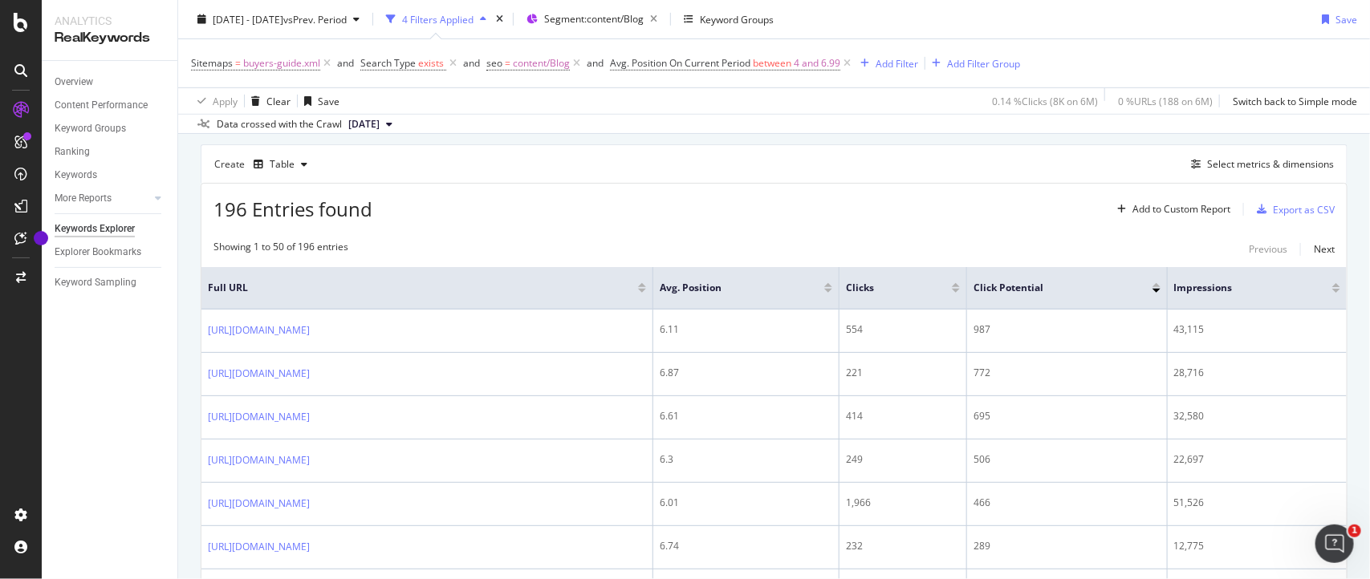
click at [960, 286] on div at bounding box center [956, 285] width 8 height 4
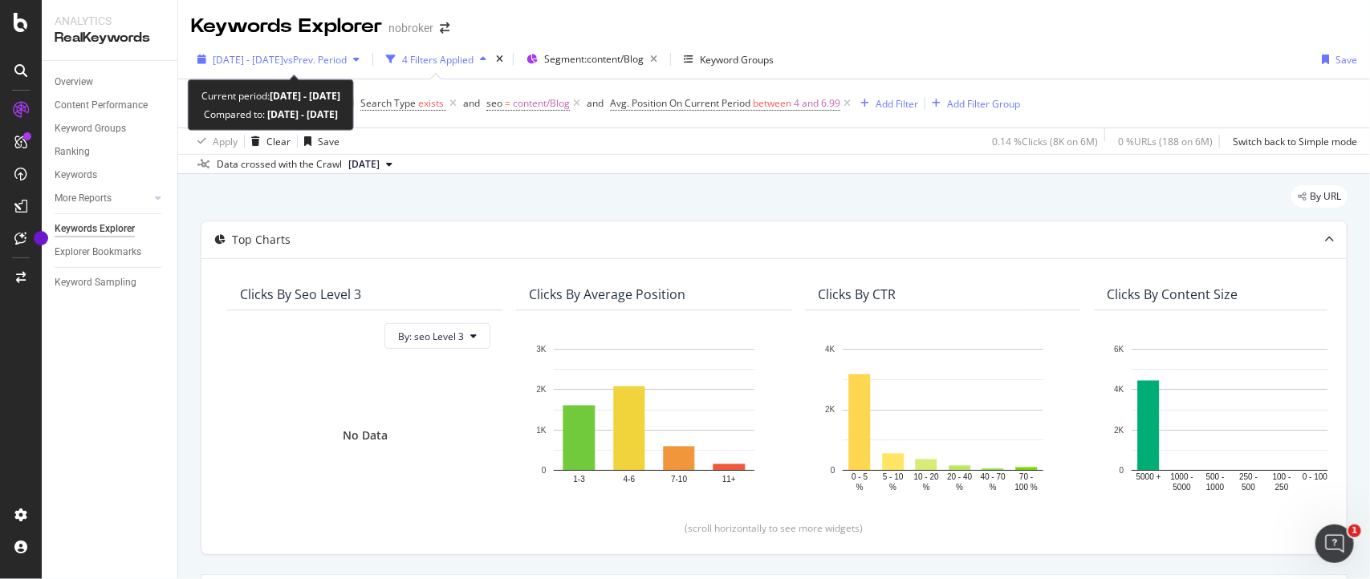
click at [311, 59] on span "vs Prev. Period" at bounding box center [314, 60] width 63 height 14
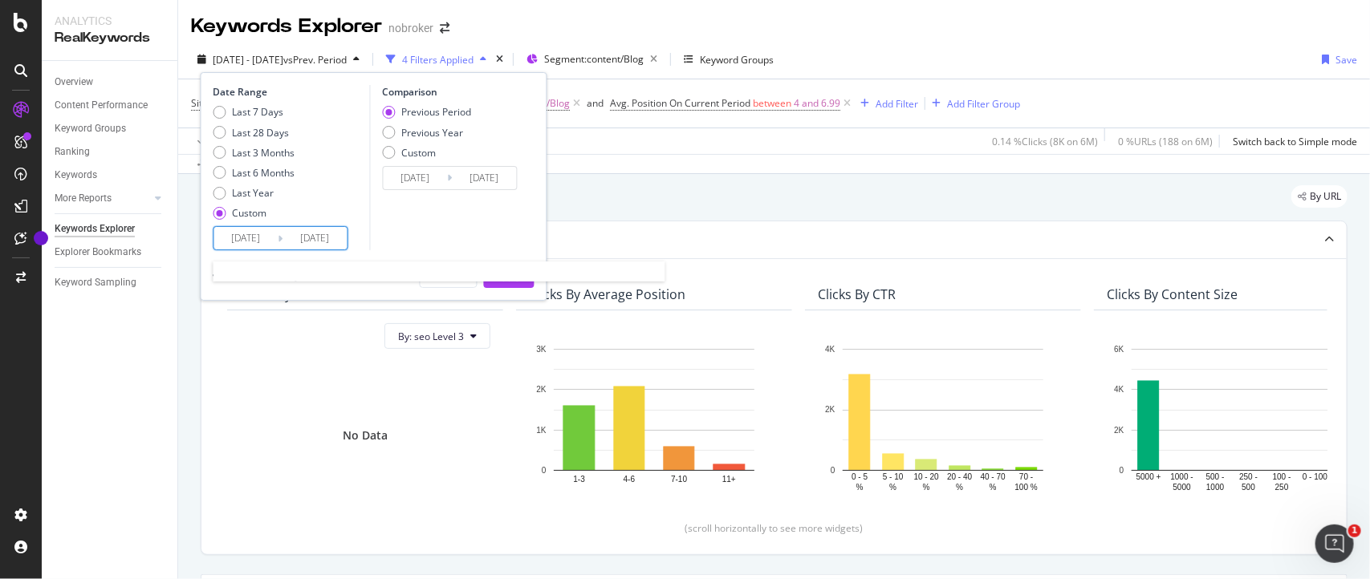
click at [273, 242] on input "2025/07/01" at bounding box center [246, 238] width 64 height 22
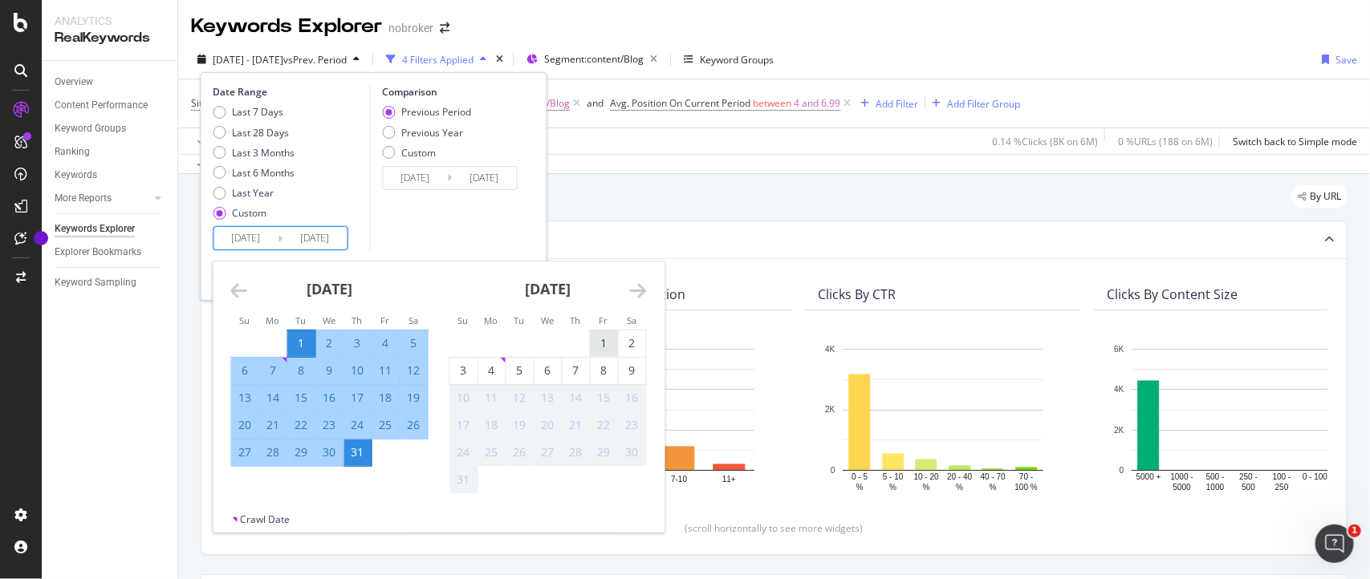
click at [603, 338] on div "1" at bounding box center [604, 343] width 27 height 16
type input "2025/08/01"
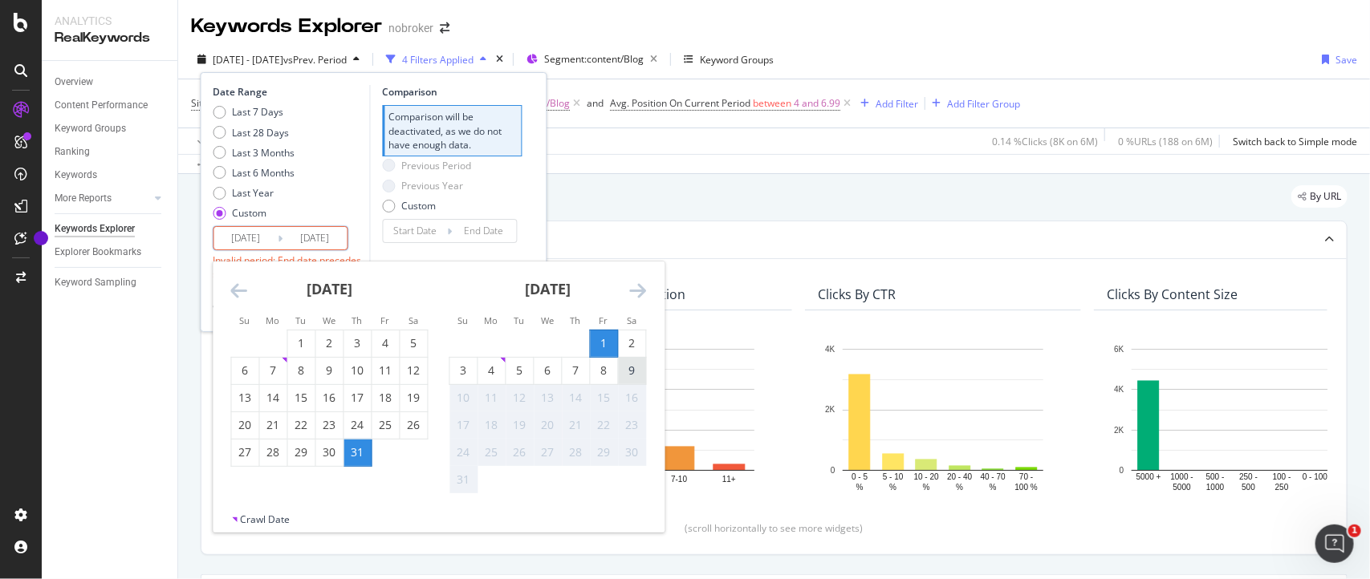
click at [626, 374] on div "9" at bounding box center [632, 371] width 27 height 16
type input "2025/08/09"
type input "2025/07/23"
type input "2025/07/31"
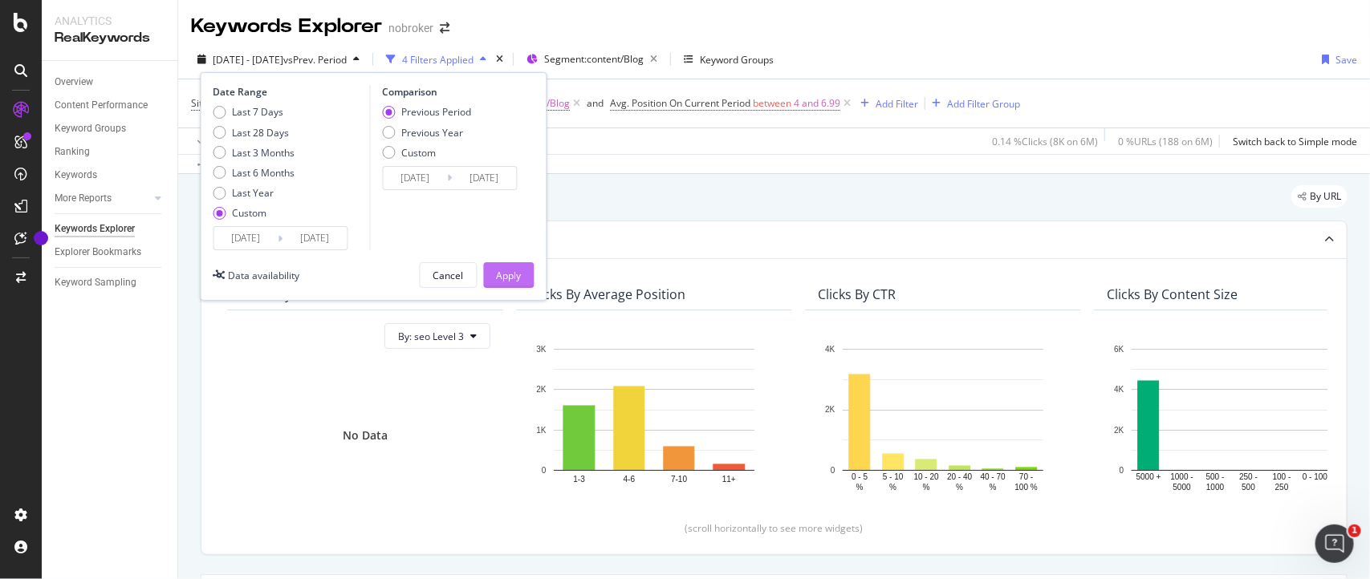
click at [512, 282] on div "Apply" at bounding box center [509, 276] width 25 height 14
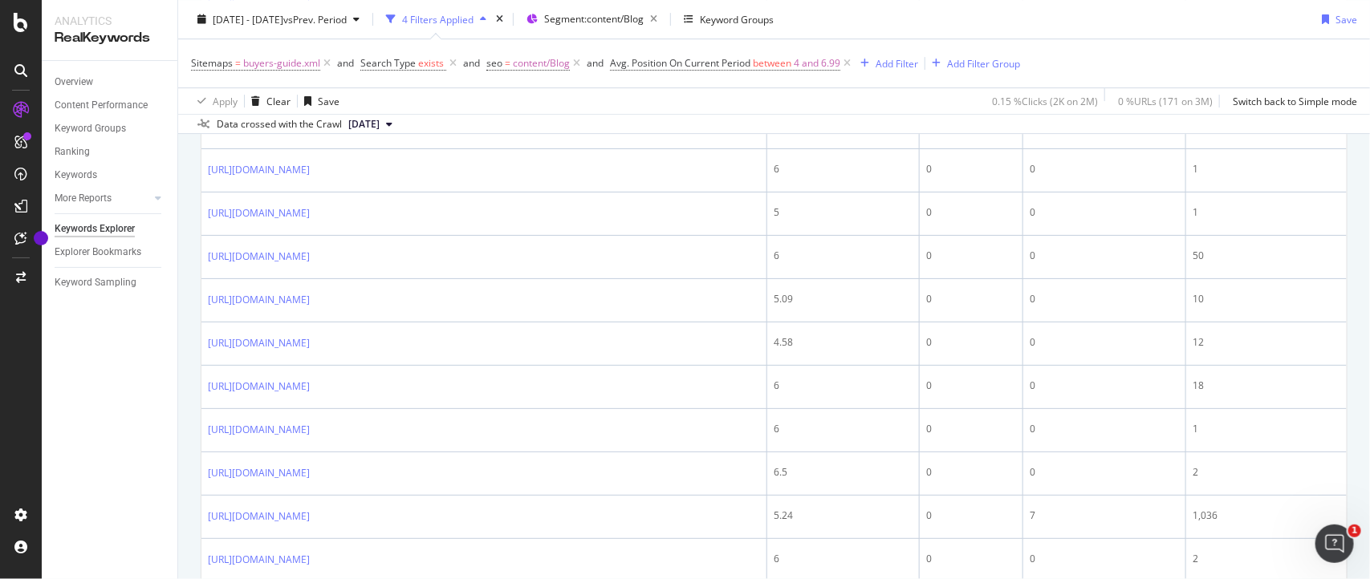
scroll to position [2429, 0]
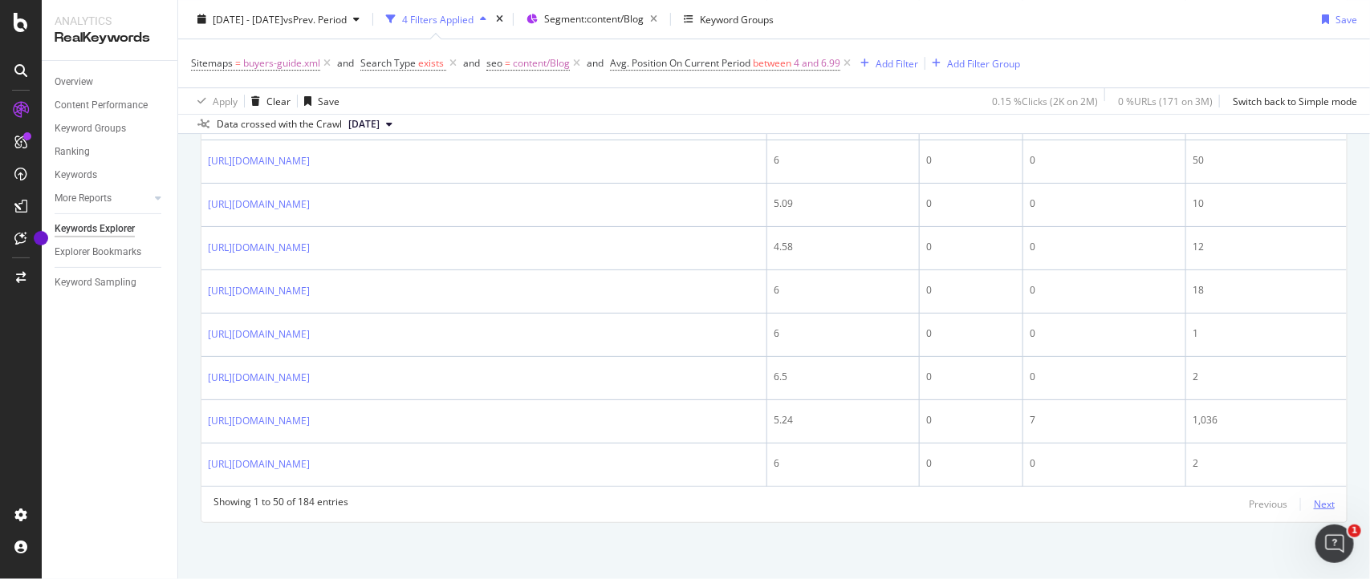
click at [1313, 501] on div "Next" at bounding box center [1323, 504] width 21 height 14
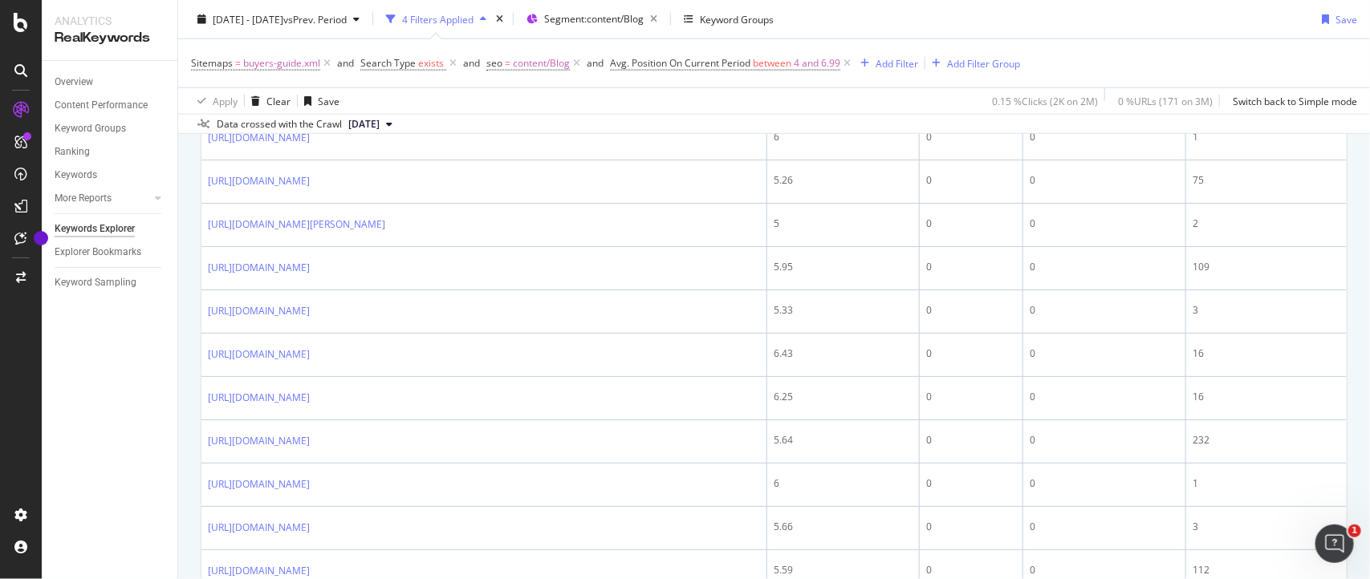
scroll to position [0, 0]
